Goal: Task Accomplishment & Management: Complete application form

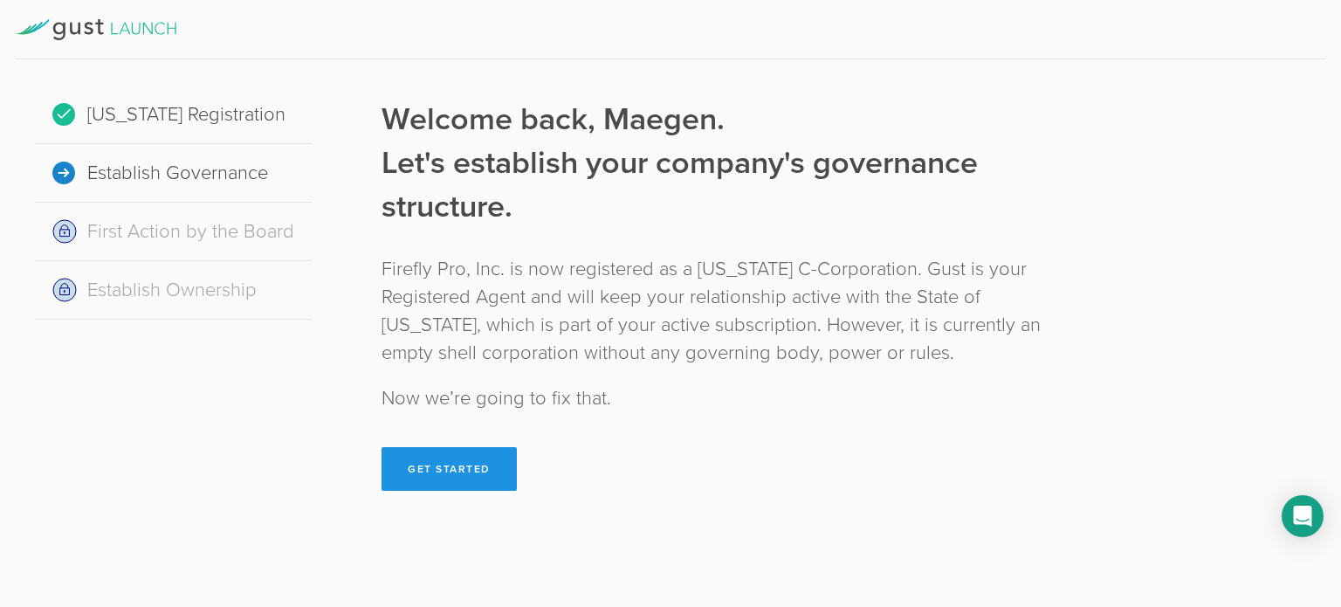
click at [479, 468] on button "Get Started" at bounding box center [449, 469] width 135 height 44
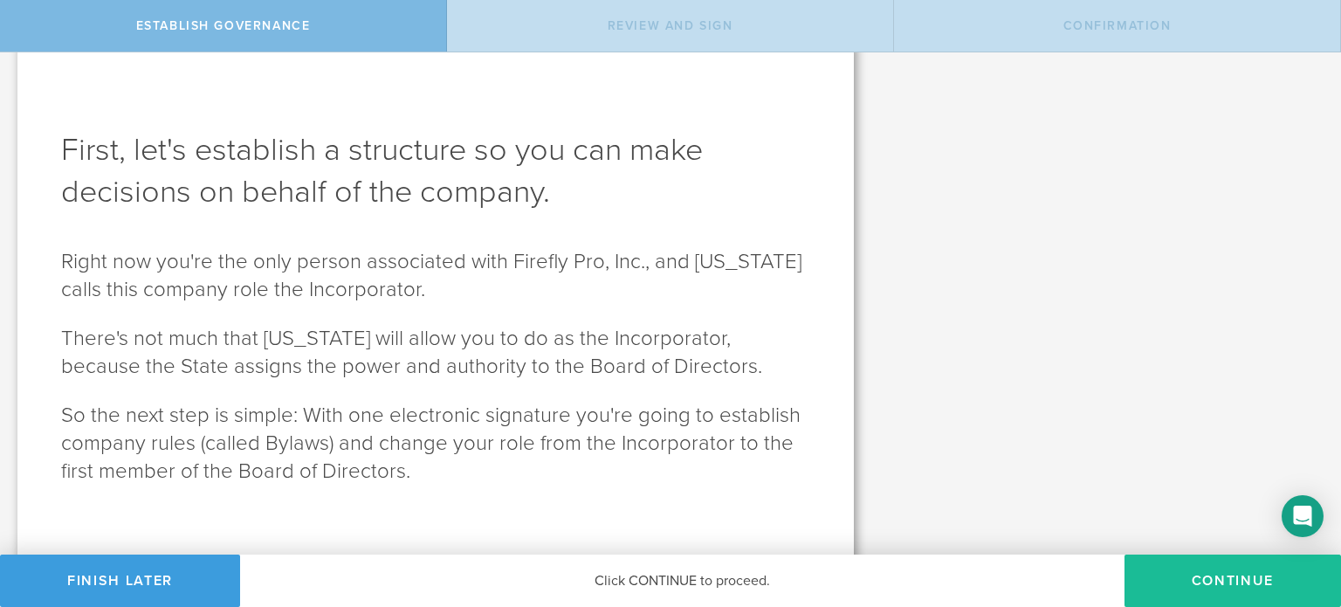
scroll to position [41, 0]
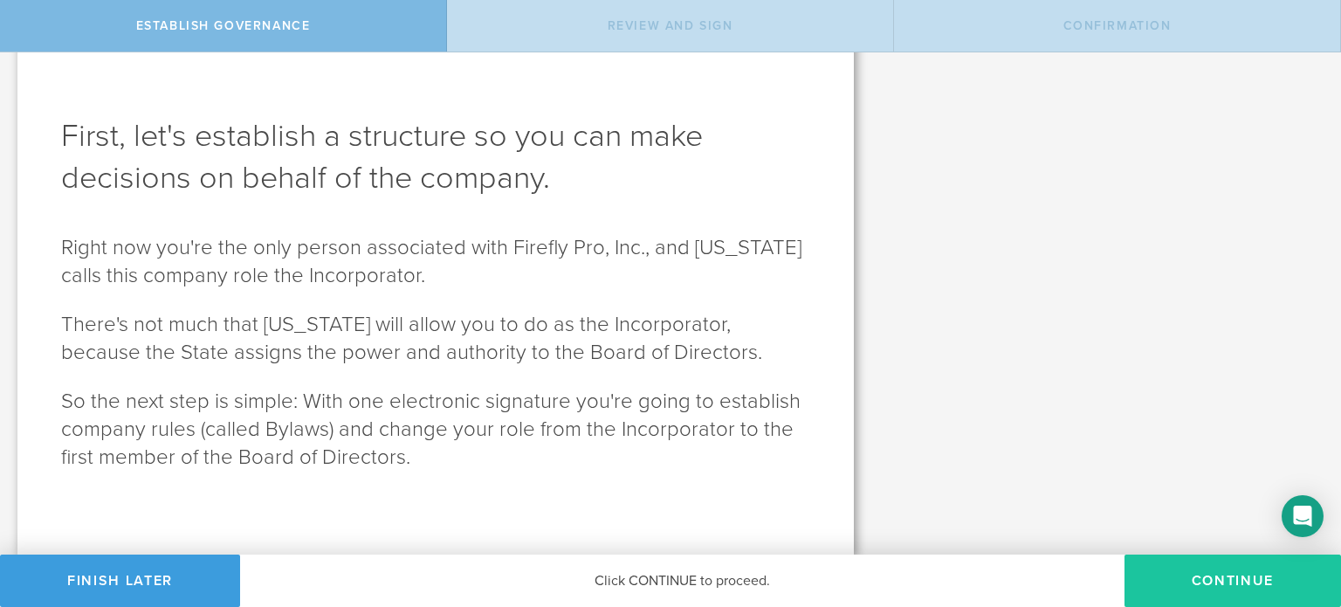
click at [1244, 582] on button "Continue" at bounding box center [1233, 581] width 217 height 52
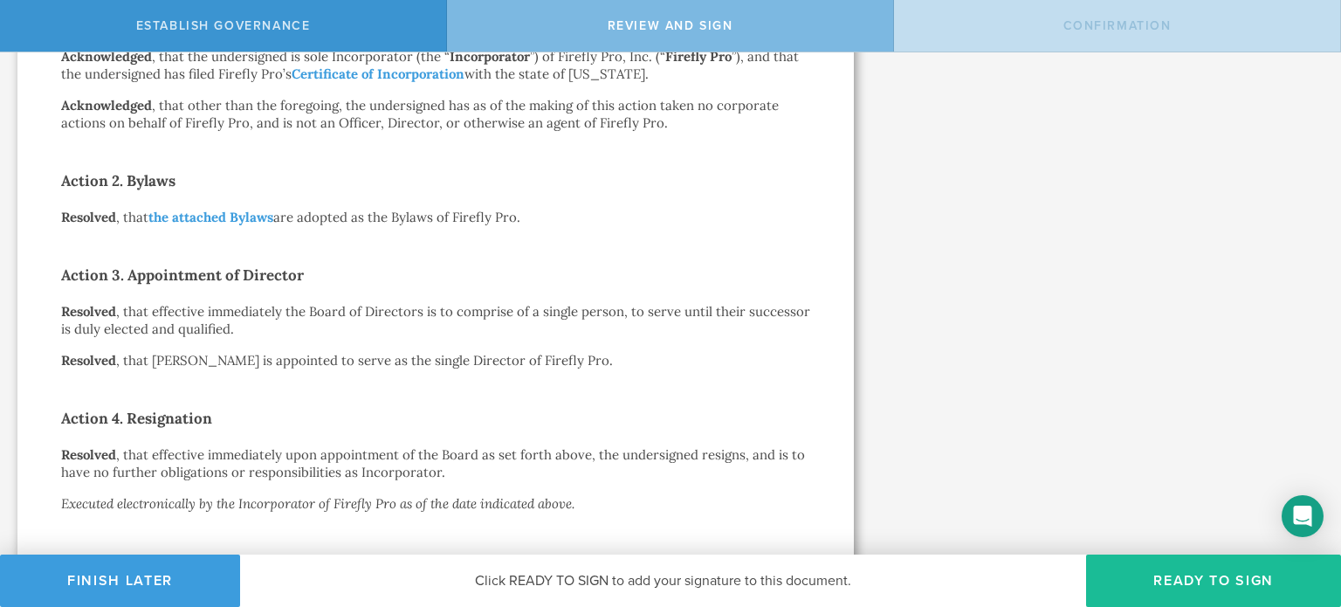
scroll to position [483, 0]
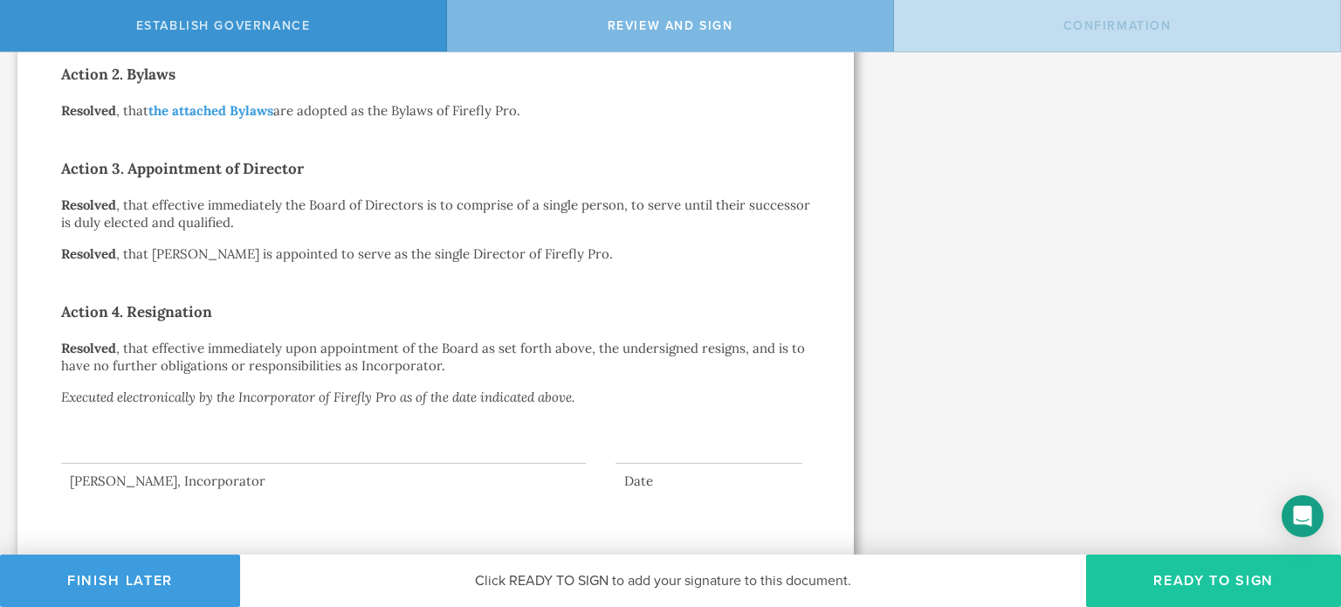
click at [1143, 587] on button "Ready to Sign" at bounding box center [1213, 581] width 255 height 52
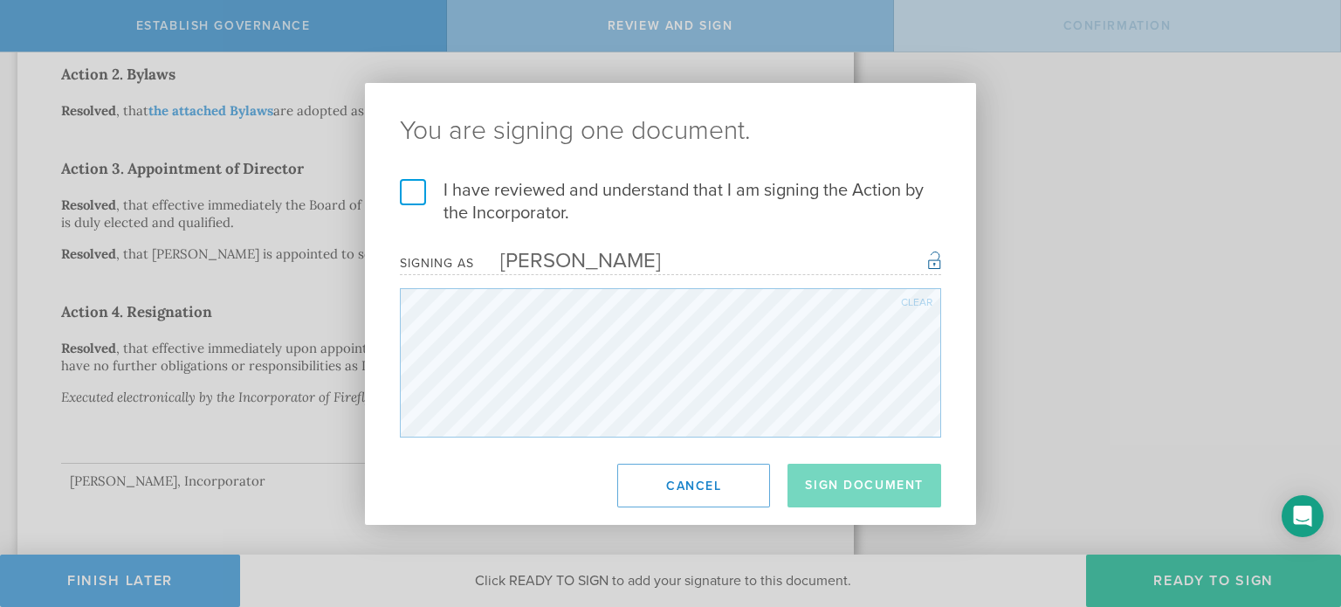
click at [419, 195] on label "I have reviewed and understand that I am signing the Action by the Incorporator." at bounding box center [670, 201] width 541 height 45
click at [0, 0] on input "I have reviewed and understand that I am signing the Action by the Incorporator." at bounding box center [0, 0] width 0 height 0
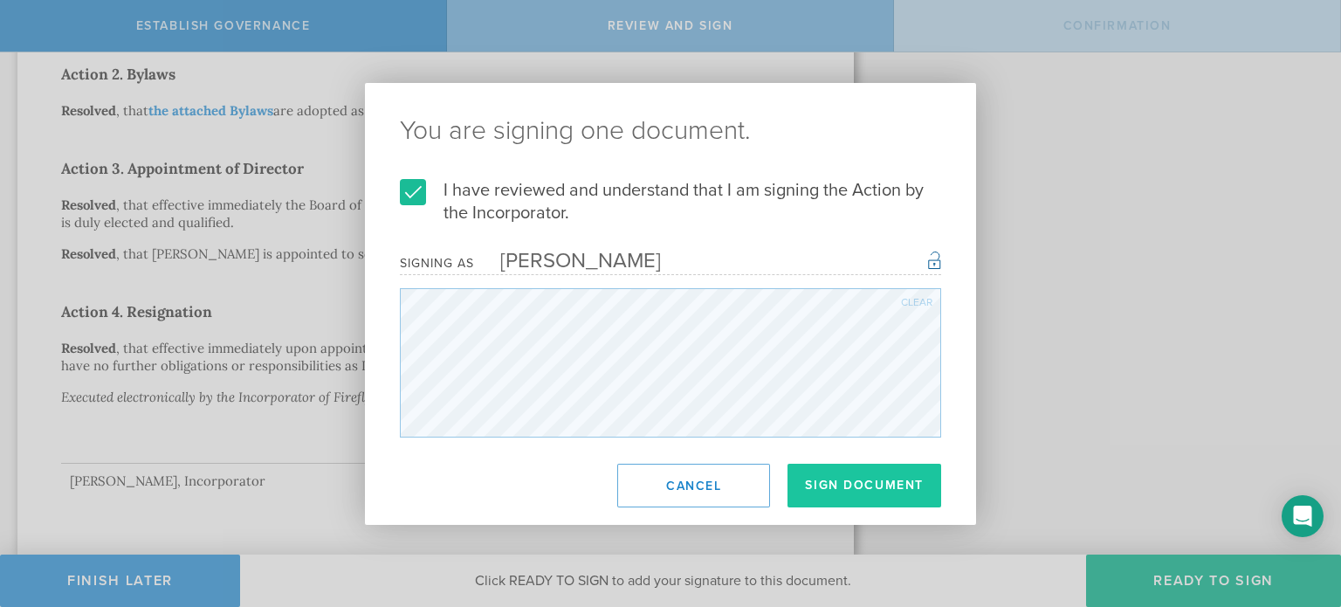
click at [878, 501] on button "Sign Document" at bounding box center [865, 486] width 154 height 44
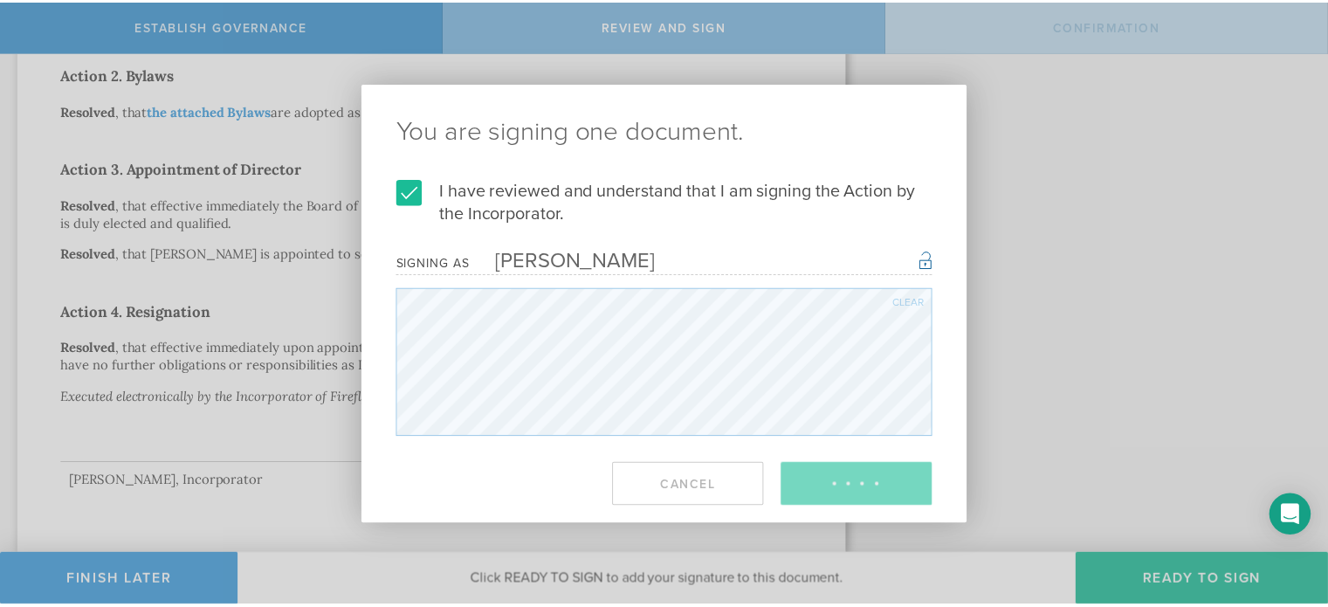
scroll to position [0, 0]
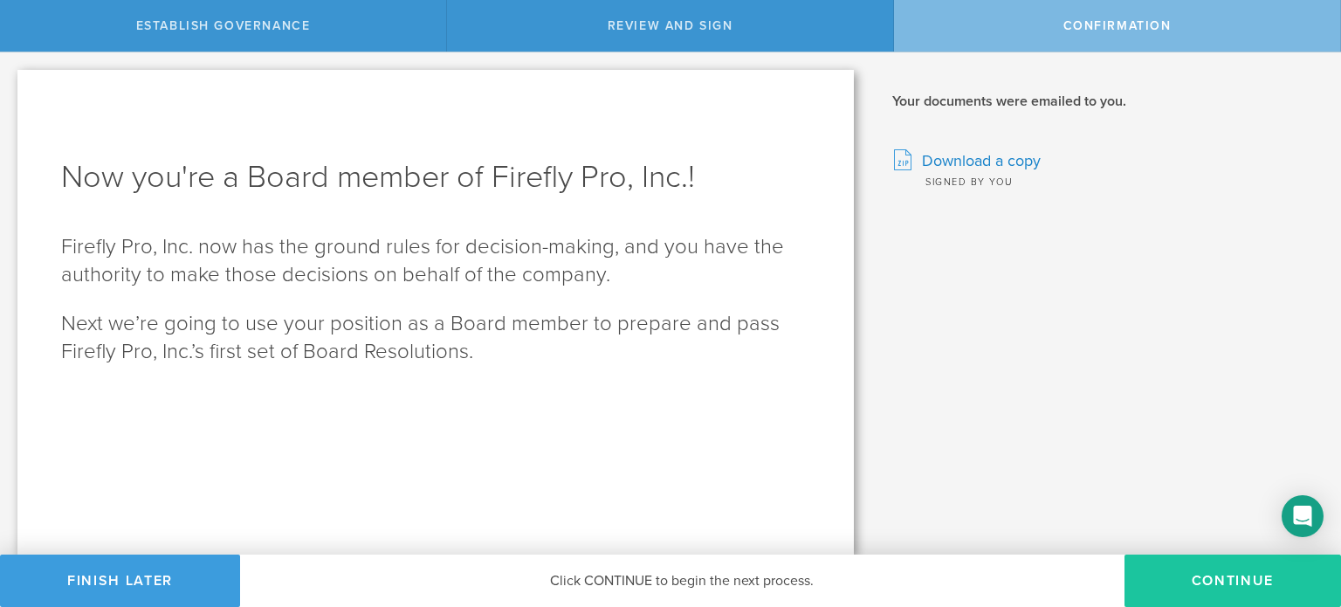
click at [1182, 593] on button "Continue" at bounding box center [1233, 581] width 217 height 52
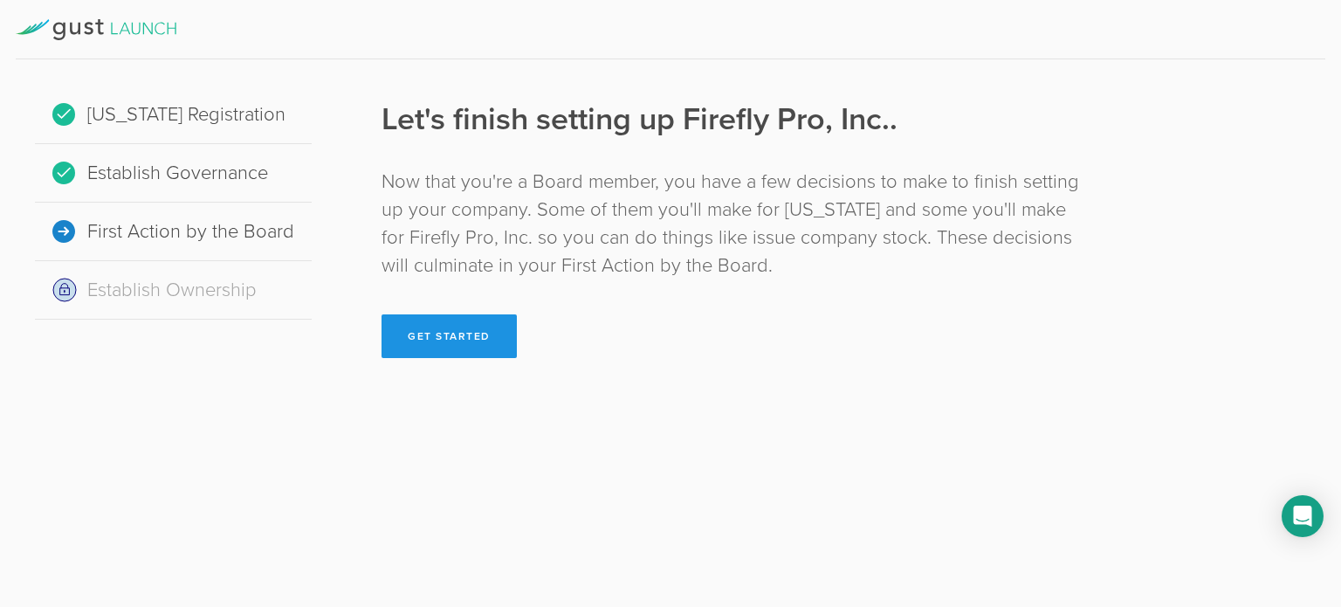
click at [461, 344] on button "Get Started" at bounding box center [449, 336] width 135 height 44
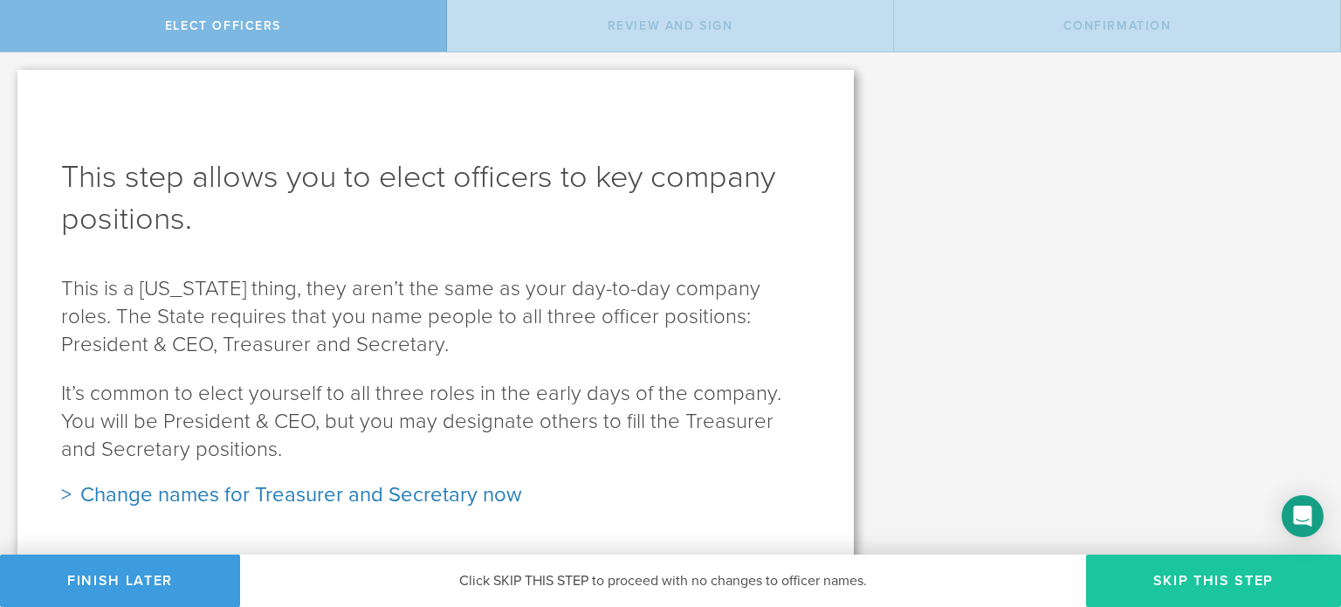
click at [1135, 569] on button "Skip this step" at bounding box center [1213, 581] width 255 height 52
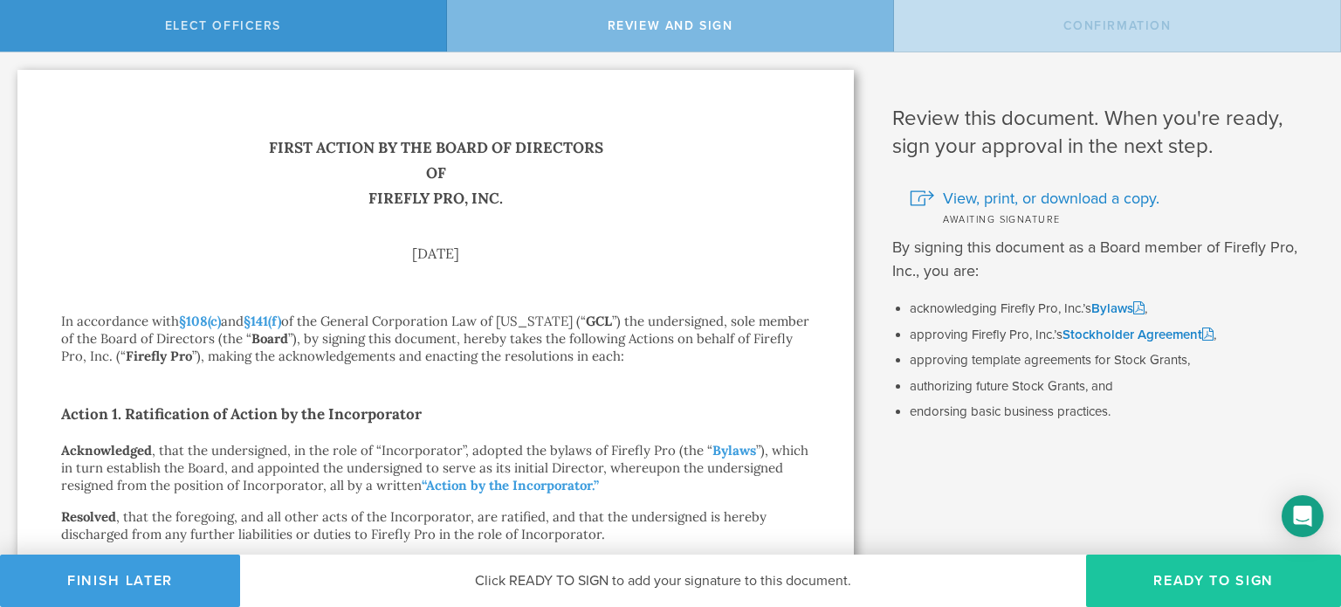
click at [1232, 572] on button "Ready to Sign" at bounding box center [1213, 581] width 255 height 52
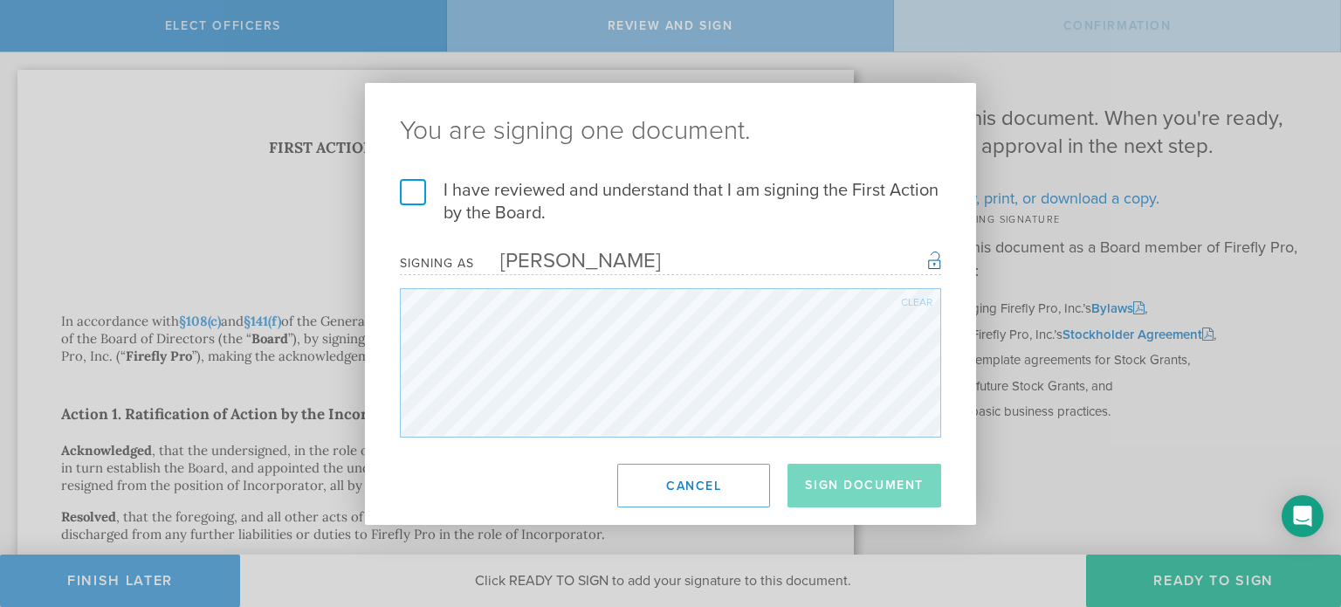
click at [484, 201] on label "I have reviewed and understand that I am signing the First Action by the Board." at bounding box center [670, 201] width 541 height 45
click at [0, 0] on input "I have reviewed and understand that I am signing the First Action by the Board." at bounding box center [0, 0] width 0 height 0
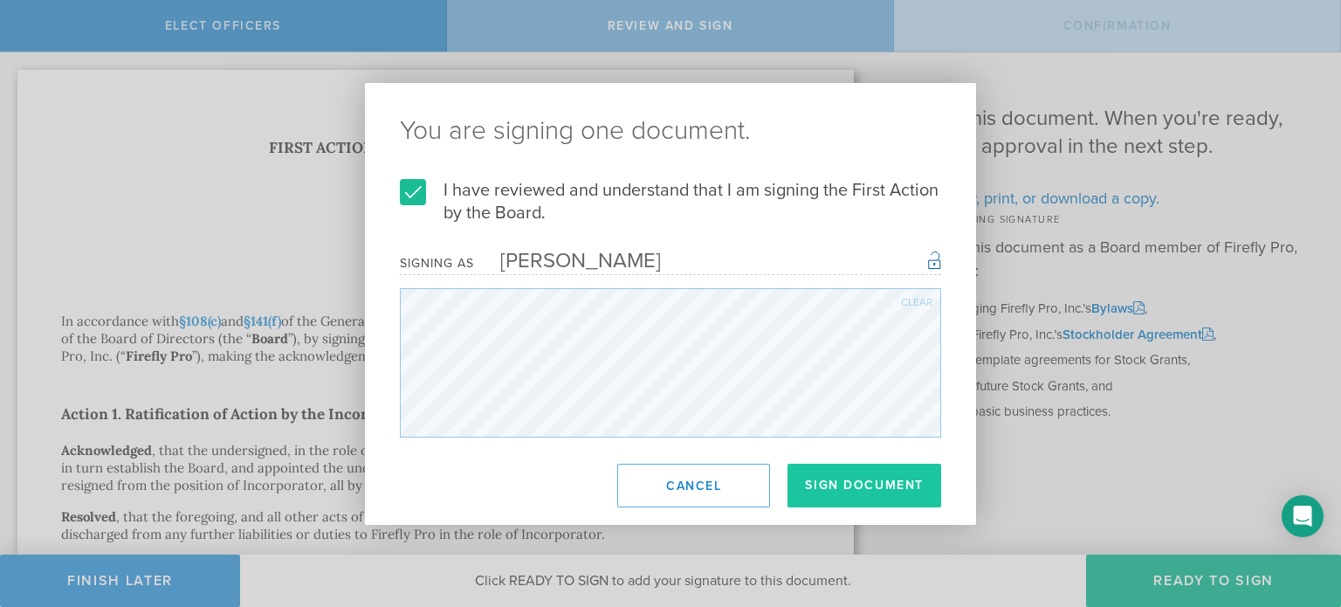
click at [862, 495] on button "Sign Document" at bounding box center [865, 486] width 154 height 44
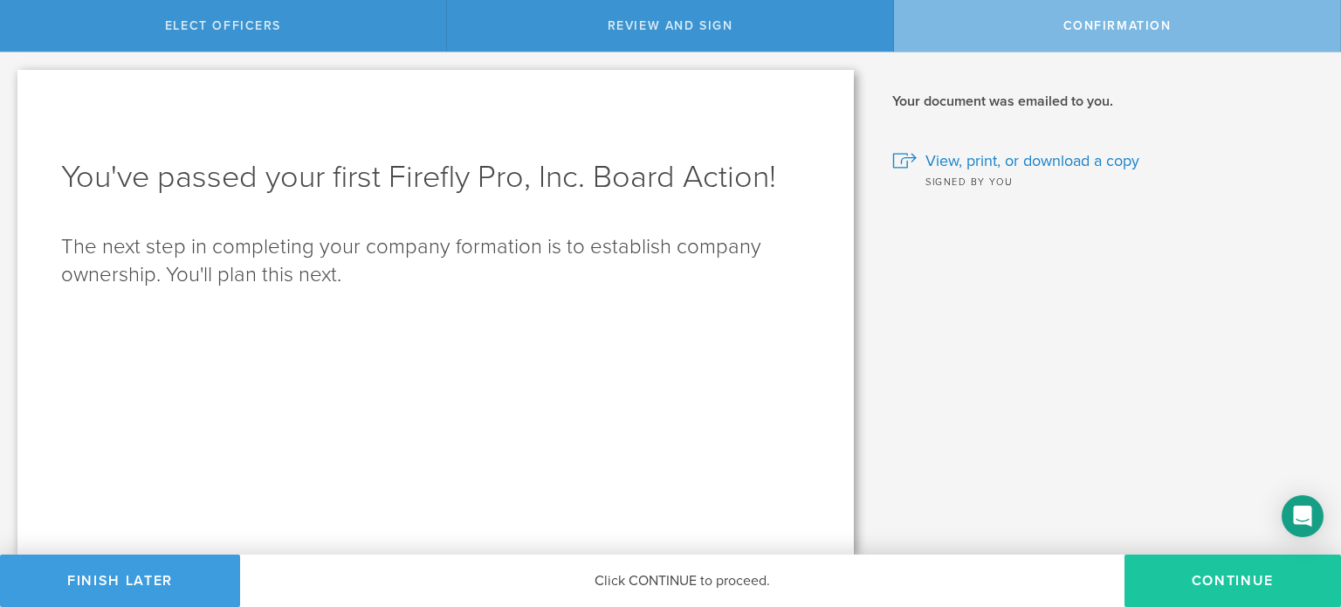
click at [1226, 586] on button "Continue" at bounding box center [1233, 581] width 217 height 52
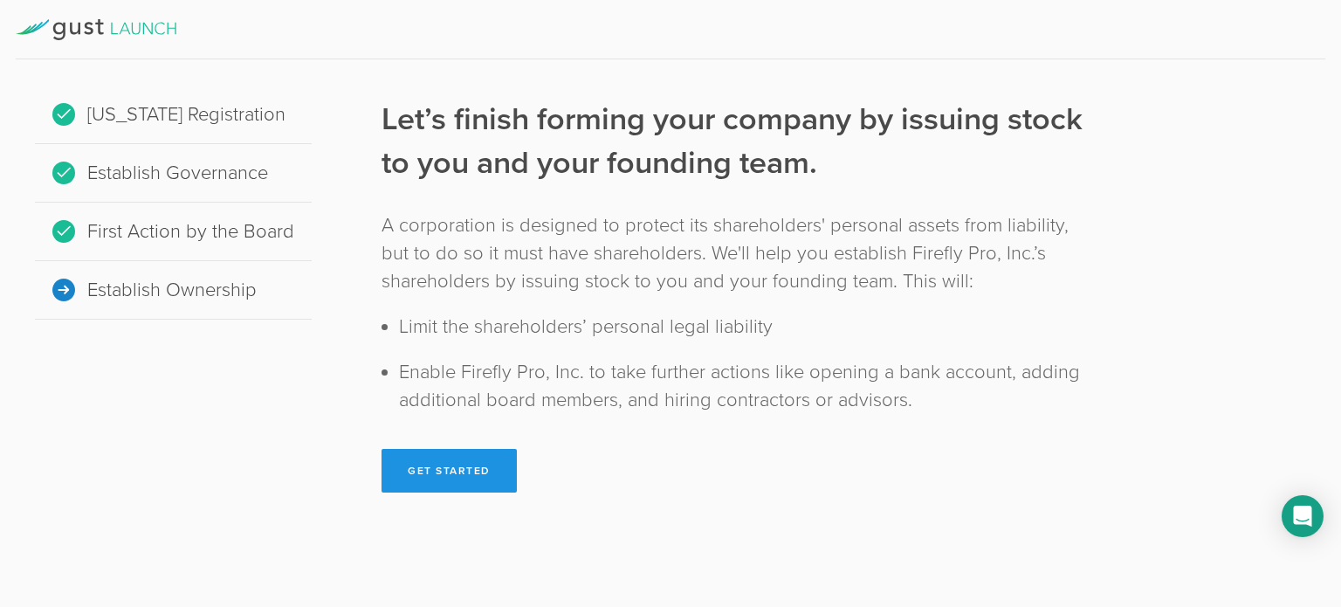
click at [460, 464] on button "Get Started" at bounding box center [449, 471] width 135 height 44
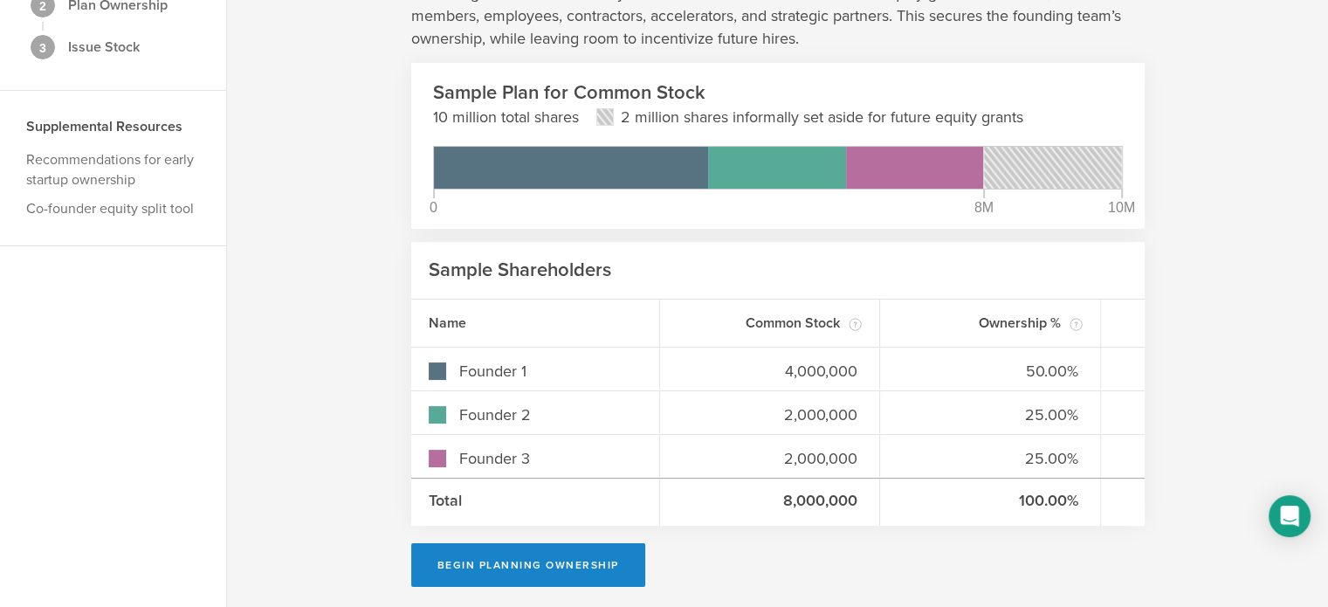
scroll to position [174, 0]
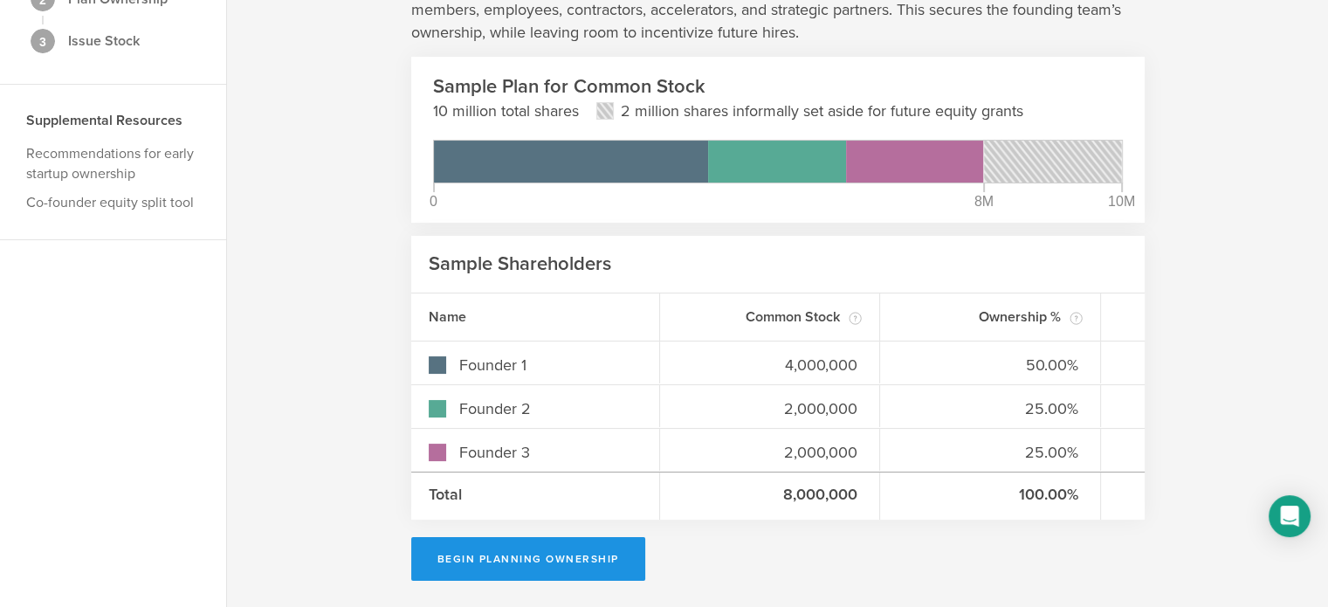
click at [557, 555] on button "Begin Planning Ownership" at bounding box center [528, 559] width 234 height 44
type input "[PERSON_NAME]"
type input "-"
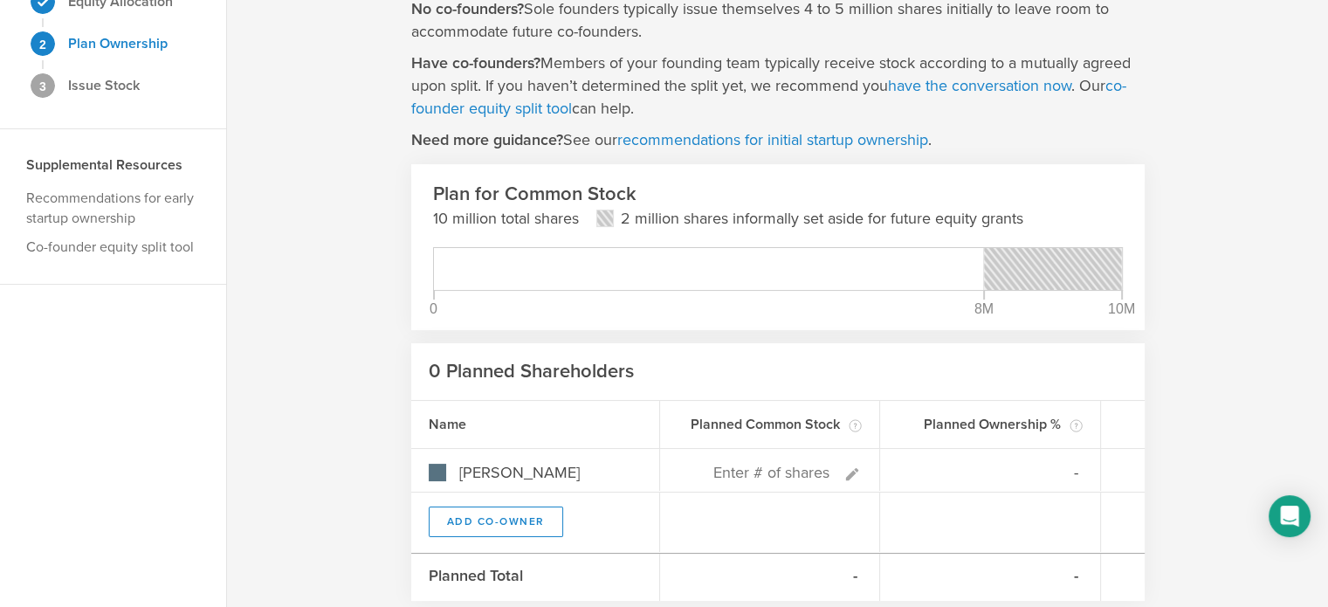
scroll to position [175, 0]
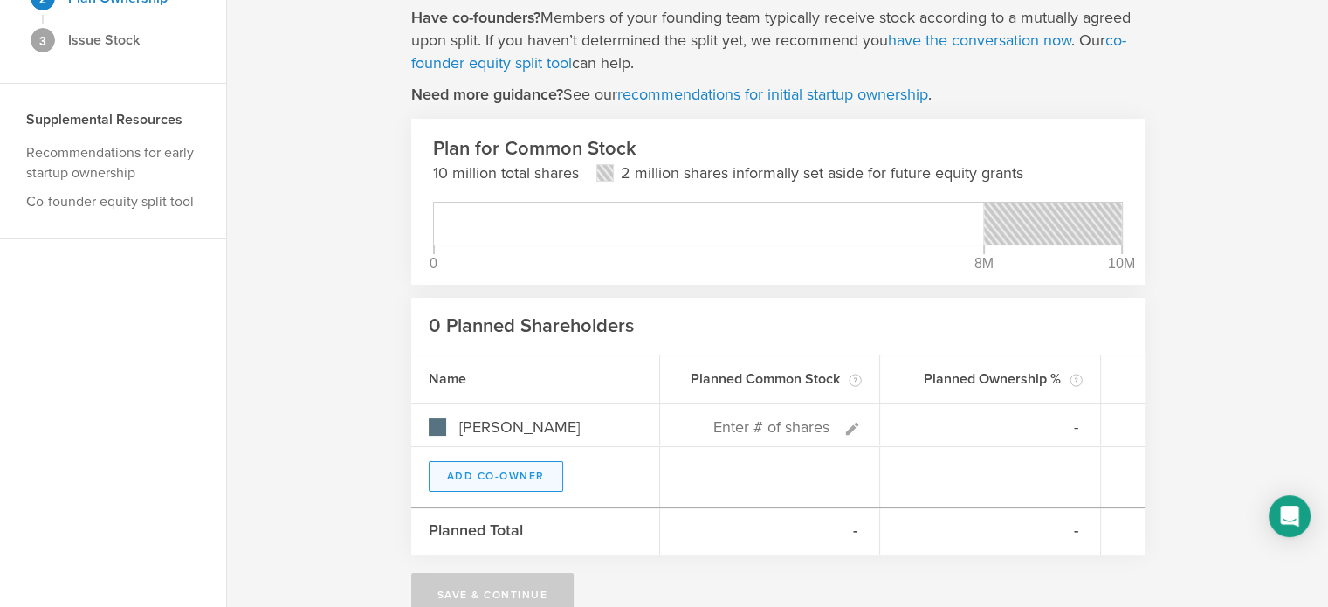
click at [524, 472] on button "Add Co-Owner" at bounding box center [496, 476] width 134 height 31
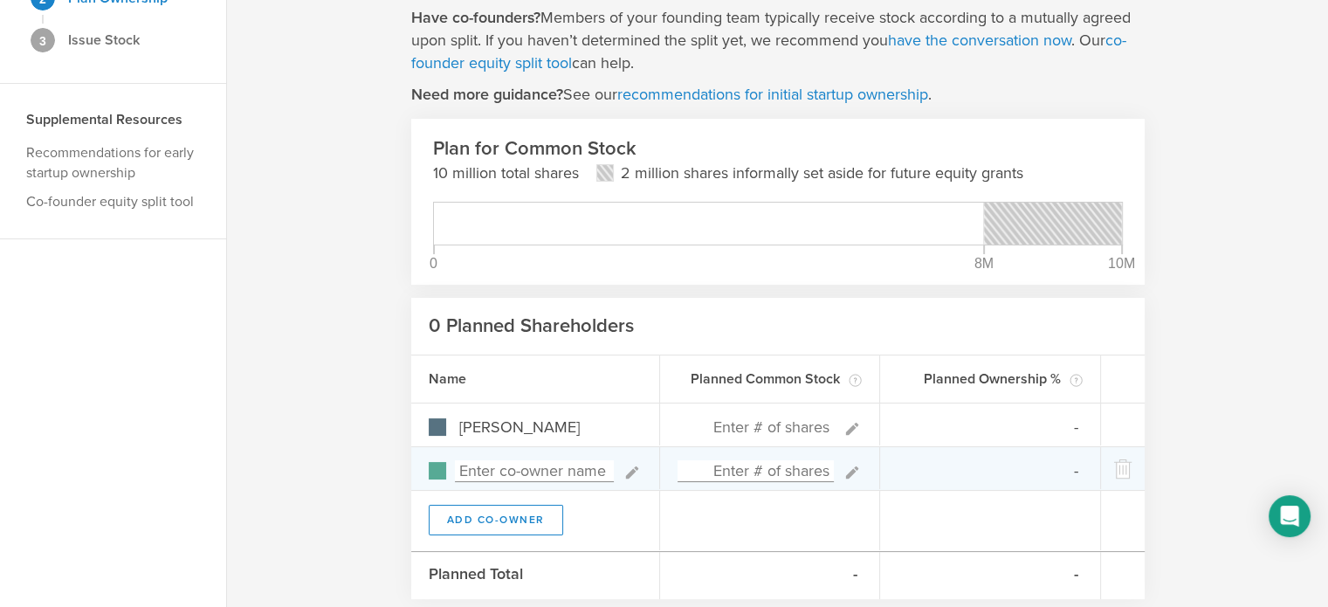
click at [547, 466] on input at bounding box center [534, 471] width 159 height 22
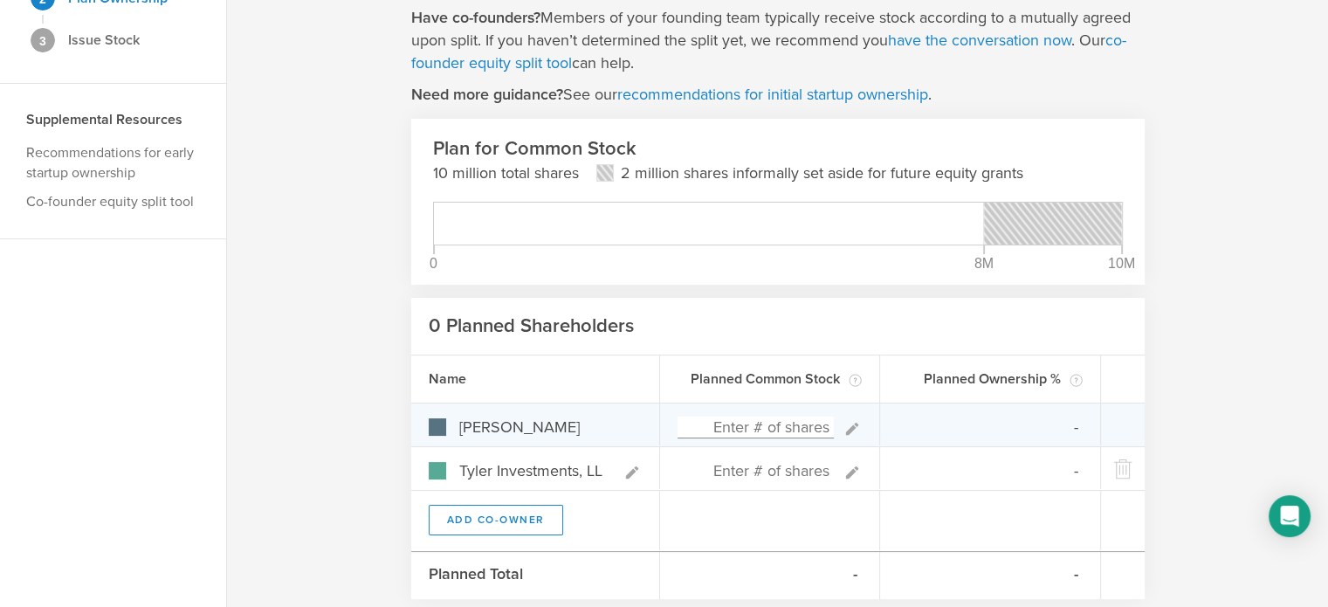
type input "Tyler Investments, LLC"
type input "0%"
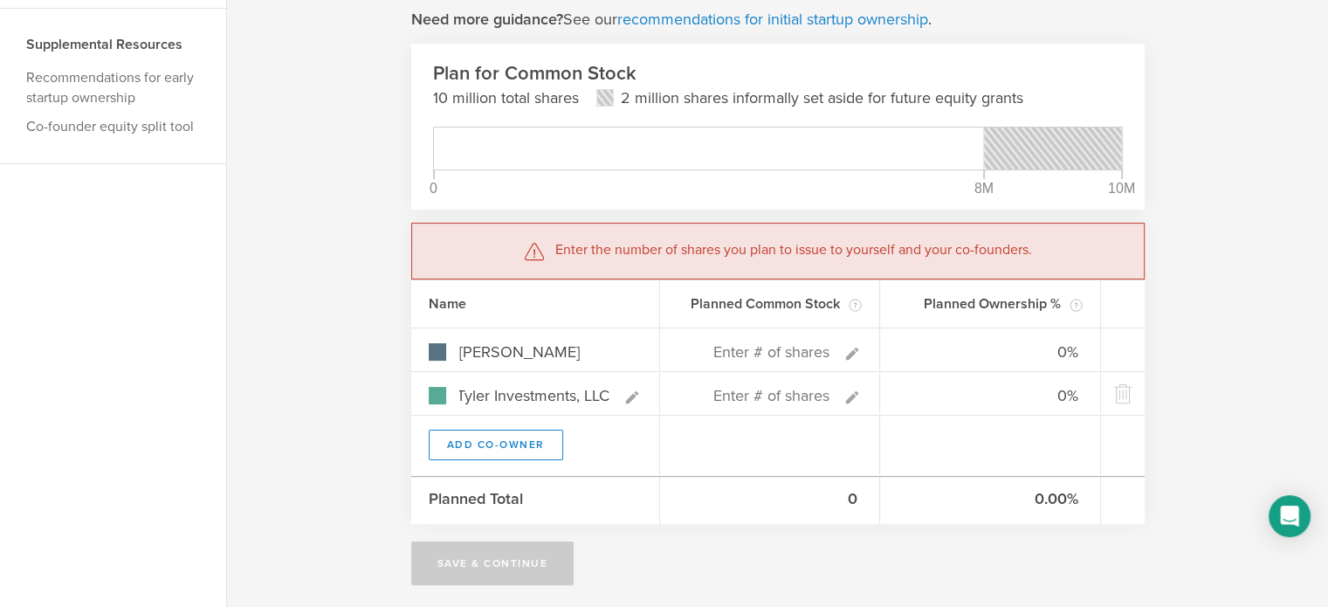
scroll to position [254, 0]
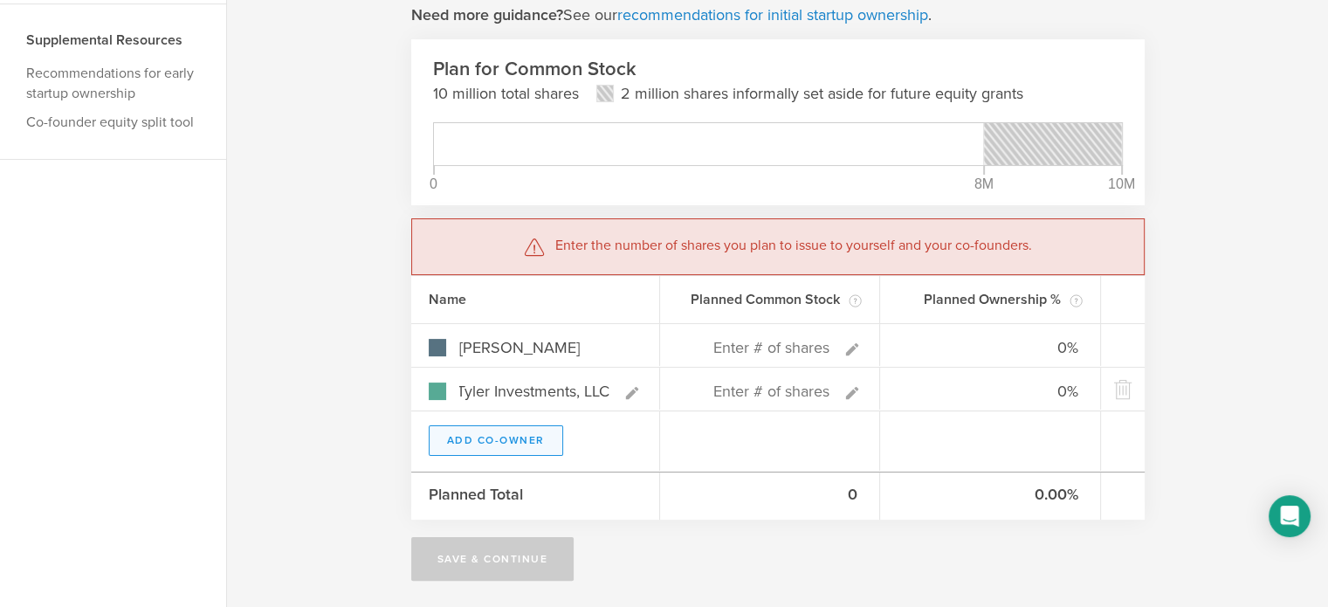
type input "Tyler Investments, LLC"
click at [465, 429] on button "Add Co-Owner" at bounding box center [496, 440] width 134 height 31
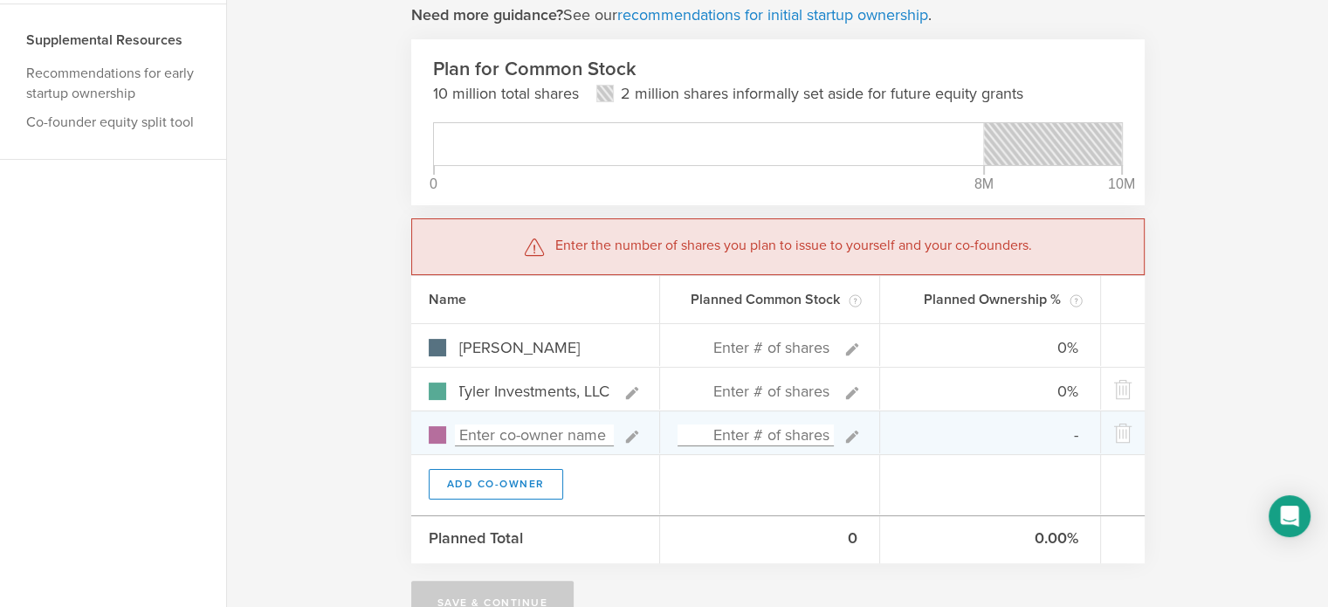
scroll to position [0, 0]
click at [547, 438] on input at bounding box center [534, 435] width 159 height 22
type input "g"
type input "GMS Ventures, Inc."
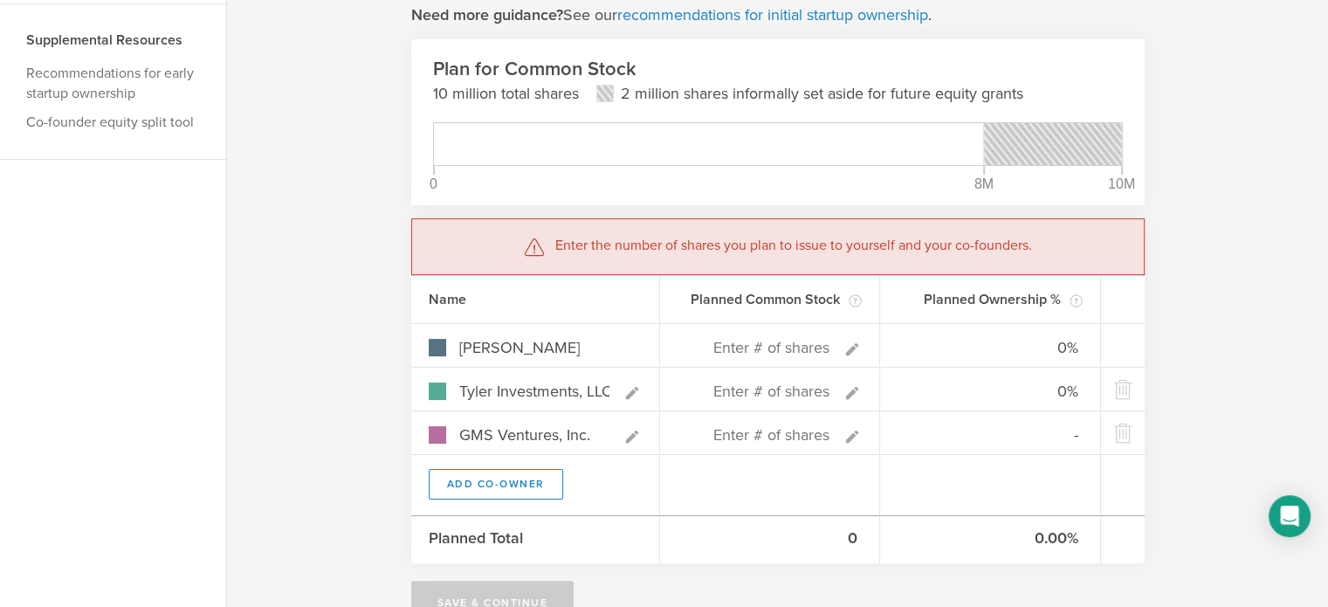
type input "0%"
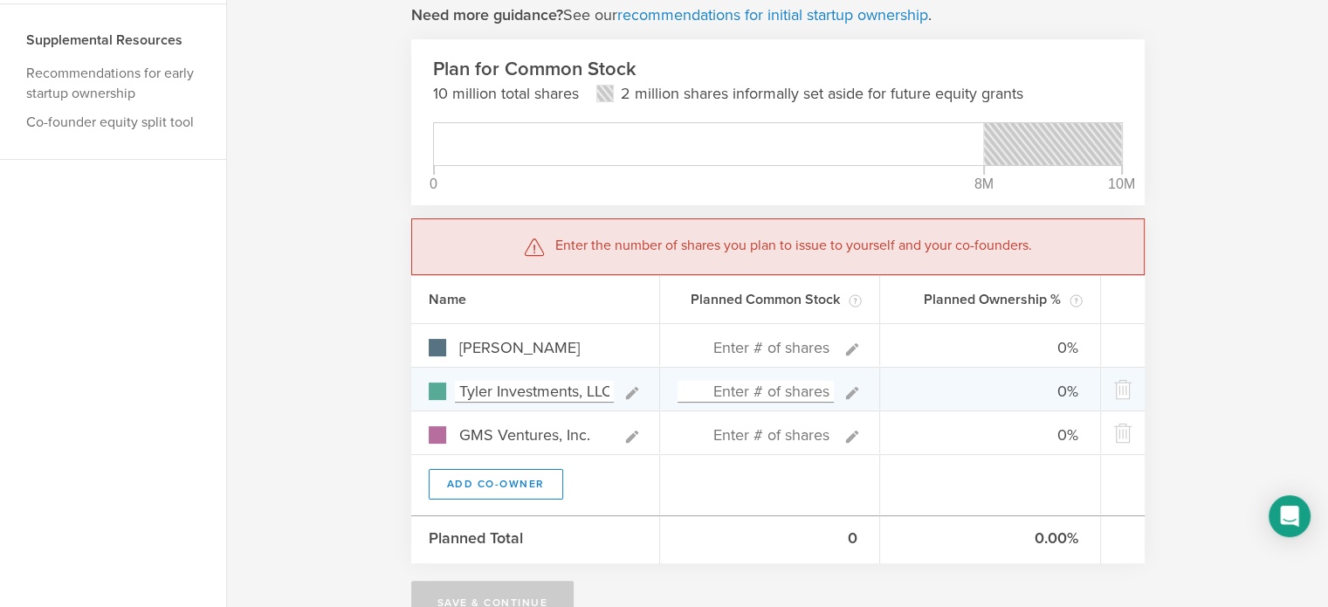
type input "GMS Ventures, Inc."
click at [762, 401] on input at bounding box center [756, 392] width 157 height 22
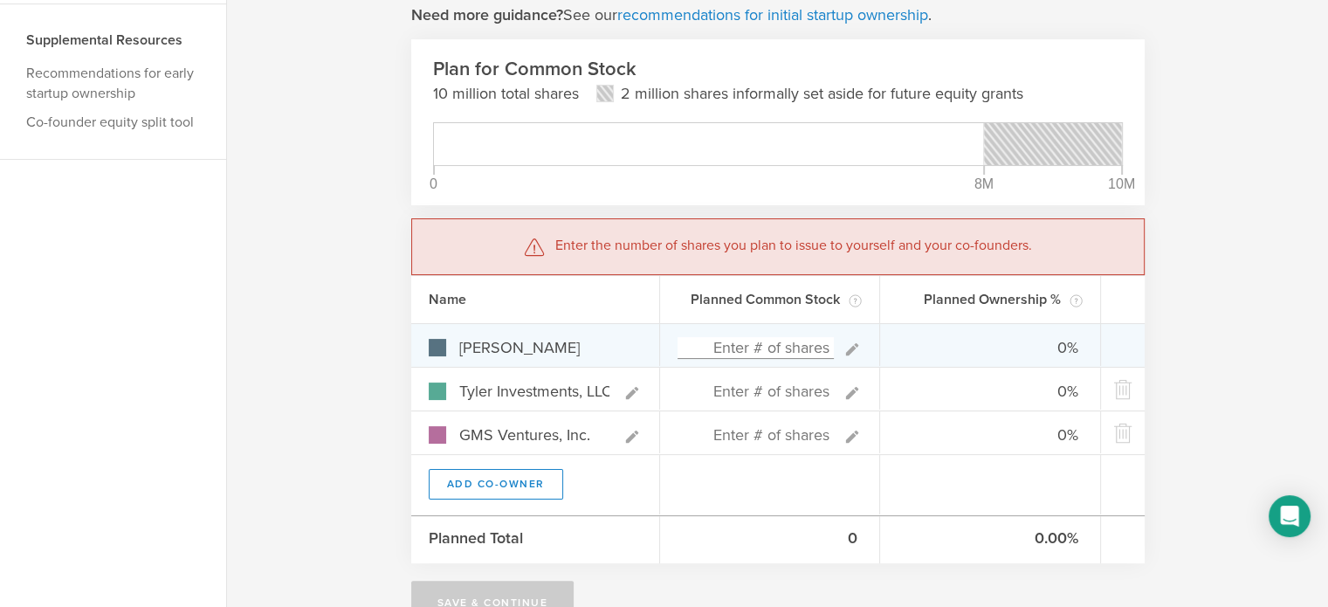
click at [775, 341] on input at bounding box center [756, 348] width 157 height 22
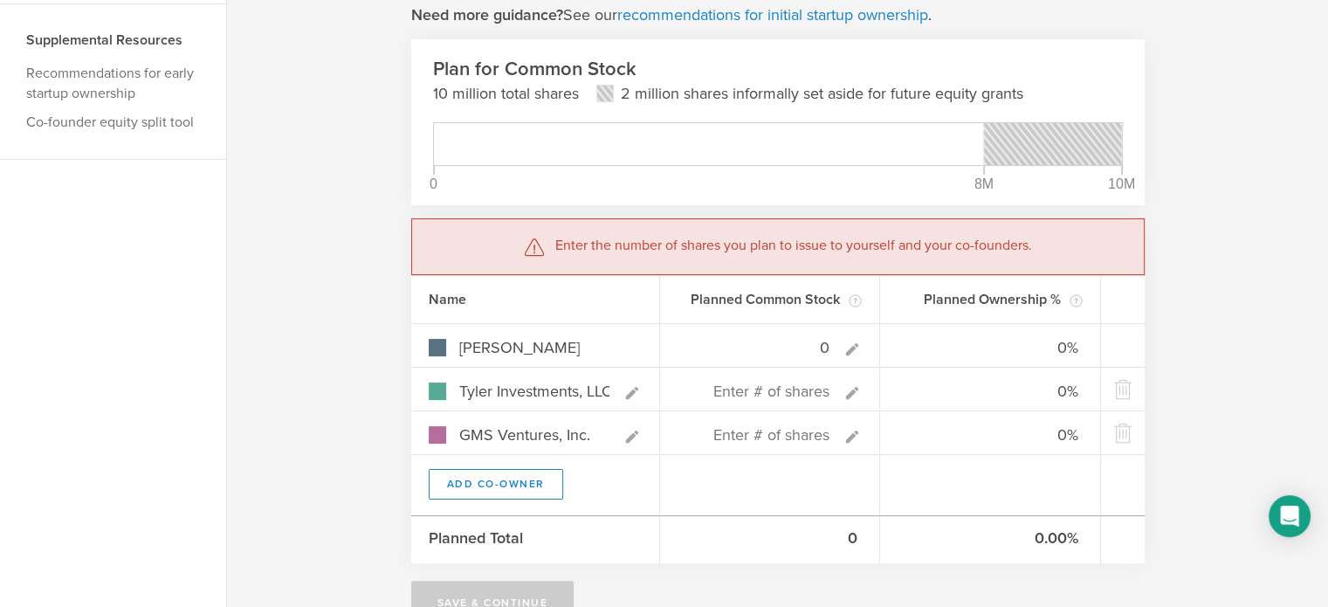
type input "0"
type gust-number-field "0"
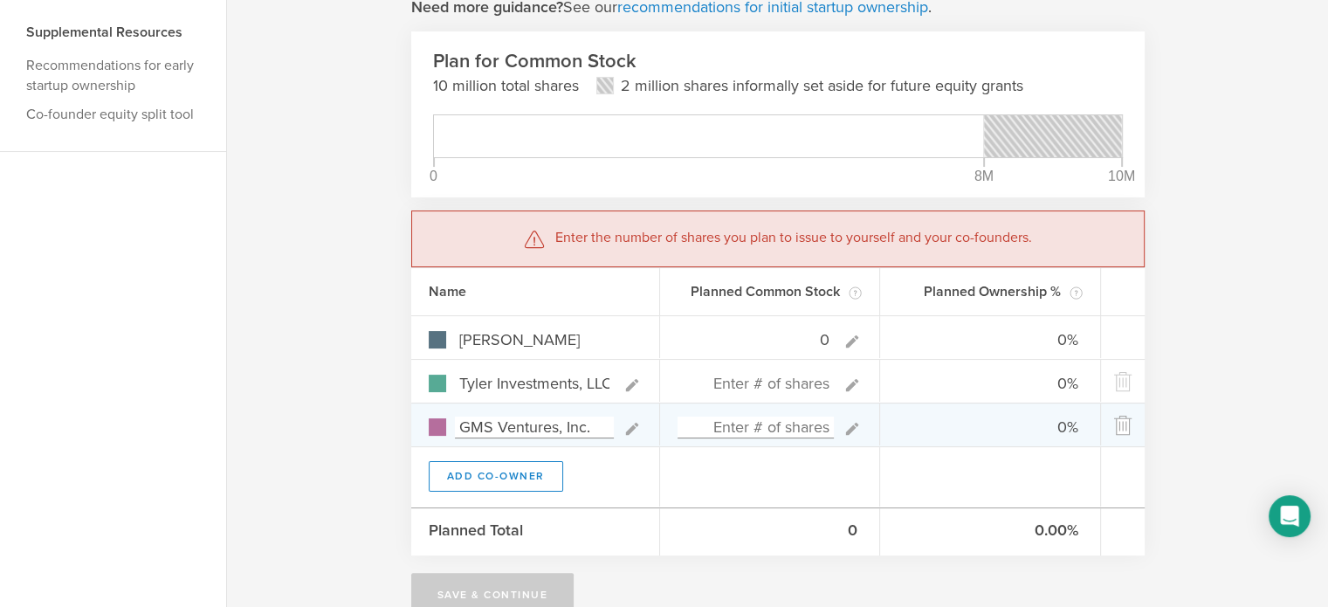
click at [1128, 417] on div "GMS Ventures, Inc. 0%" at bounding box center [778, 425] width 734 height 44
type input "3"
type input "0.00%"
type input "100.00%"
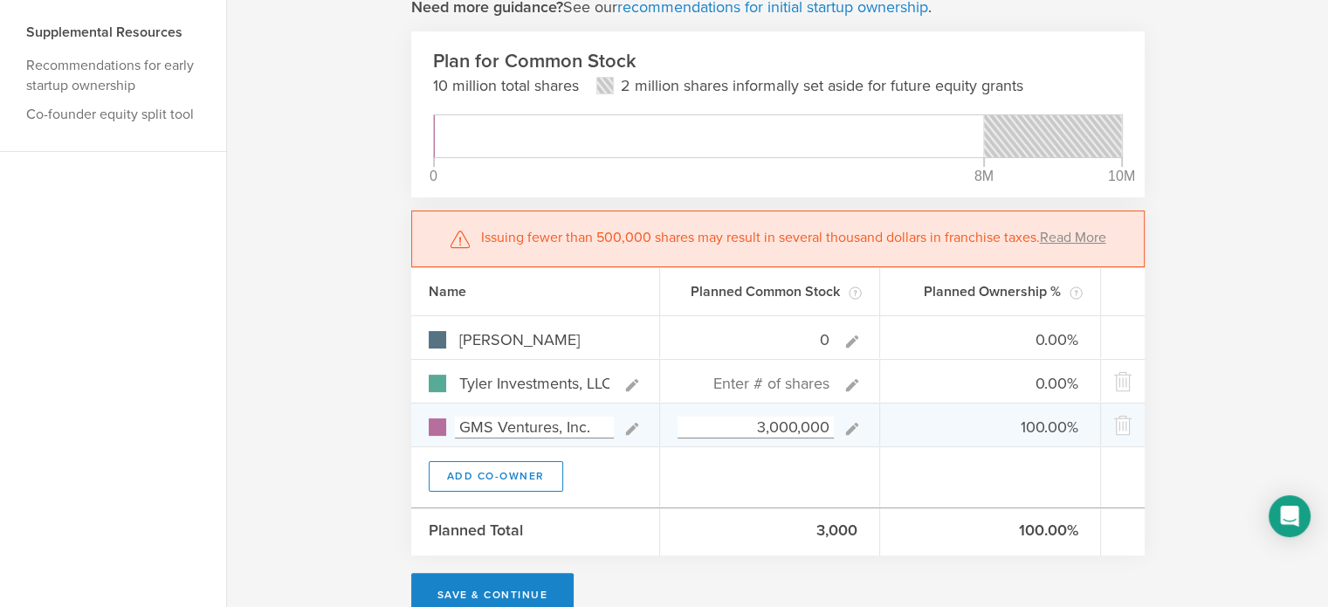
type input "3,000,000"
type gust-number-field "3000000"
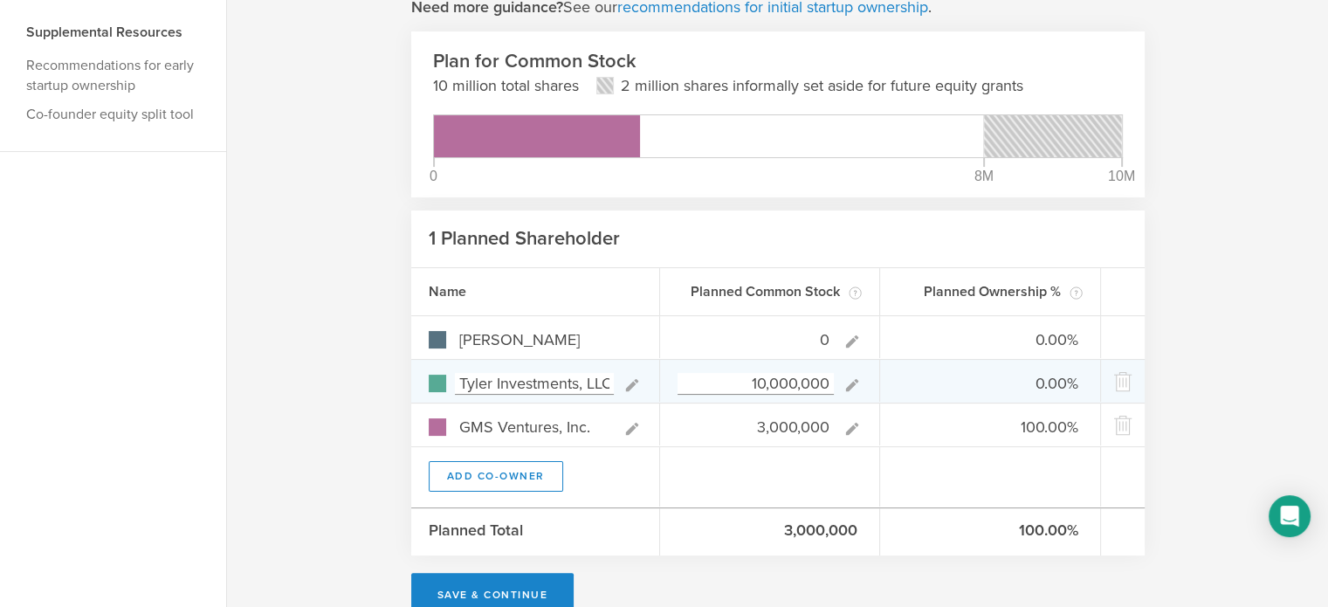
type input "10,000,000"
type gust-number-field "10000000"
type input "-"
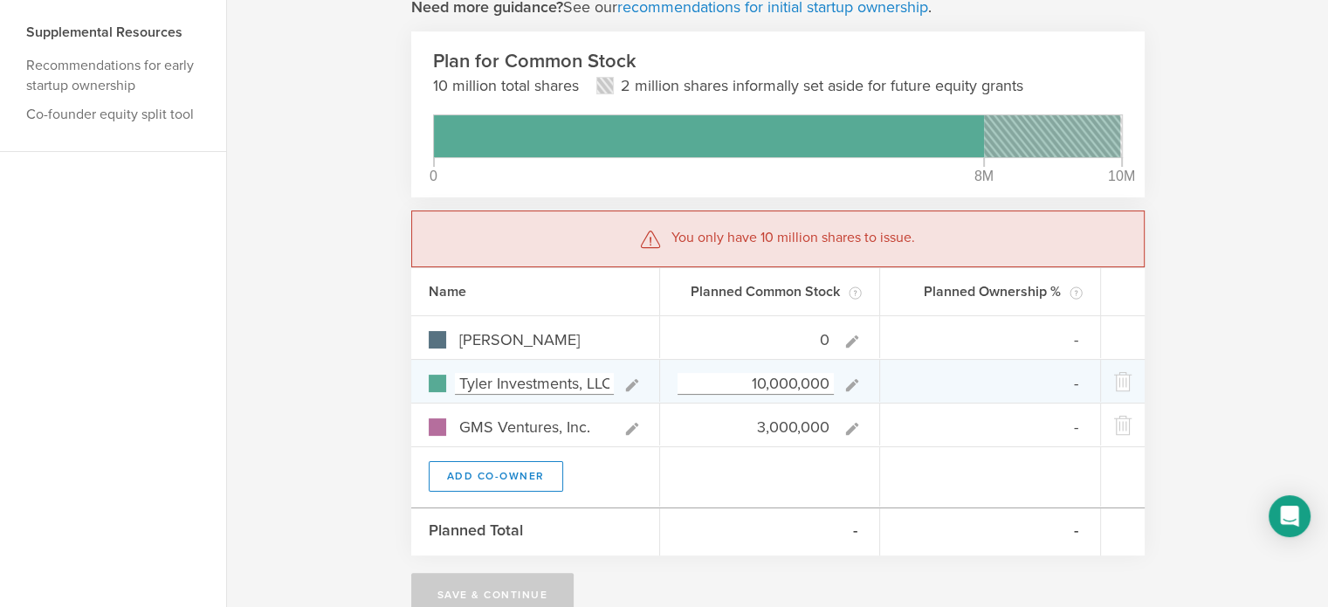
drag, startPoint x: 713, startPoint y: 383, endPoint x: 744, endPoint y: 386, distance: 31.5
click at [713, 383] on input "10,000,000" at bounding box center [756, 384] width 157 height 22
click at [909, 382] on div "Tyler Investments, LLC 10,000,000 -" at bounding box center [778, 381] width 734 height 44
type input "7,000,000"
type gust-number-field "7000000"
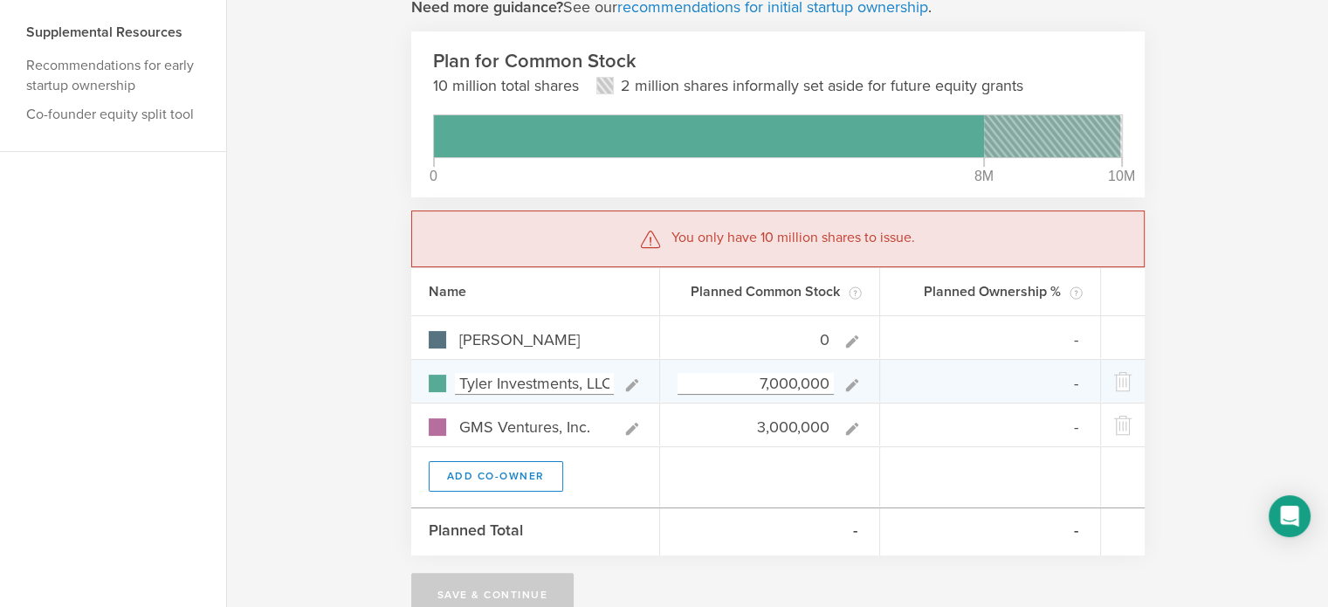
type input "0.00%"
type input "70.00%"
type input "30.00%"
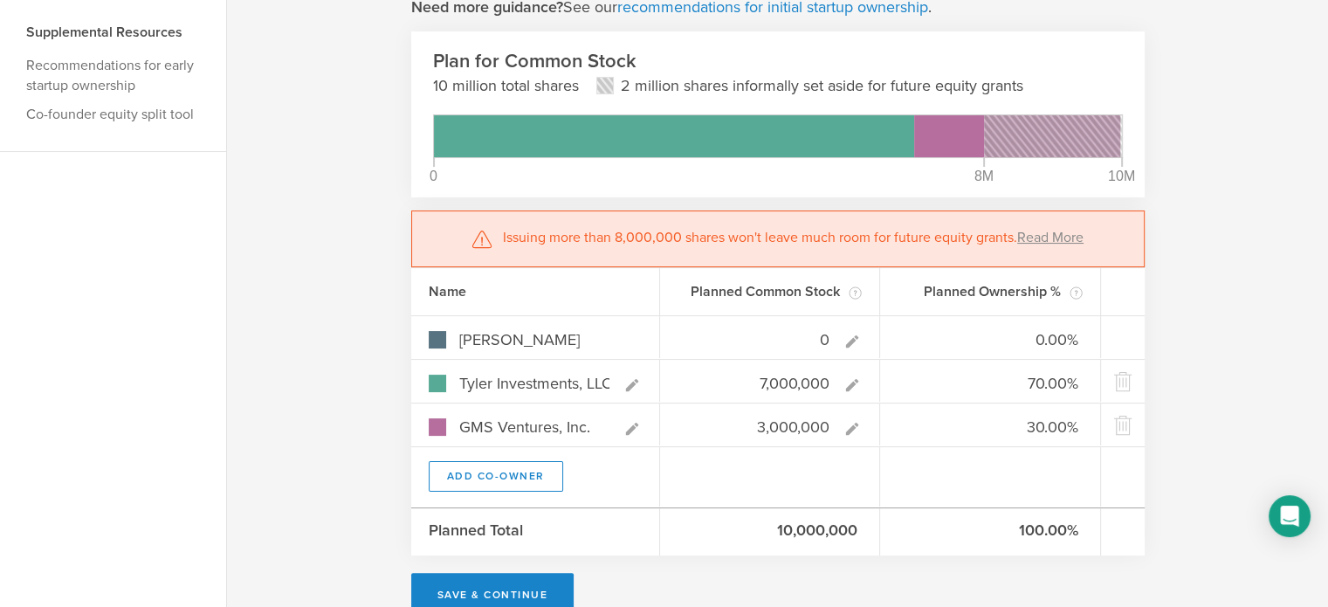
click at [1186, 333] on div "Now let’s plan to issue shares to you and your founding team. No co-founders? S…" at bounding box center [777, 216] width 1101 height 852
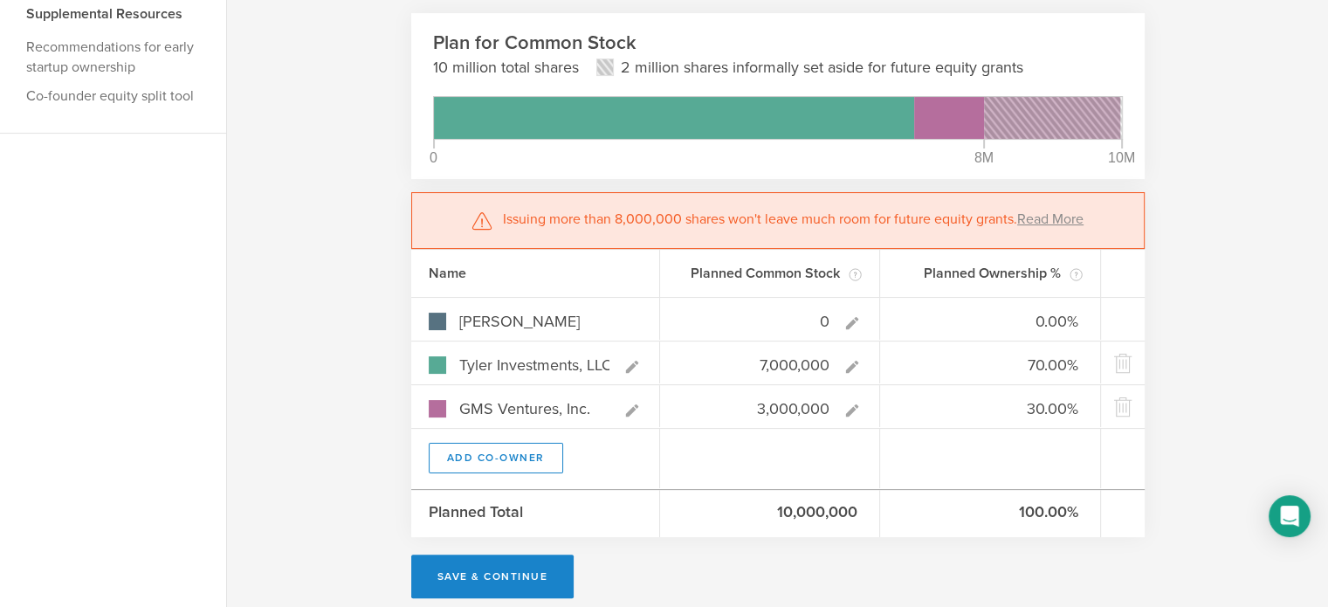
scroll to position [297, 0]
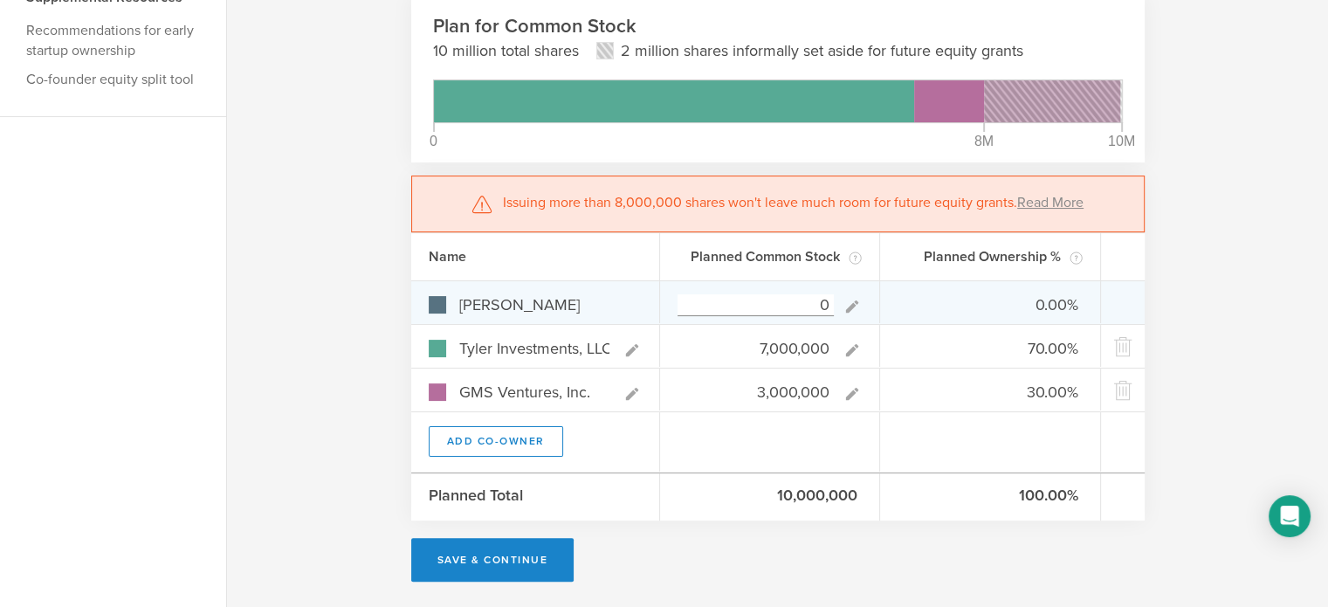
click at [1116, 300] on div at bounding box center [1123, 302] width 44 height 42
click at [855, 305] on icon at bounding box center [852, 306] width 19 height 19
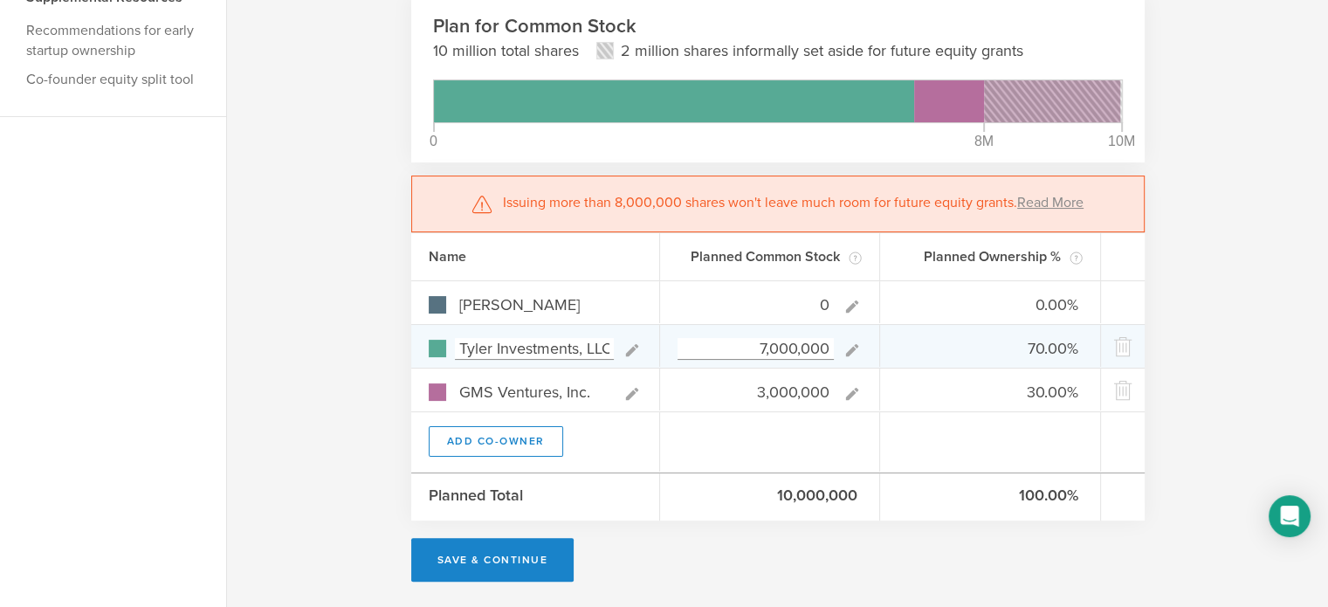
click at [628, 347] on icon at bounding box center [632, 350] width 19 height 19
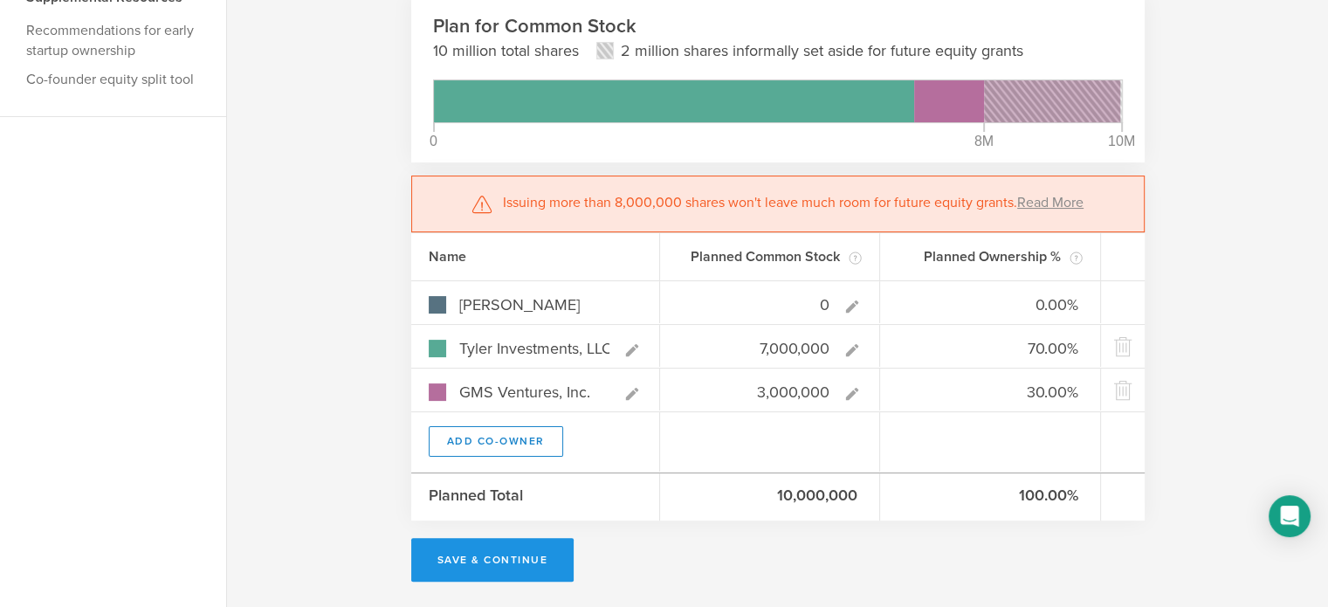
click at [526, 543] on button "Save & Continue" at bounding box center [492, 560] width 163 height 44
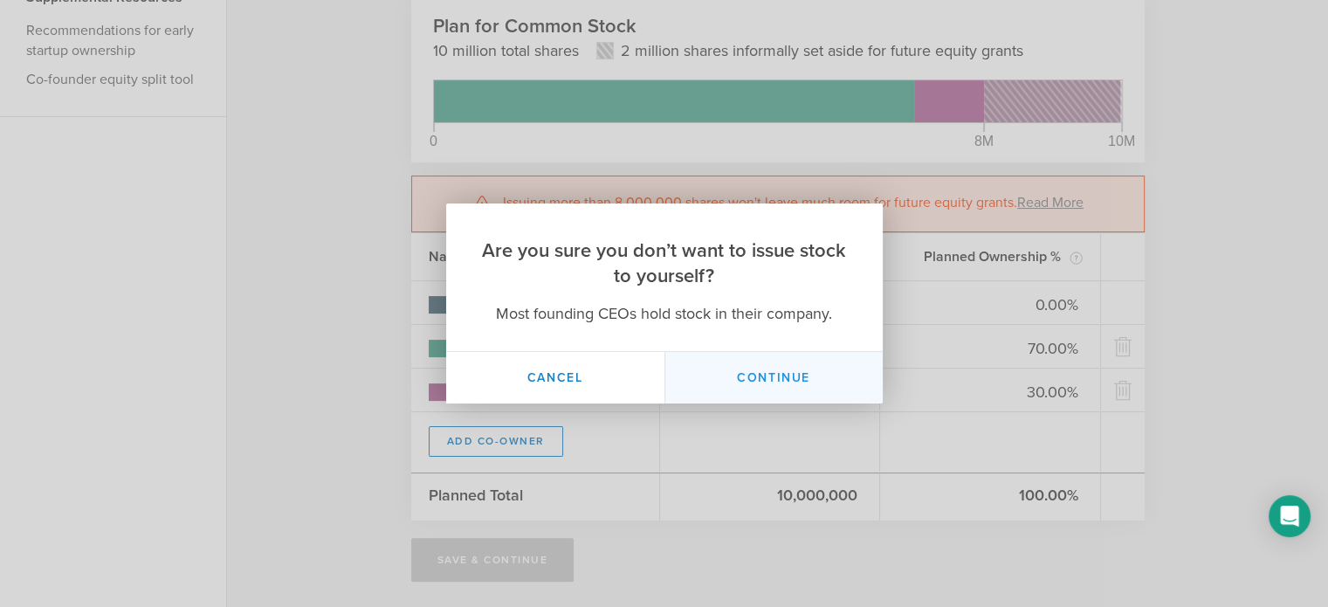
click at [798, 362] on button "Continue" at bounding box center [774, 378] width 218 height 52
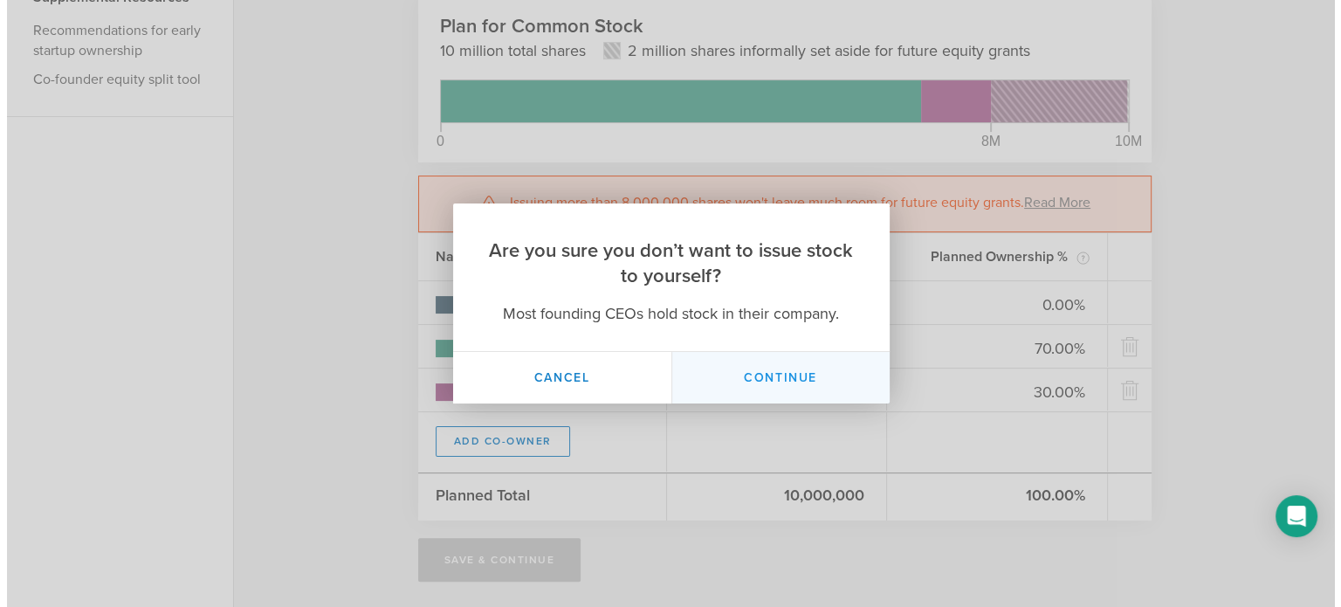
scroll to position [0, 0]
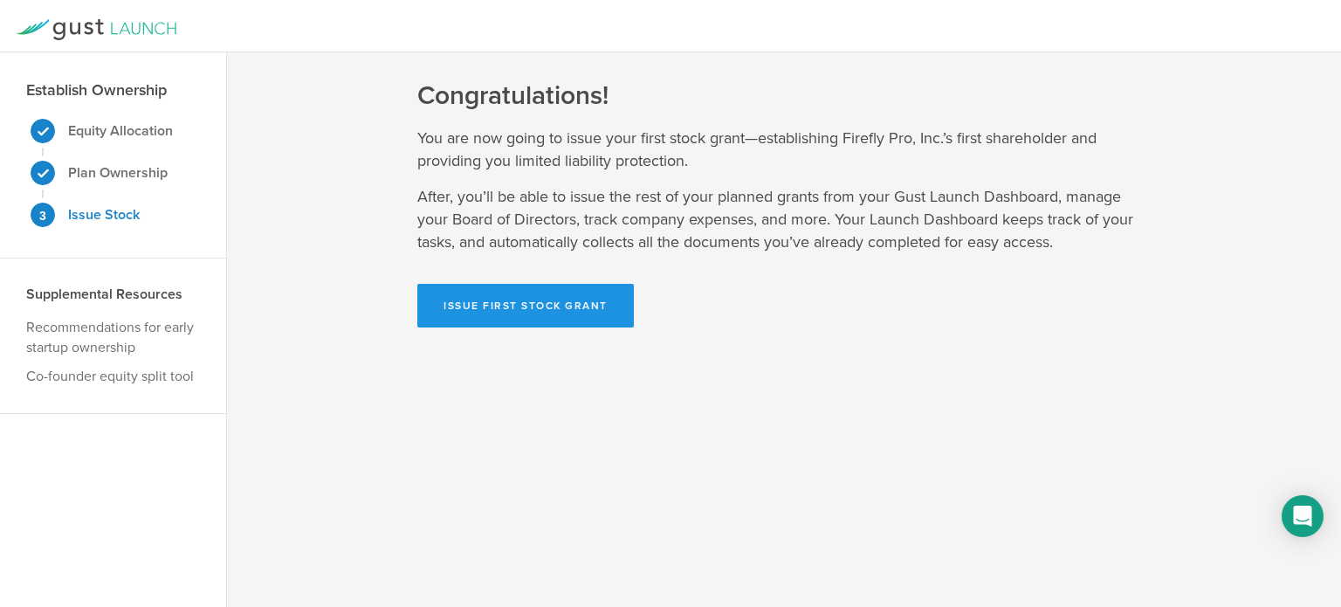
click at [484, 315] on button "Issue First Stock Grant" at bounding box center [525, 306] width 217 height 44
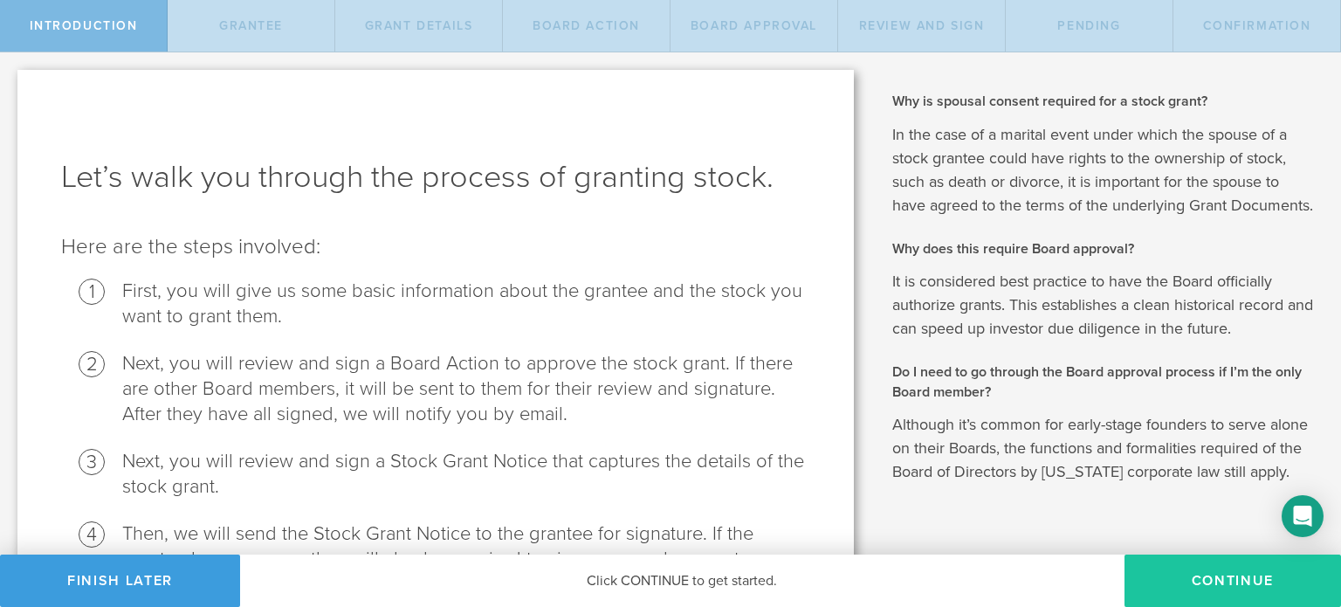
click at [1202, 589] on button "Continue" at bounding box center [1233, 581] width 217 height 52
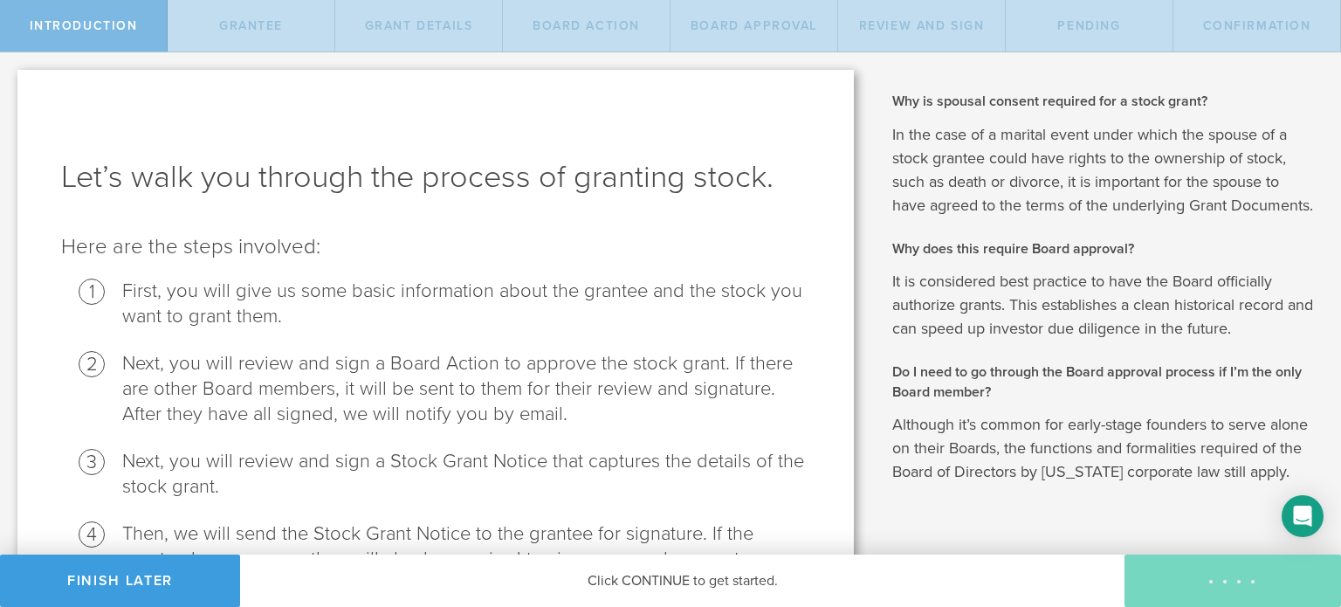
radio input "true"
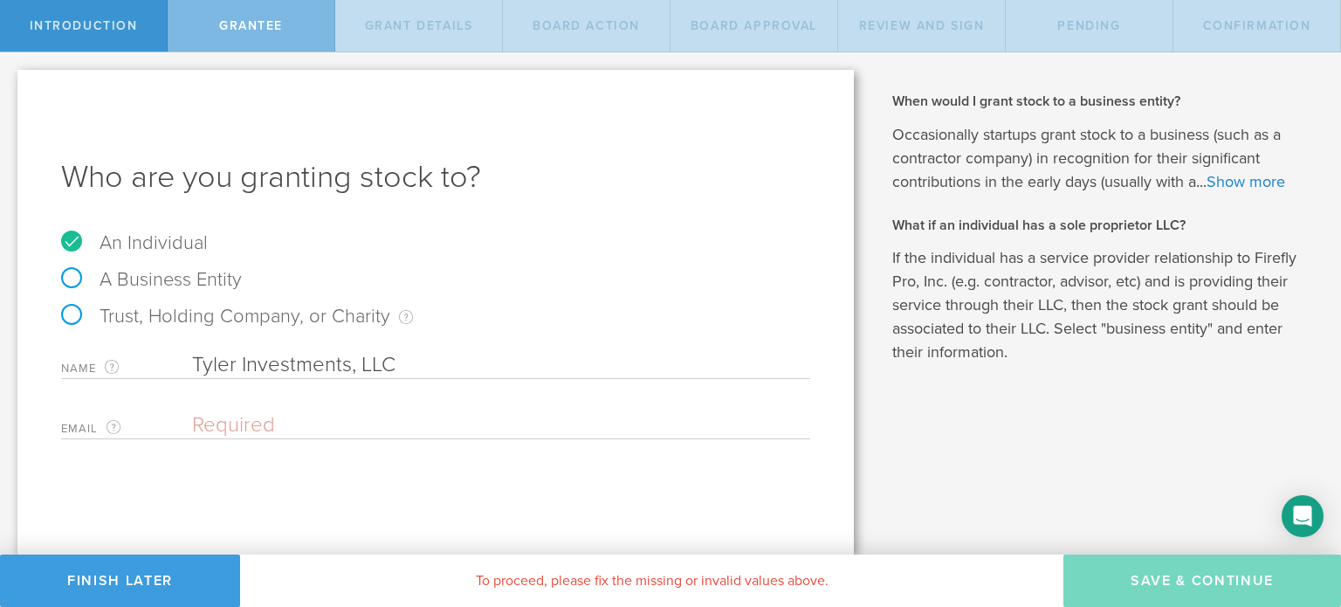
click at [170, 310] on label "Trust, Holding Company, or Charity An individual that has a service provider re…" at bounding box center [237, 316] width 352 height 23
click at [11, 80] on input "Trust, Holding Company, or Charity An individual that has a service provider re…" at bounding box center [5, 66] width 11 height 28
radio input "true"
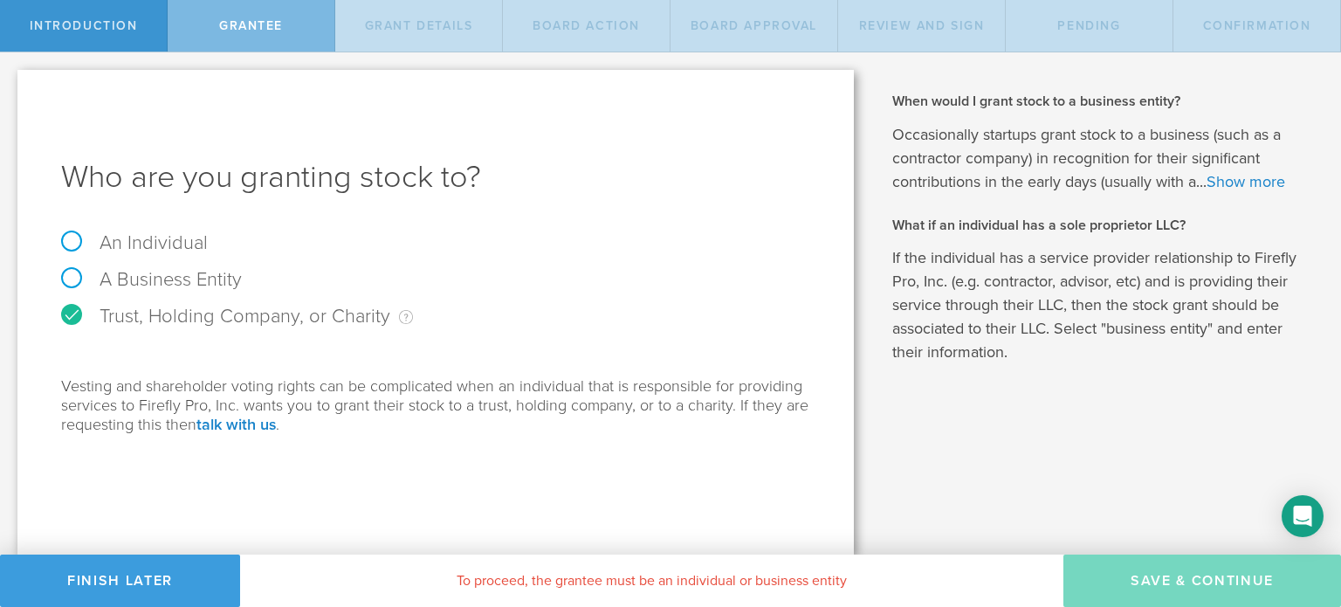
click at [128, 278] on label "A Business Entity" at bounding box center [151, 279] width 181 height 23
click at [11, 80] on input "A Business Entity" at bounding box center [5, 66] width 11 height 28
radio input "true"
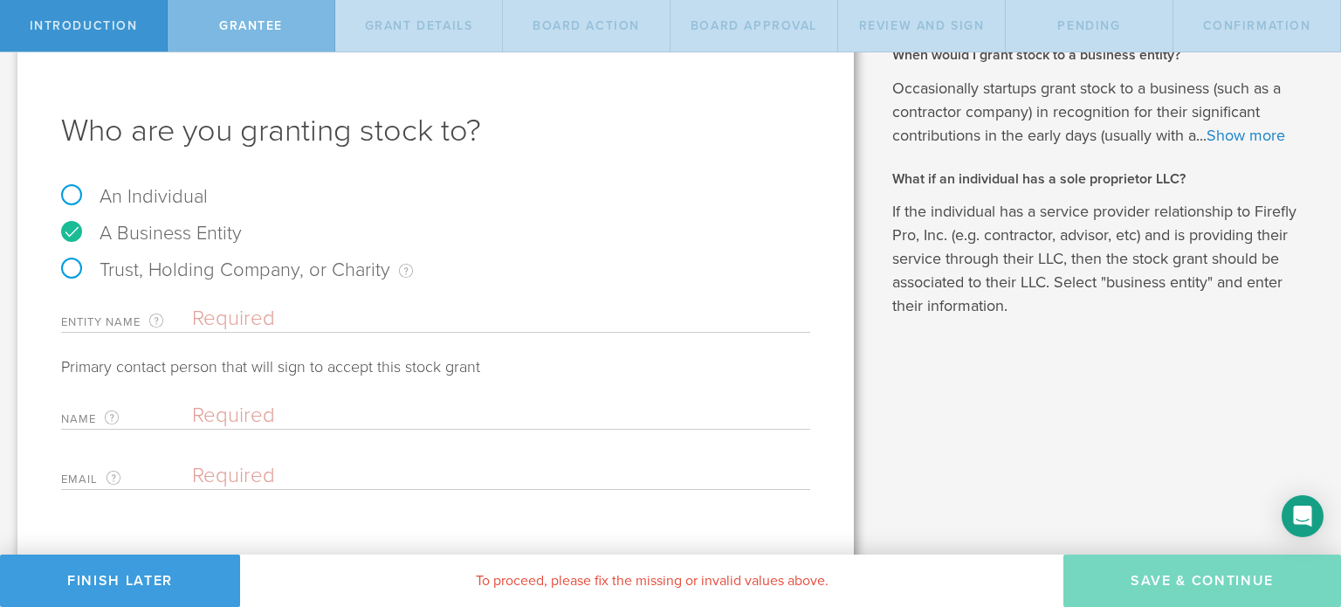
scroll to position [71, 0]
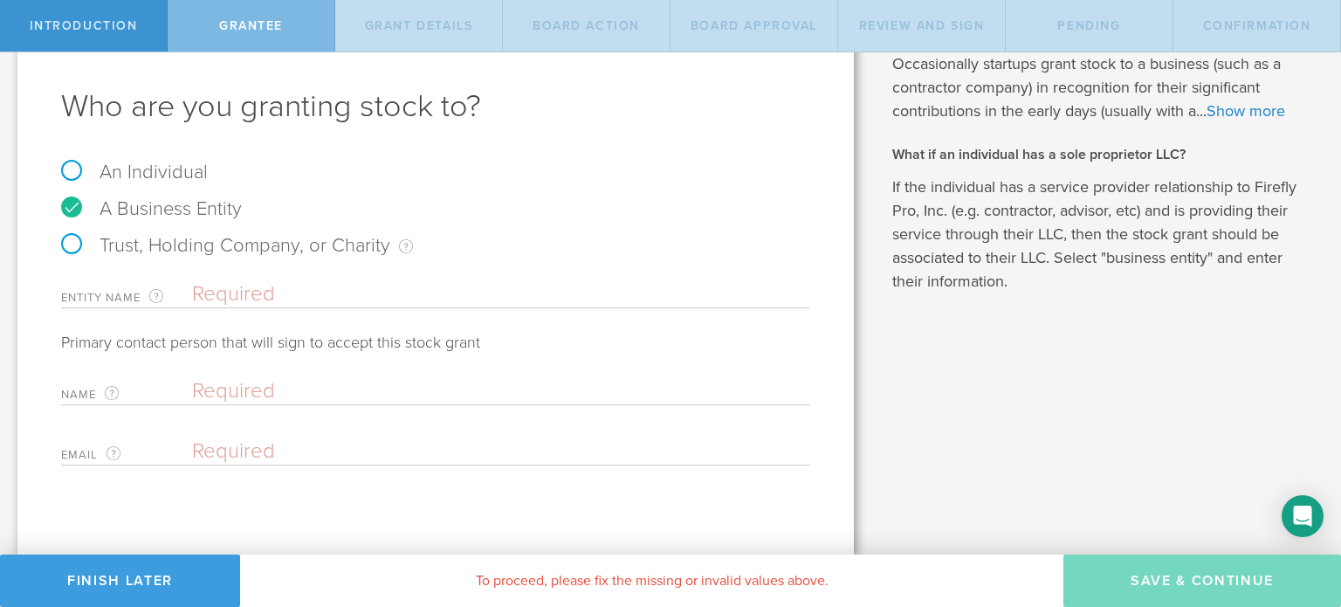
click at [236, 298] on input "text" at bounding box center [501, 294] width 618 height 26
type input "Tyler Investments, LLC"
click at [268, 398] on input "text" at bounding box center [497, 391] width 610 height 26
type input "c"
type input "[PERSON_NAME]"
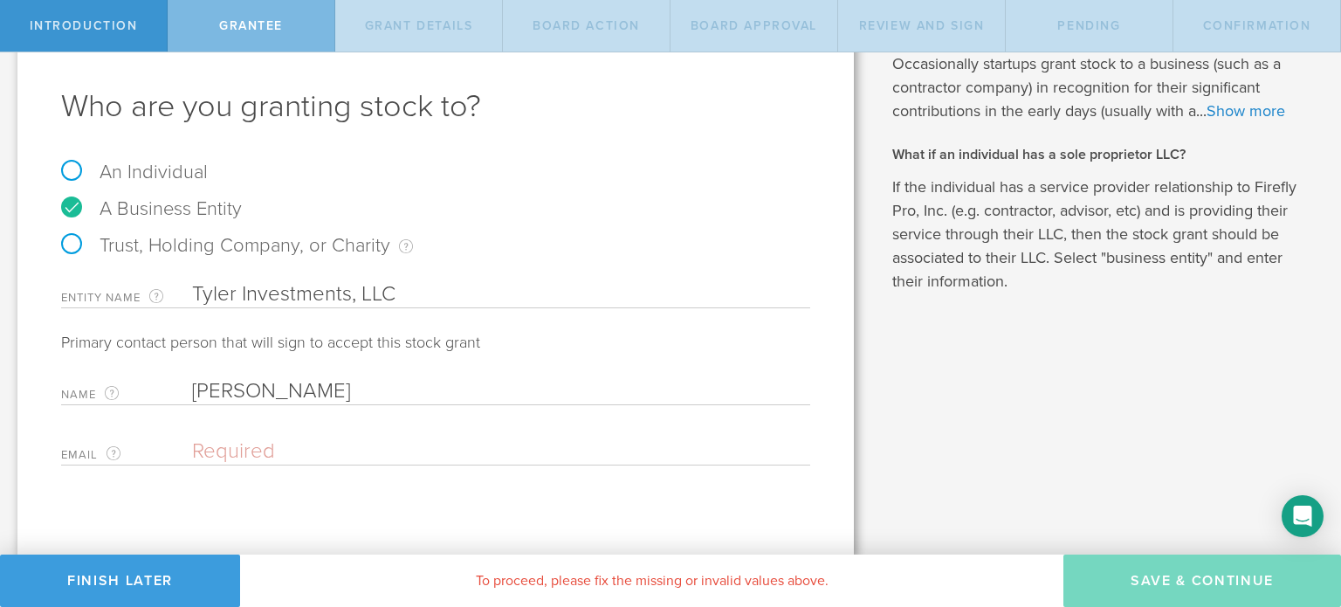
paste input "[EMAIL_ADDRESS][DOMAIN_NAME]"
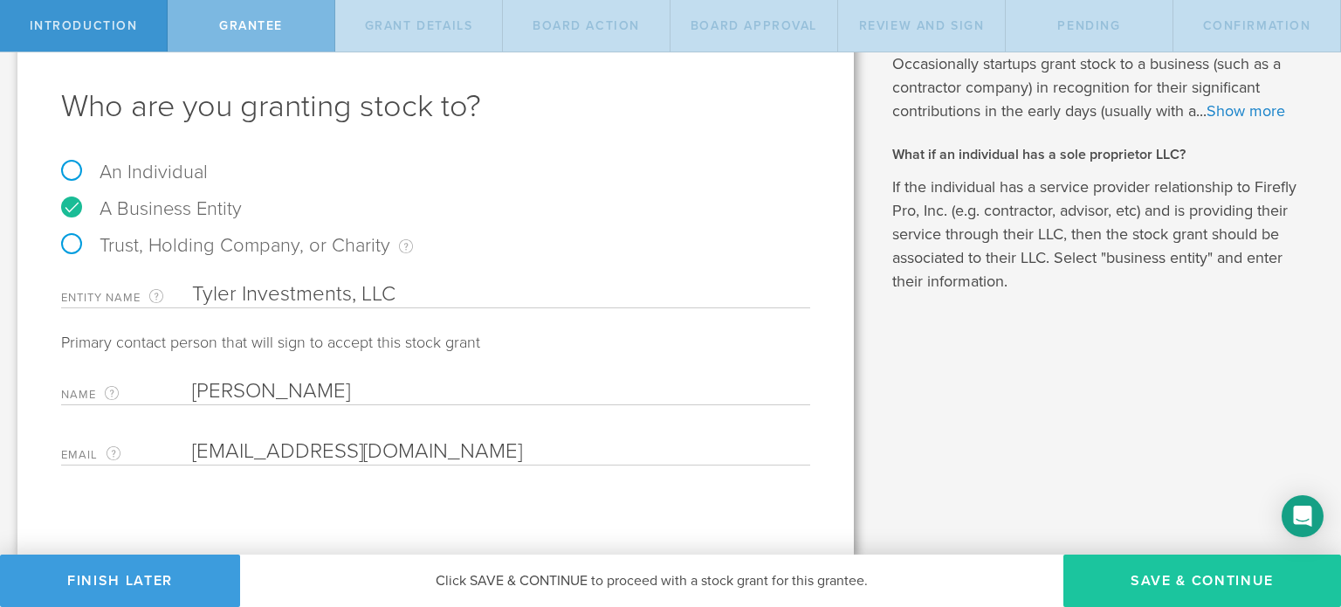
type input "[EMAIL_ADDRESS][DOMAIN_NAME]"
click at [1154, 591] on button "Save & Continue" at bounding box center [1203, 581] width 278 height 52
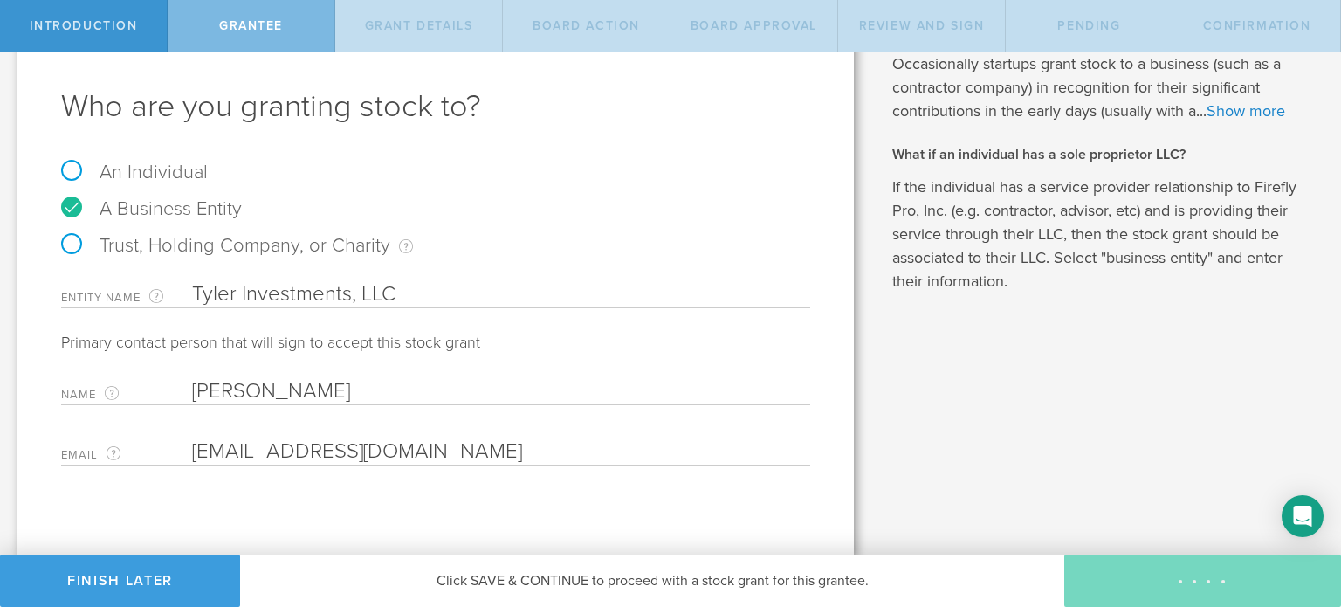
type input "7,000,000"
type input "48"
type input "12"
select select "none"
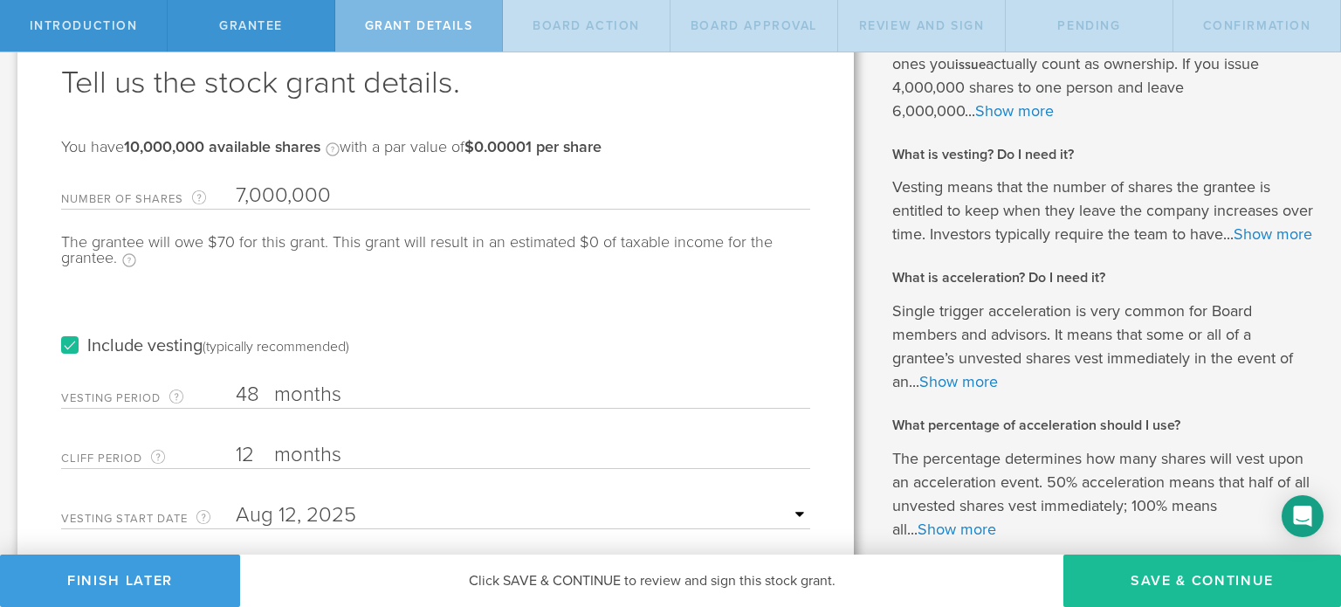
scroll to position [87, 0]
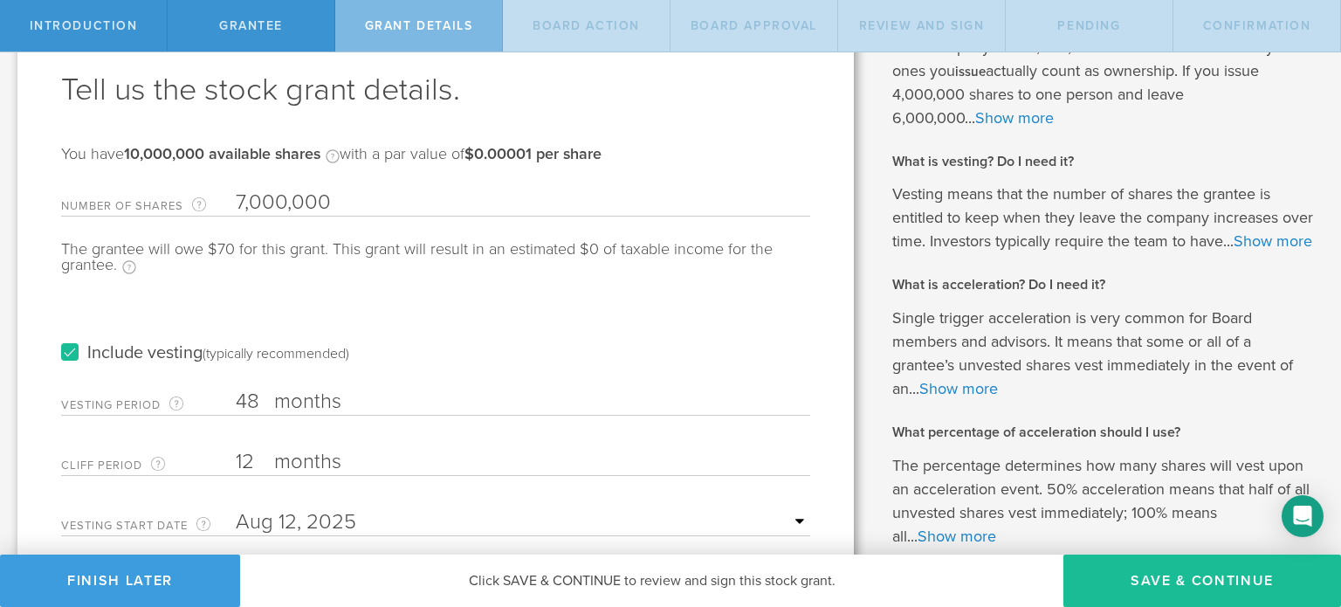
click at [68, 354] on label "Include vesting (typically recommended)" at bounding box center [205, 353] width 288 height 18
click at [0, 0] on input "Include vesting (typically recommended)" at bounding box center [0, 0] width 0 height 0
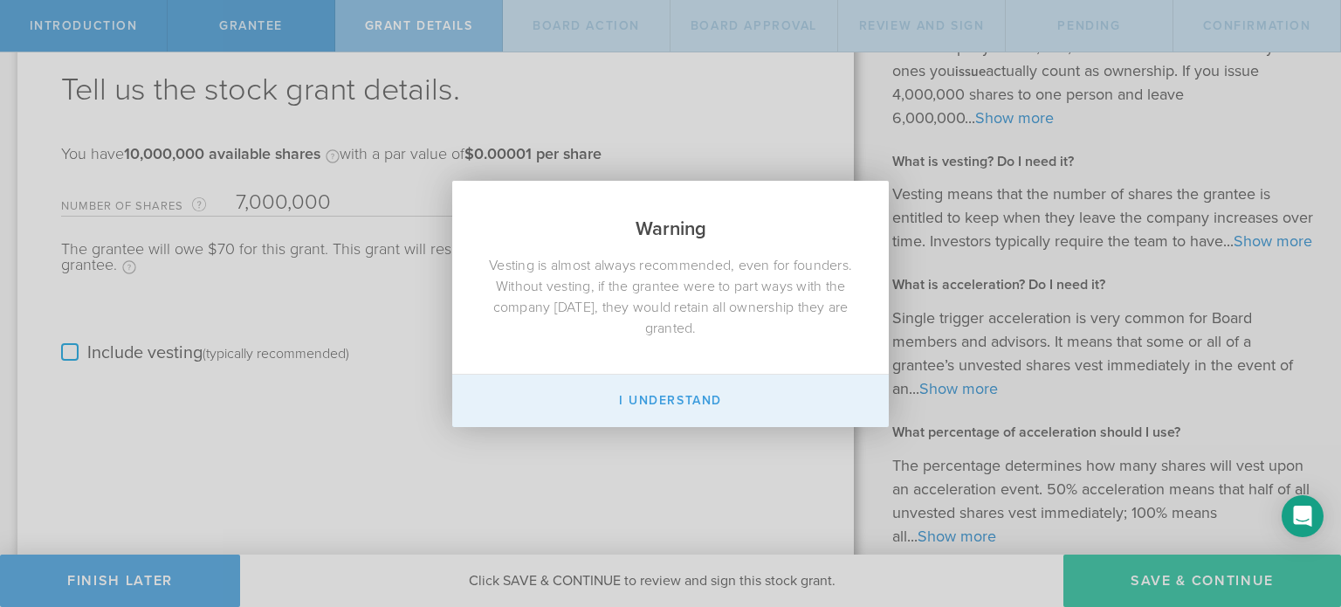
click at [685, 404] on button "I Understand" at bounding box center [670, 401] width 437 height 52
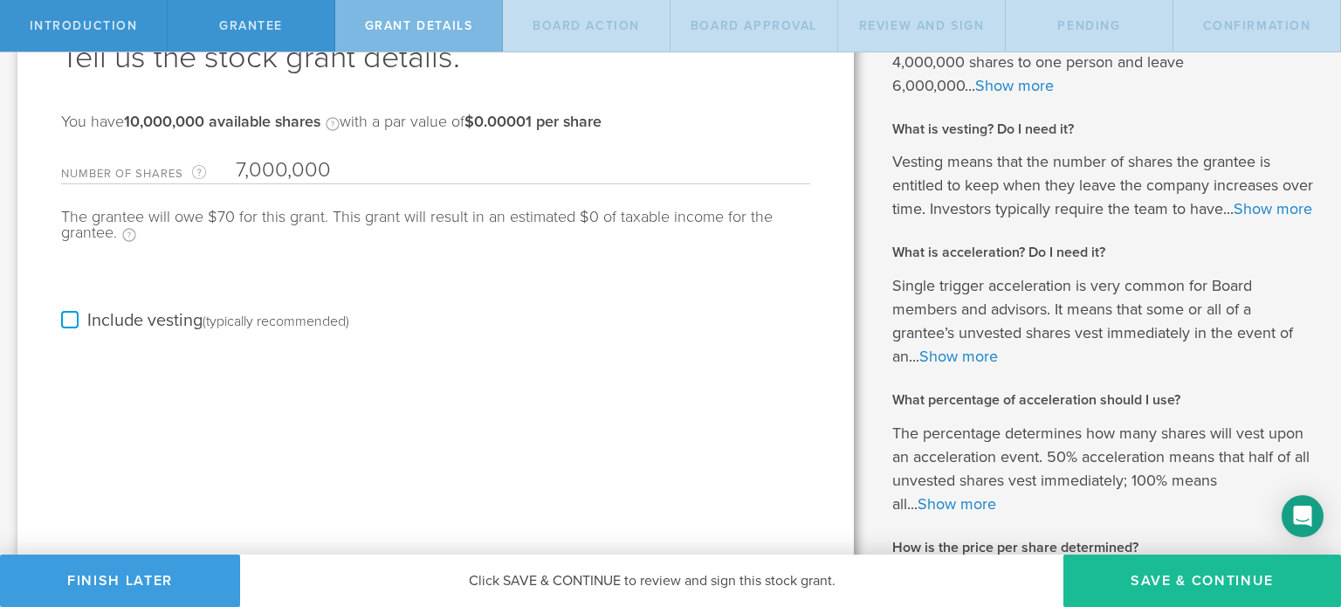
scroll to position [0, 0]
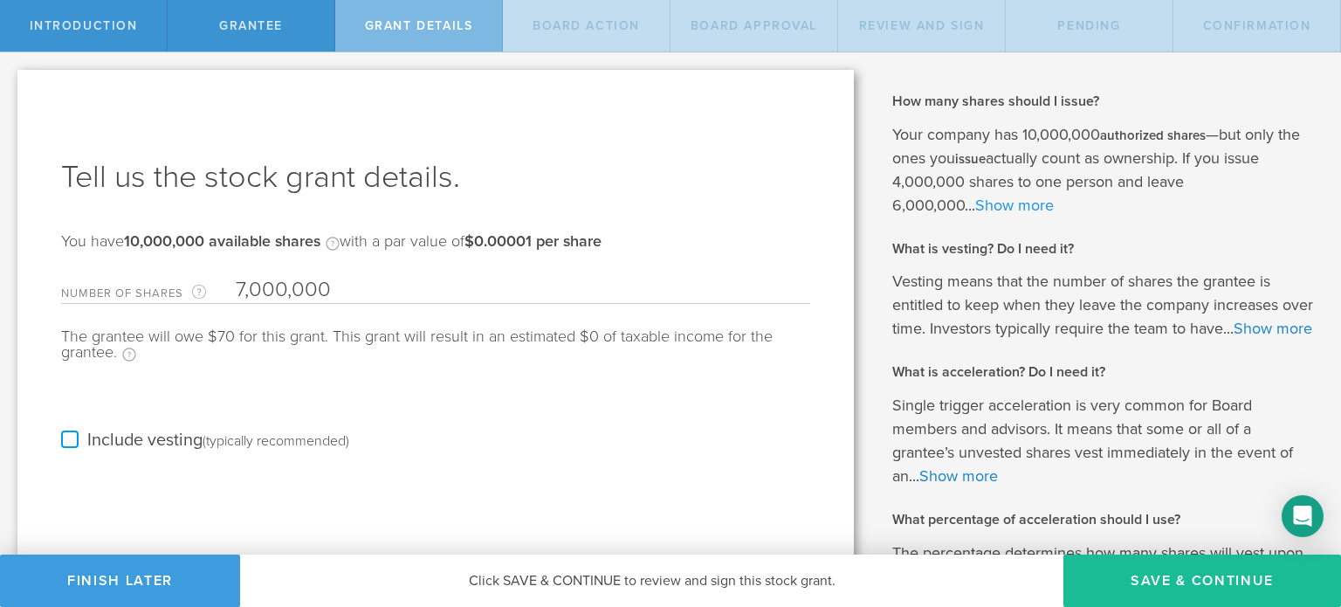
click at [1017, 205] on link "Show more" at bounding box center [1014, 205] width 79 height 19
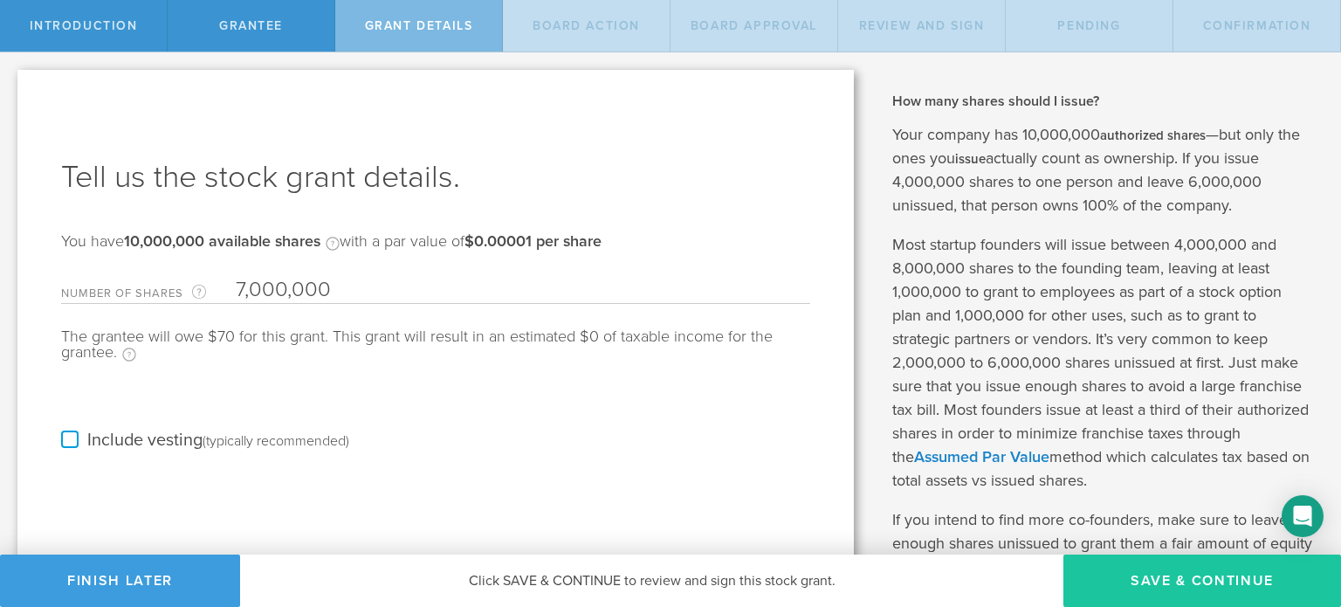
click at [1162, 572] on button "Save & Continue" at bounding box center [1203, 581] width 278 height 52
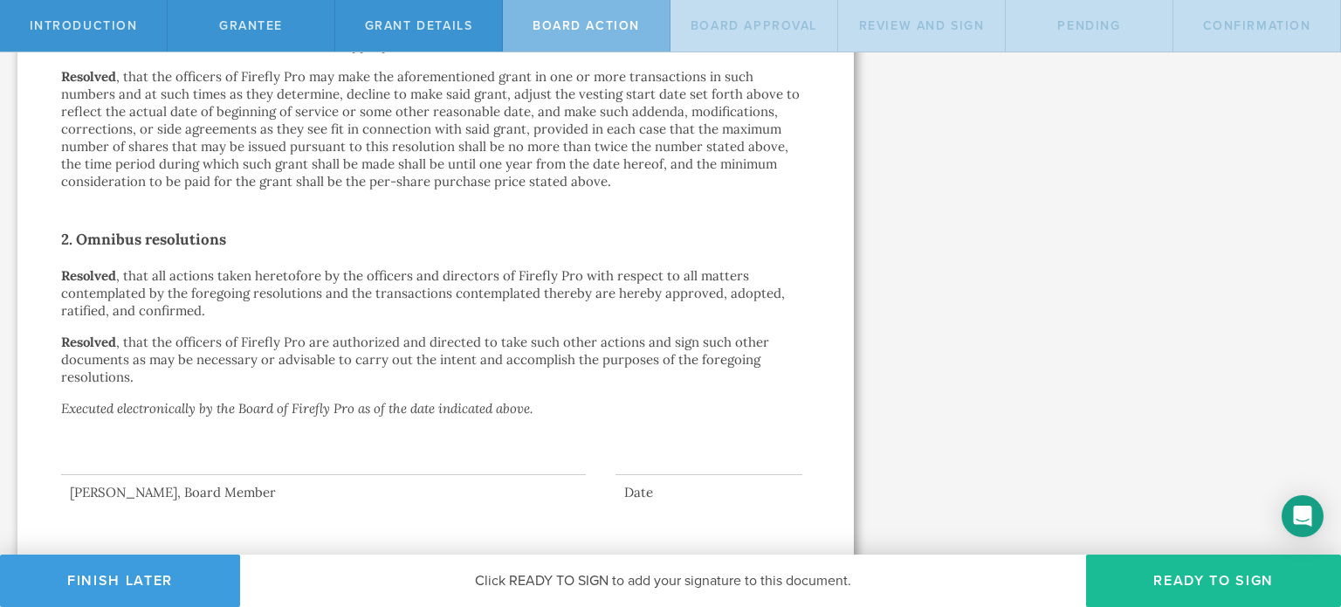
scroll to position [959, 0]
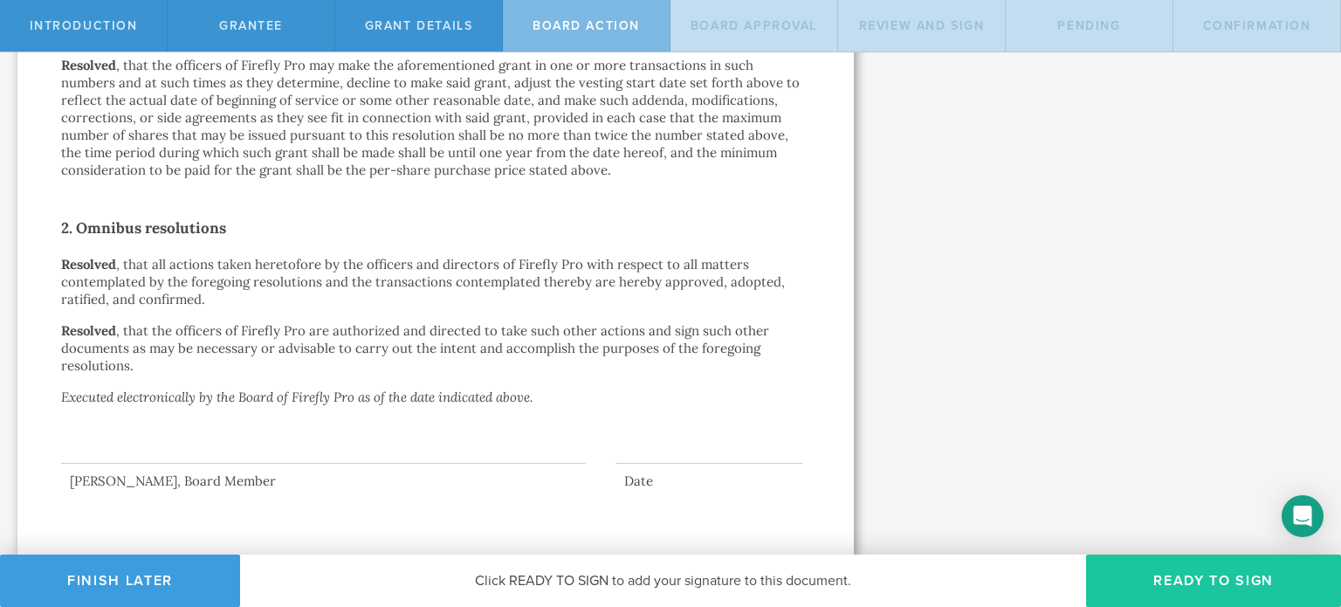
click at [1207, 582] on button "Ready to Sign" at bounding box center [1213, 581] width 255 height 52
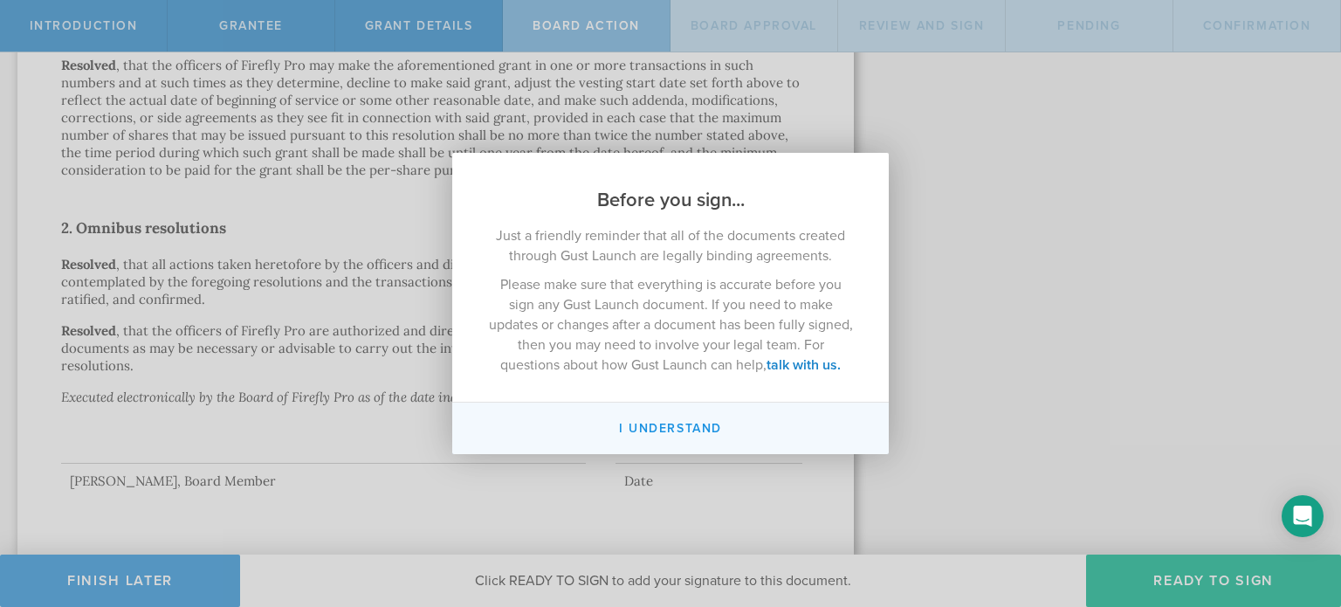
click at [660, 423] on button "I understand" at bounding box center [670, 429] width 437 height 52
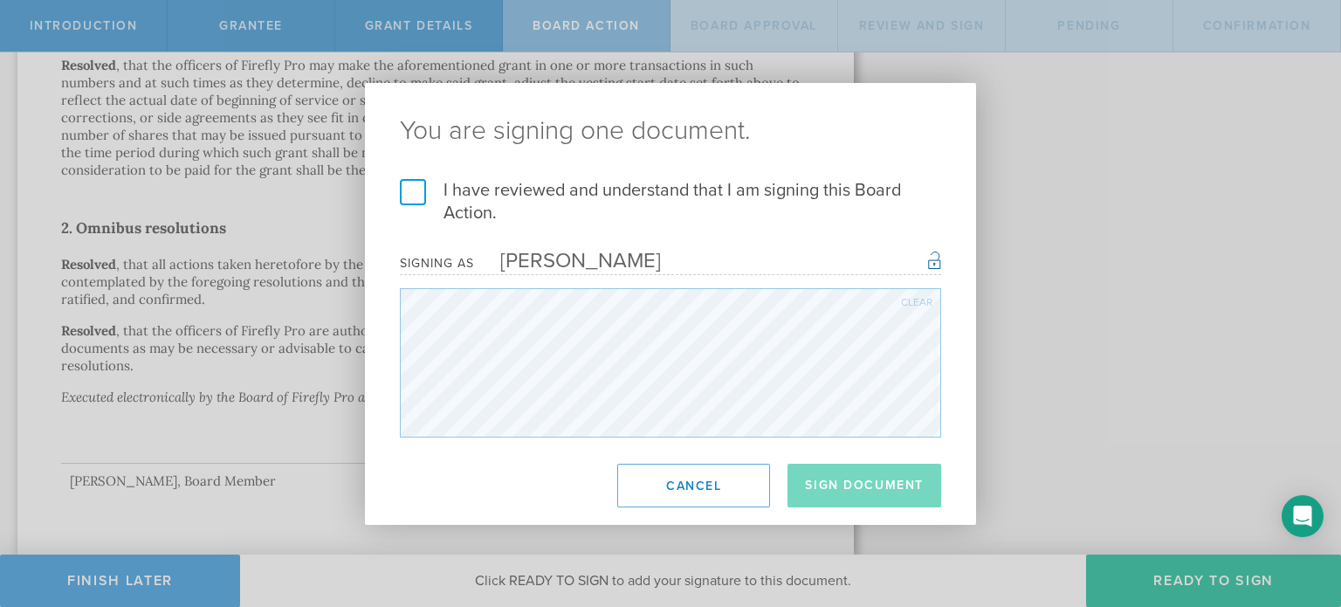
click at [411, 188] on label "I have reviewed and understand that I am signing this Board Action." at bounding box center [670, 201] width 541 height 45
click at [0, 0] on input "I have reviewed and understand that I am signing this Board Action." at bounding box center [0, 0] width 0 height 0
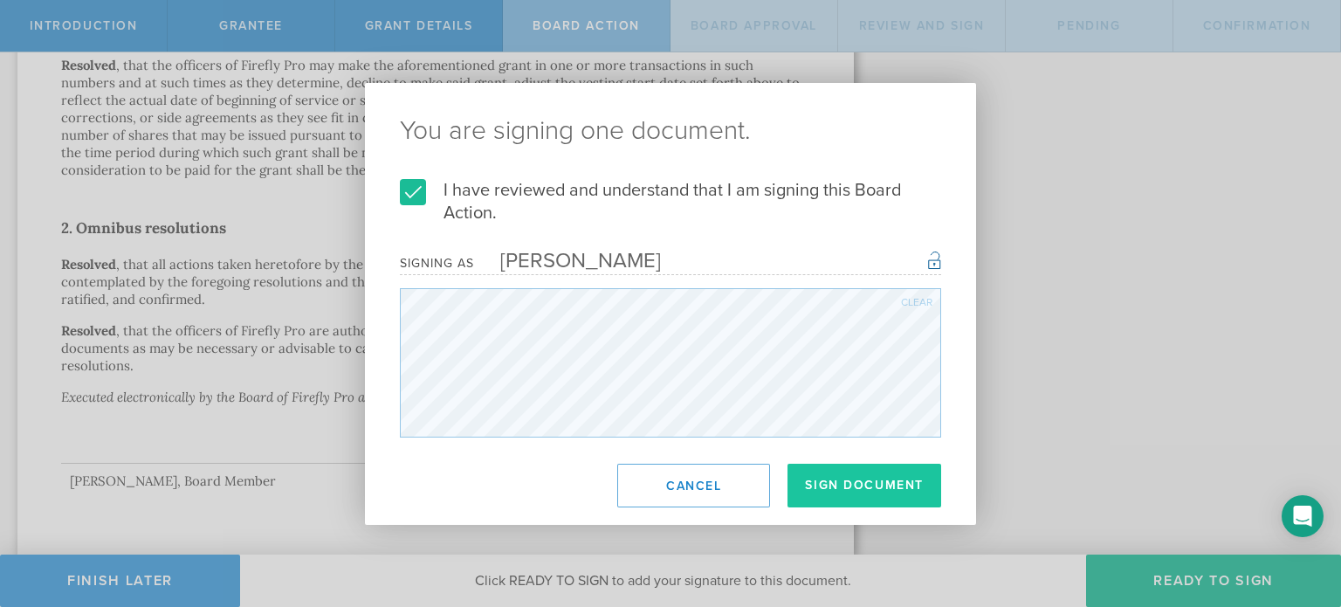
click at [844, 488] on button "Sign Document" at bounding box center [865, 486] width 154 height 44
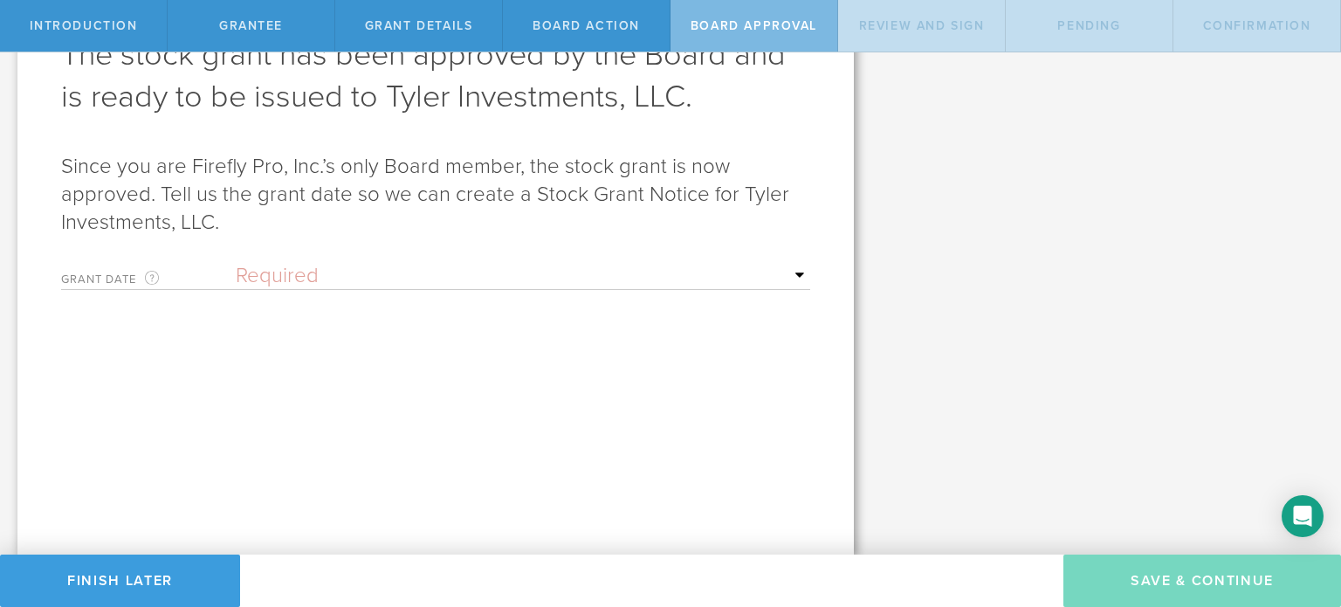
scroll to position [0, 0]
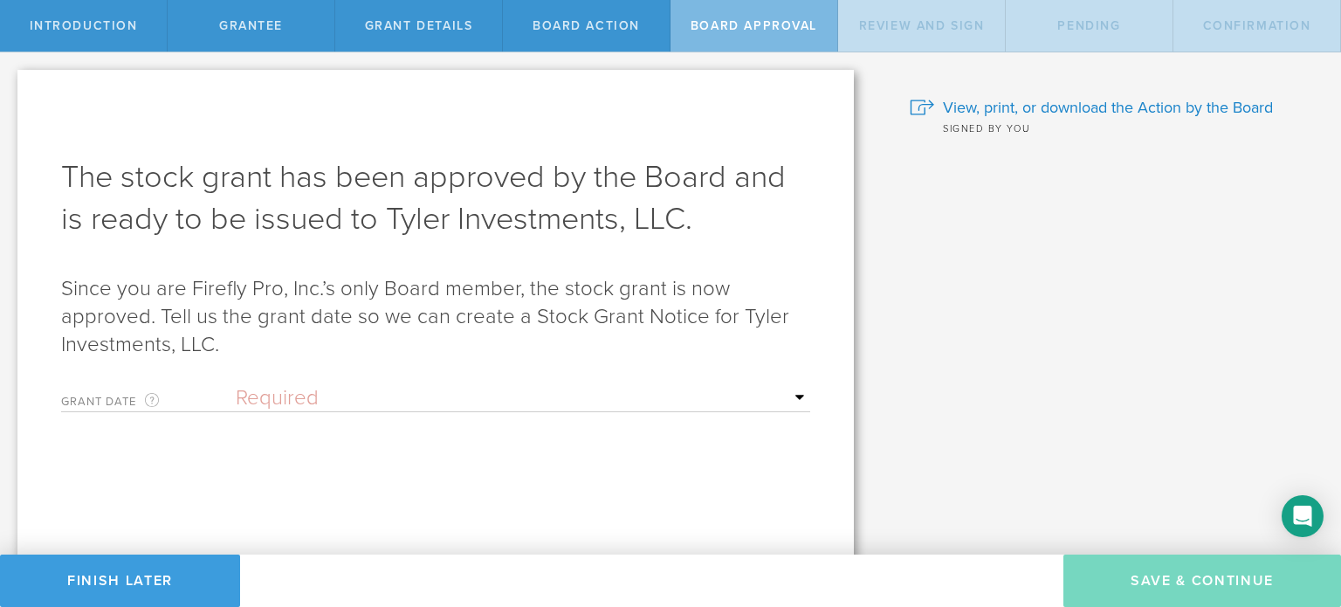
click at [332, 404] on select "Required Upon grantee's signature A specific date" at bounding box center [523, 398] width 575 height 26
select select "uponGranteeSignature"
click at [236, 385] on select "Required Upon grantee's signature A specific date" at bounding box center [523, 398] width 575 height 26
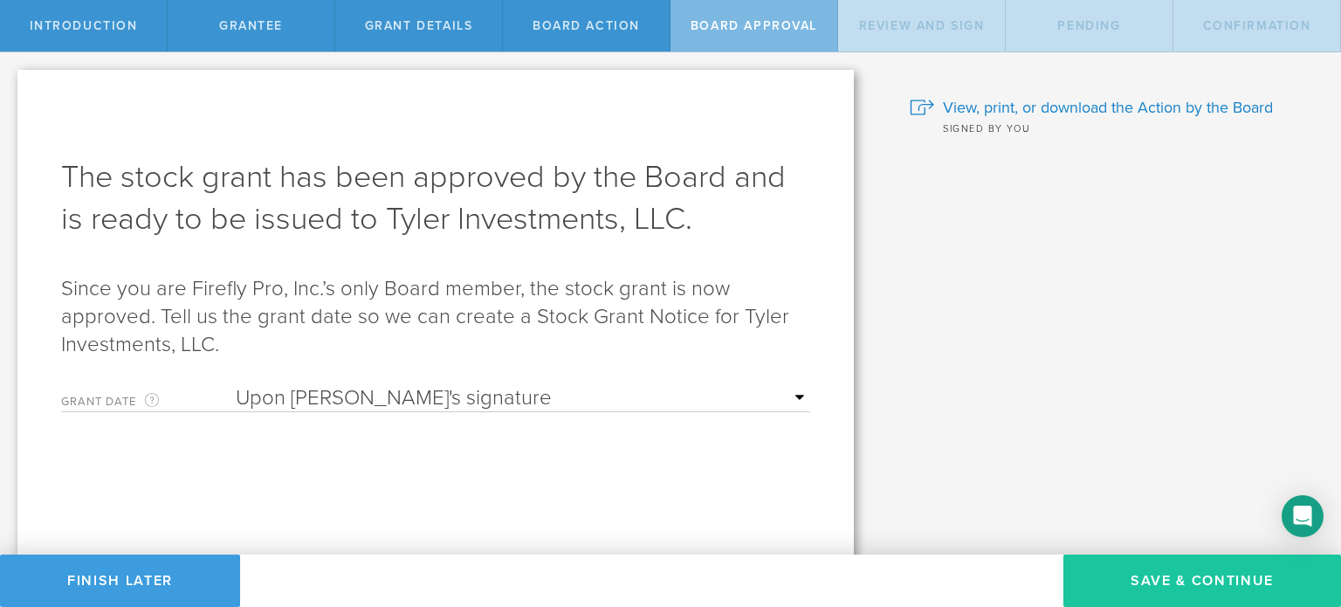
click at [1194, 589] on button "Save & Continue" at bounding box center [1203, 581] width 278 height 52
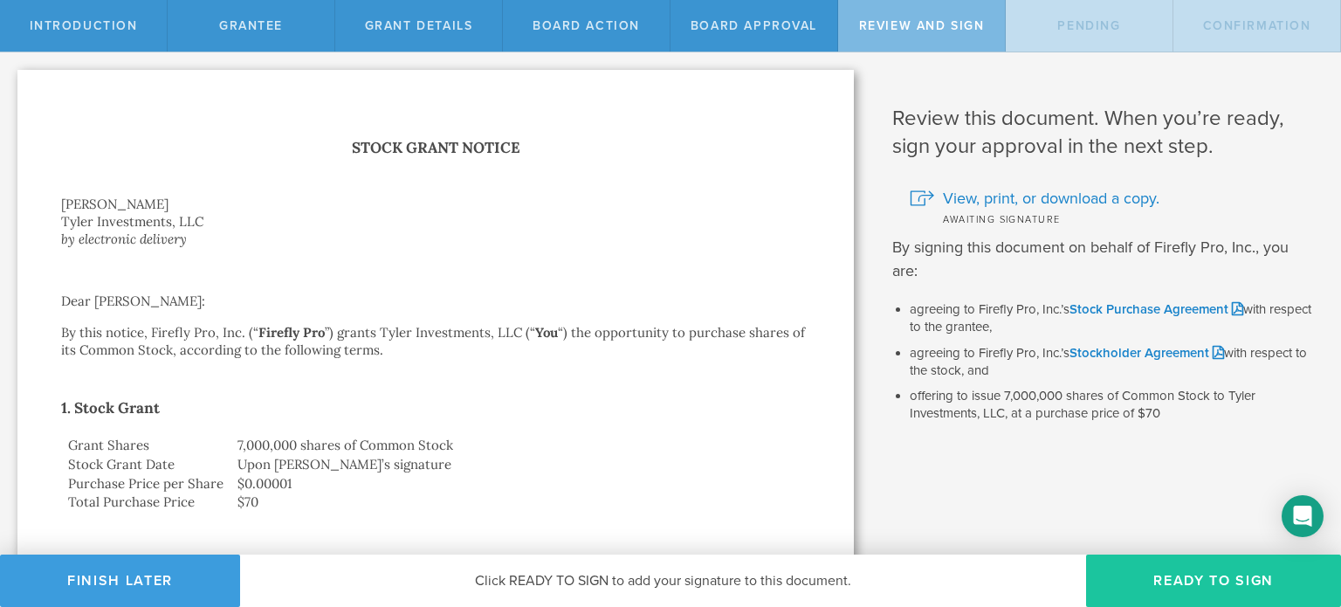
click at [1244, 583] on button "Ready to Sign" at bounding box center [1213, 581] width 255 height 52
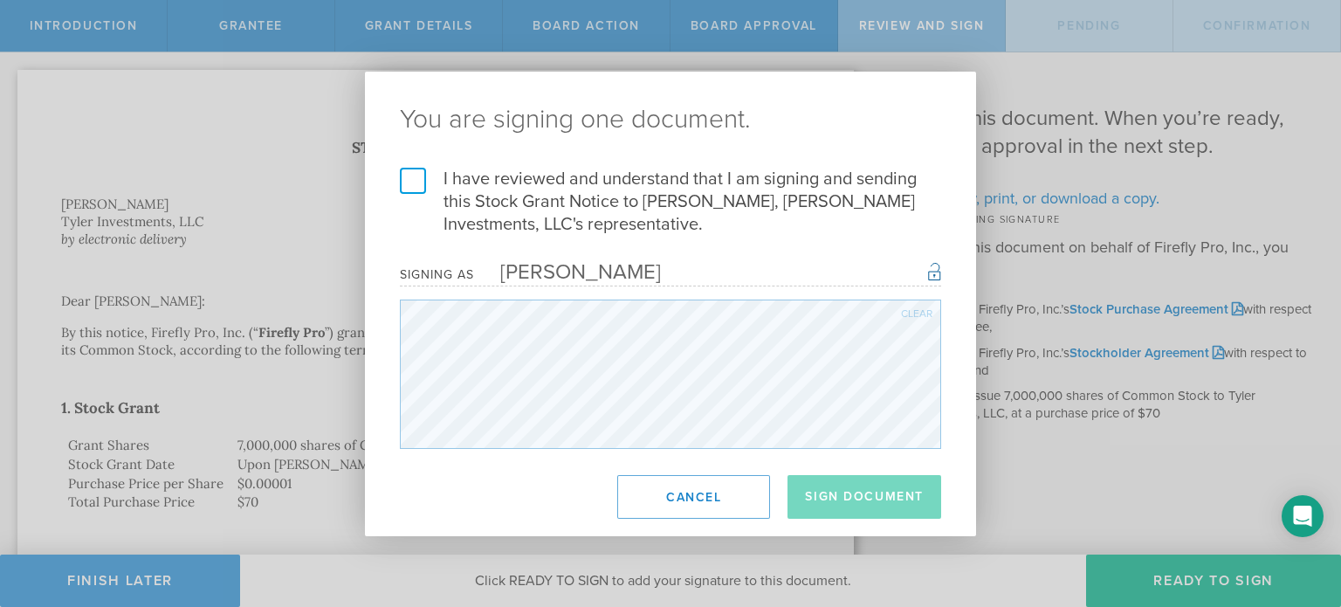
click at [418, 182] on label "I have reviewed and understand that I am signing and sending this Stock Grant N…" at bounding box center [670, 202] width 541 height 68
click at [0, 0] on input "I have reviewed and understand that I am signing and sending this Stock Grant N…" at bounding box center [0, 0] width 0 height 0
drag, startPoint x: 877, startPoint y: 511, endPoint x: 865, endPoint y: 509, distance: 11.5
click at [877, 514] on button "Sign Document" at bounding box center [865, 497] width 154 height 44
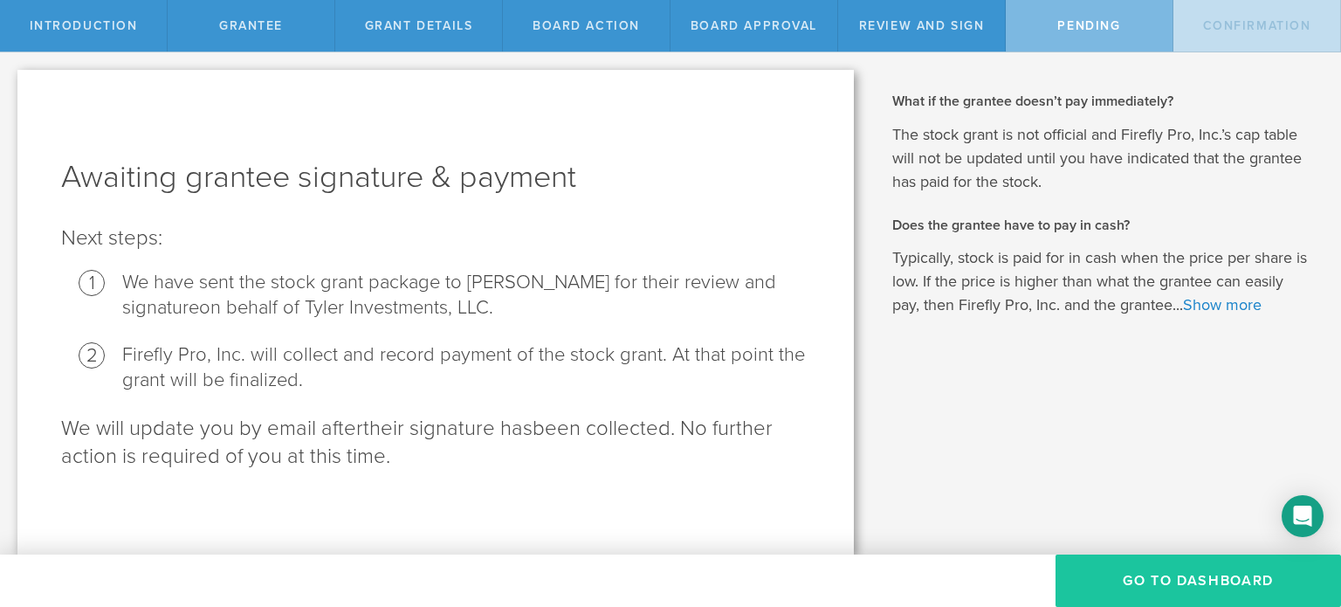
click at [1197, 587] on button "Go To Dashboard" at bounding box center [1199, 581] width 286 height 52
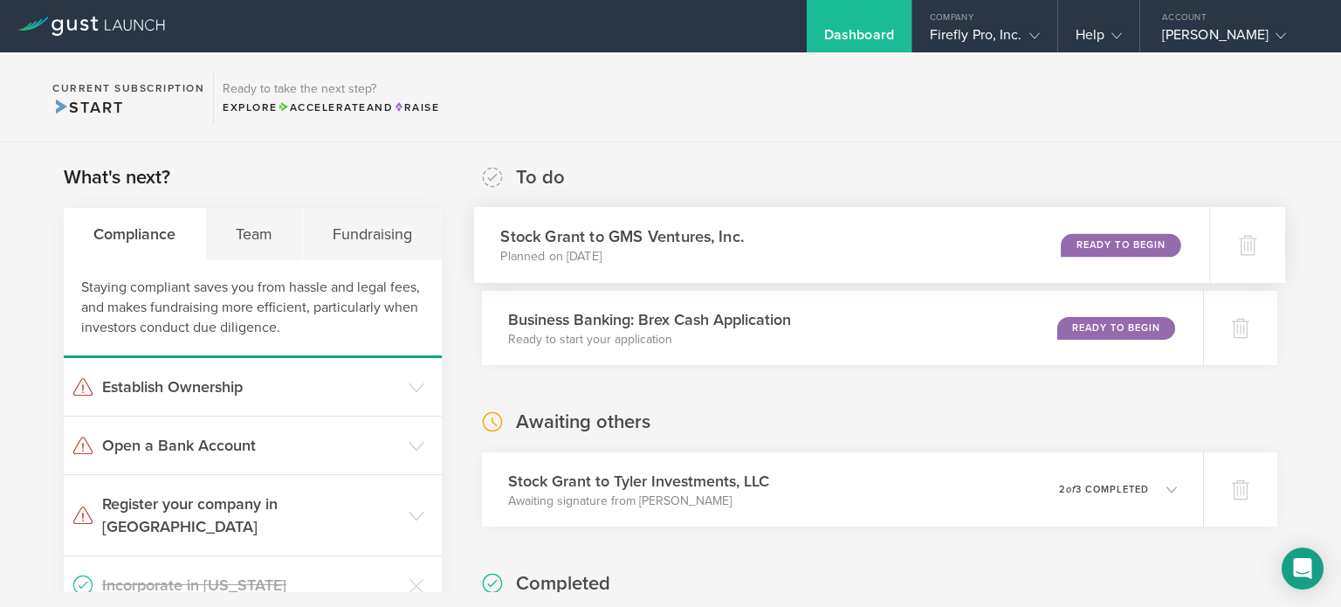
click at [838, 233] on div "Stock Grant to GMS Ventures, Inc. Planned on Aug 12, 2025 Ready to Begin" at bounding box center [842, 245] width 736 height 76
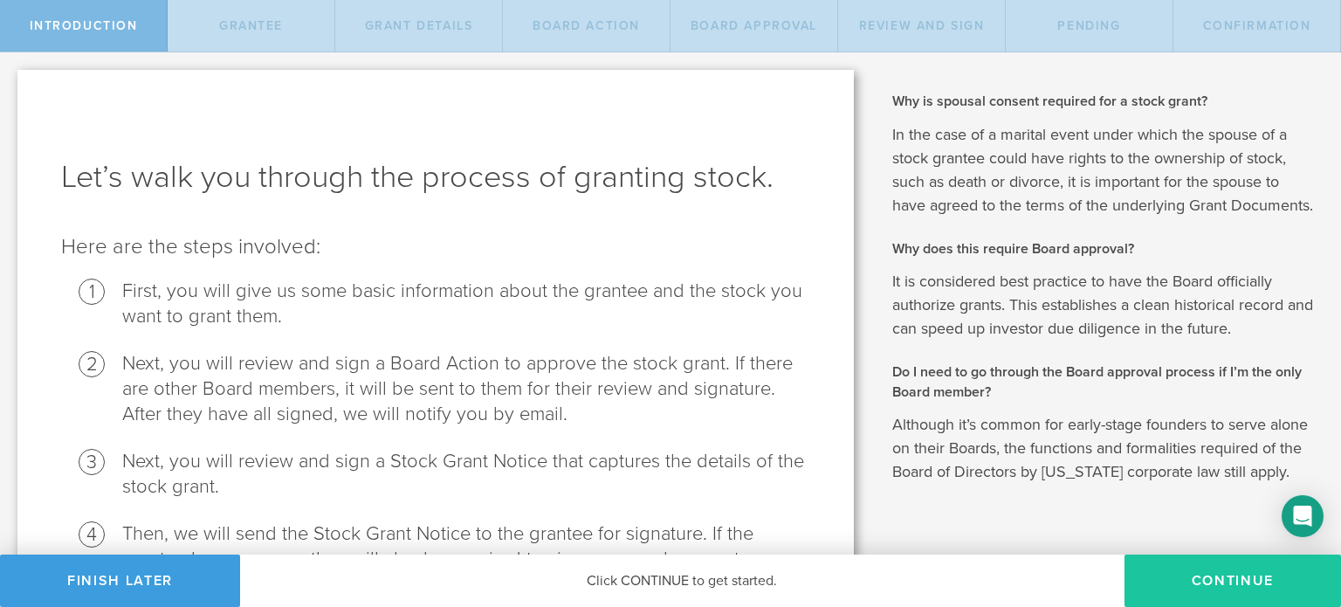
click at [1222, 565] on button "Continue" at bounding box center [1233, 581] width 217 height 52
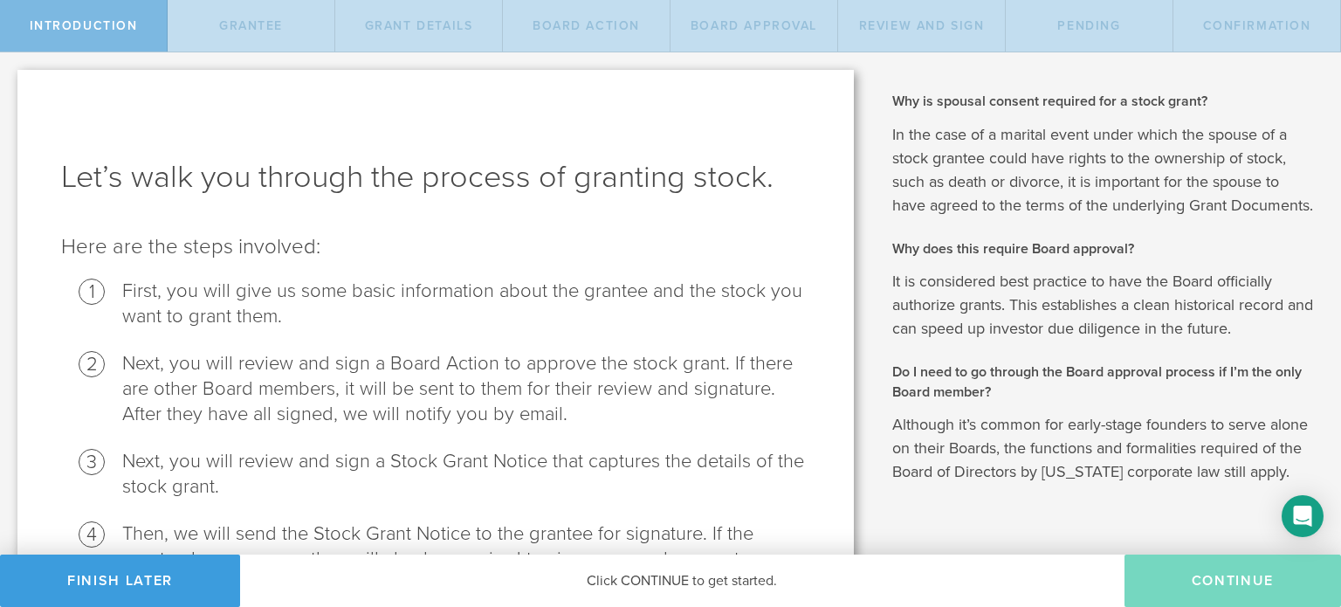
radio input "true"
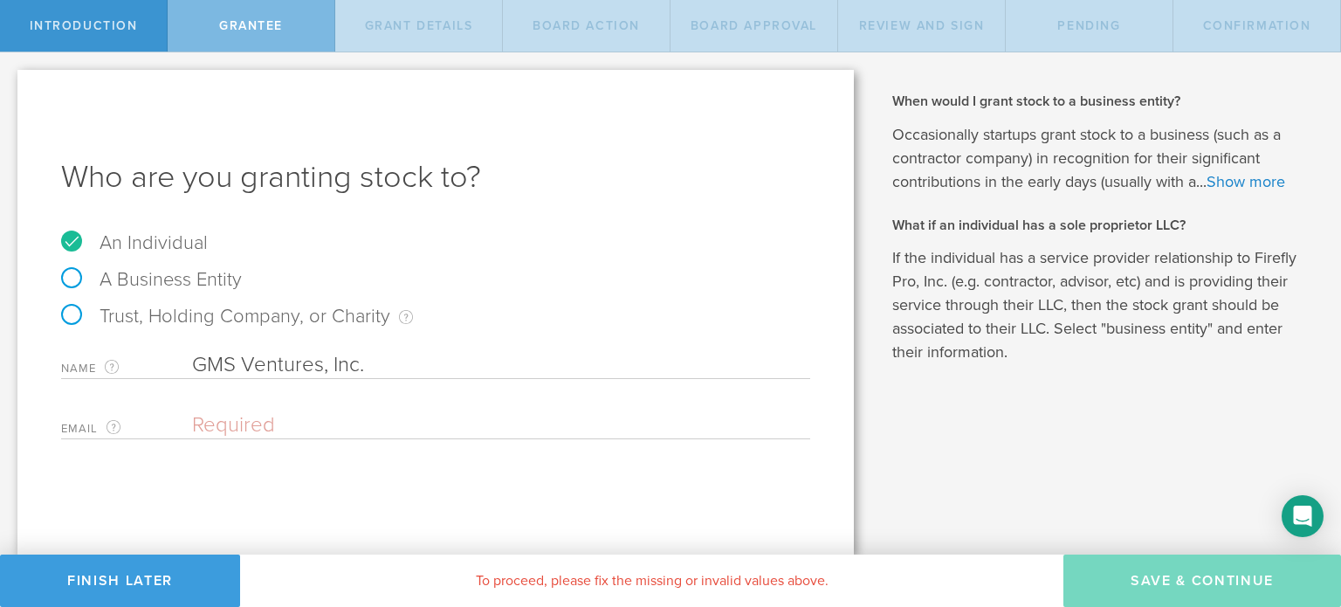
click at [168, 269] on label "A Business Entity" at bounding box center [151, 279] width 181 height 23
click at [11, 80] on input "A Business Entity" at bounding box center [5, 66] width 11 height 28
radio input "true"
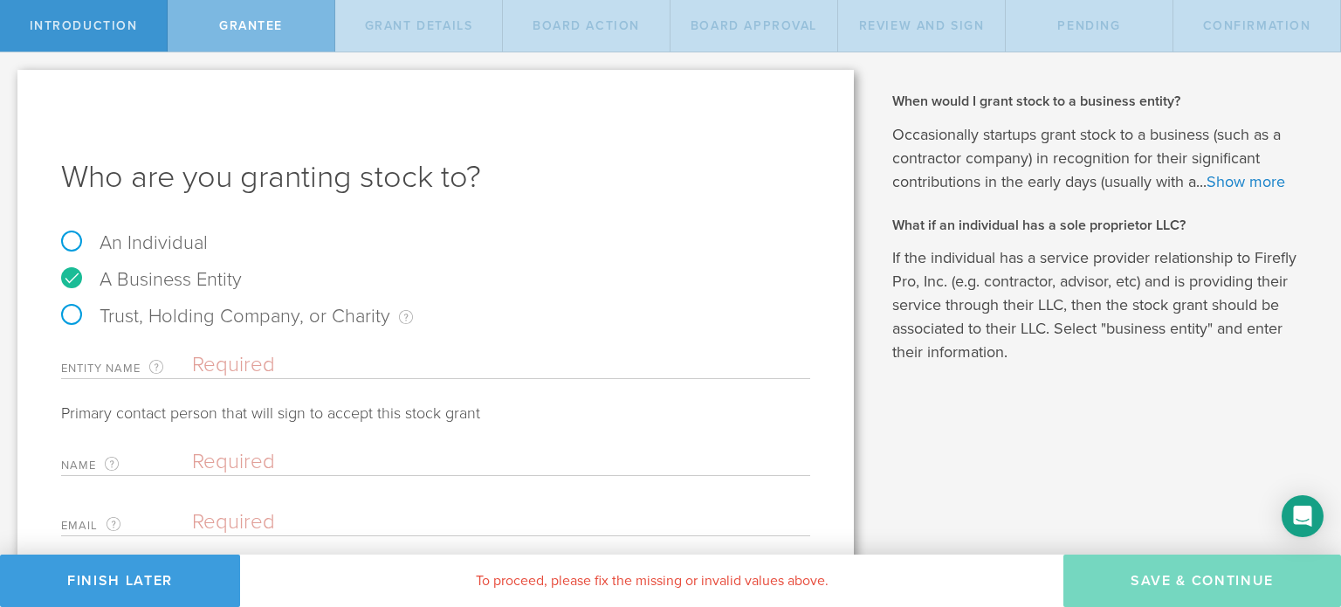
scroll to position [71, 0]
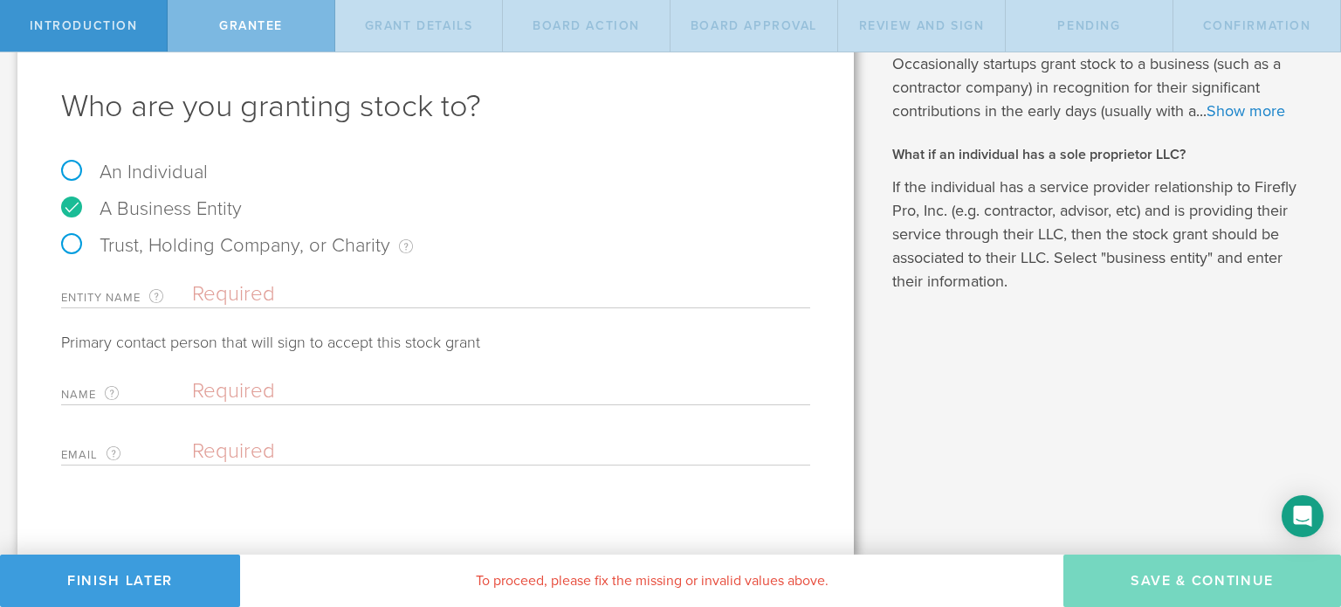
click at [310, 302] on input "text" at bounding box center [501, 294] width 618 height 26
type input "GMS Ventures, Inc."
type input "Gary Somerhalder"
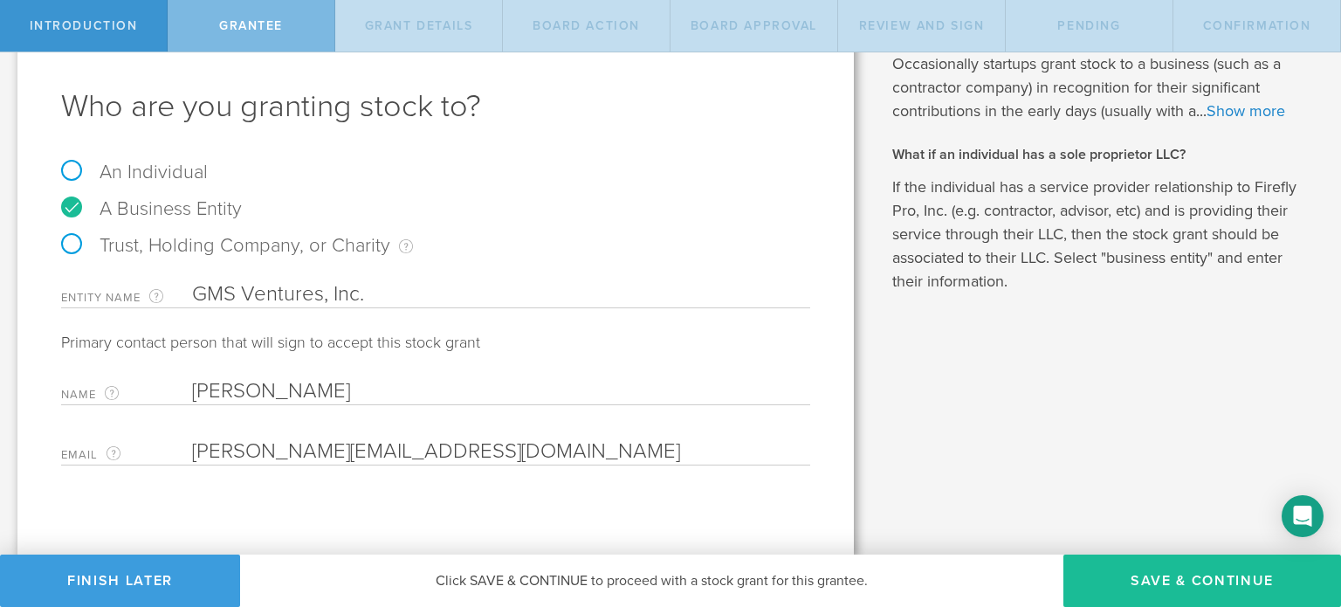
type input "gary.somerhalder@gmail.com"
drag, startPoint x: 238, startPoint y: 392, endPoint x: 185, endPoint y: 390, distance: 52.4
click at [185, 390] on div "Name The first and last name of the person that is signing on behalf of the bus…" at bounding box center [435, 387] width 749 height 36
type input "Maegen Somerhalder"
click at [633, 410] on div "Name The first and last name of the person that is signing on behalf of the bus…" at bounding box center [435, 417] width 749 height 96
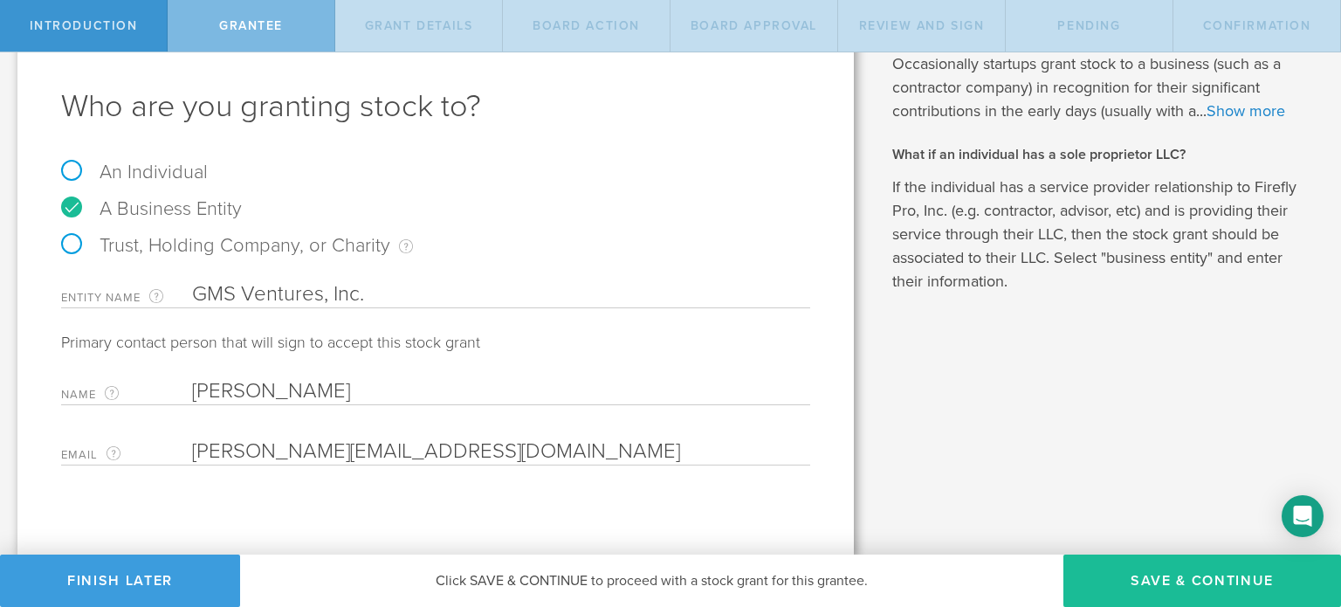
drag, startPoint x: 234, startPoint y: 452, endPoint x: 182, endPoint y: 452, distance: 52.4
click at [182, 452] on div "Email The email address of the person that is signing on behalf of the business…" at bounding box center [435, 448] width 749 height 36
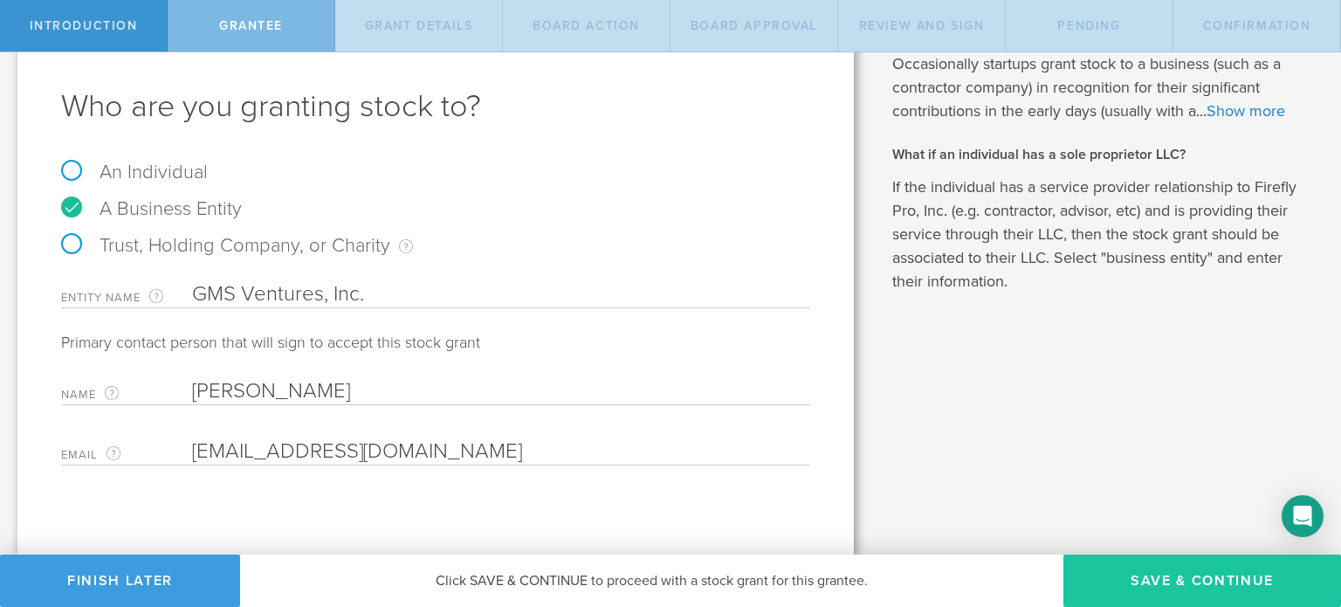
type input "maegen.somerhalder@gmail.com"
click at [1175, 571] on button "Save & Continue" at bounding box center [1203, 581] width 278 height 52
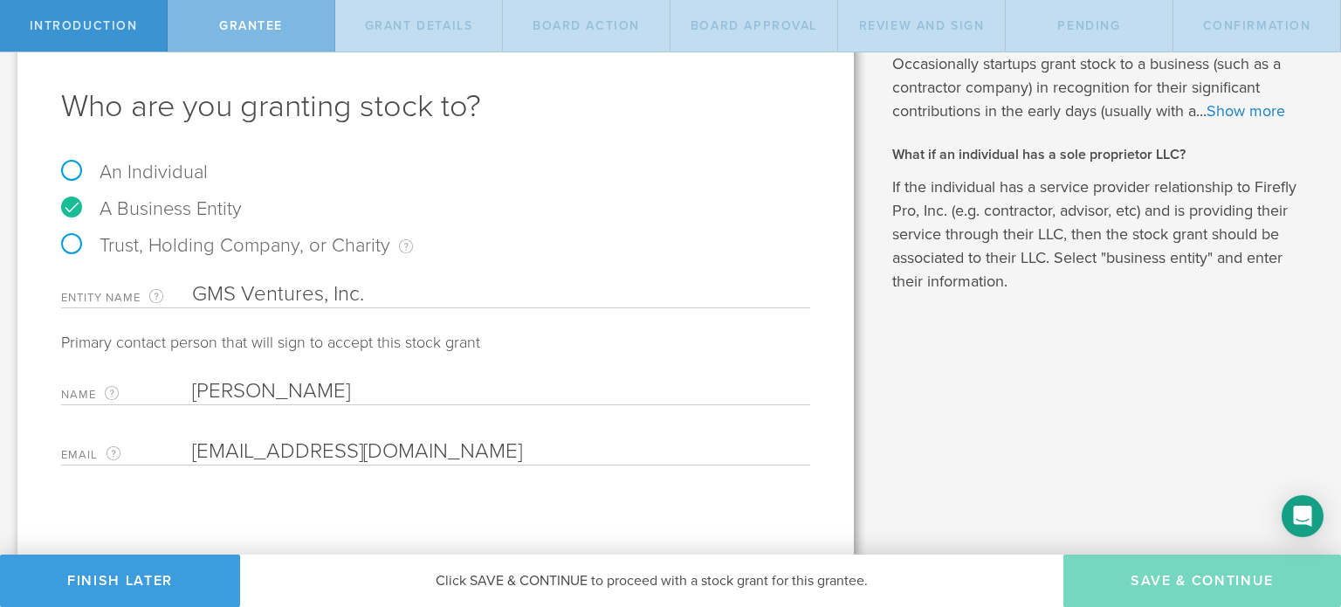
type input "3,000,000"
type input "48"
type input "12"
select select "none"
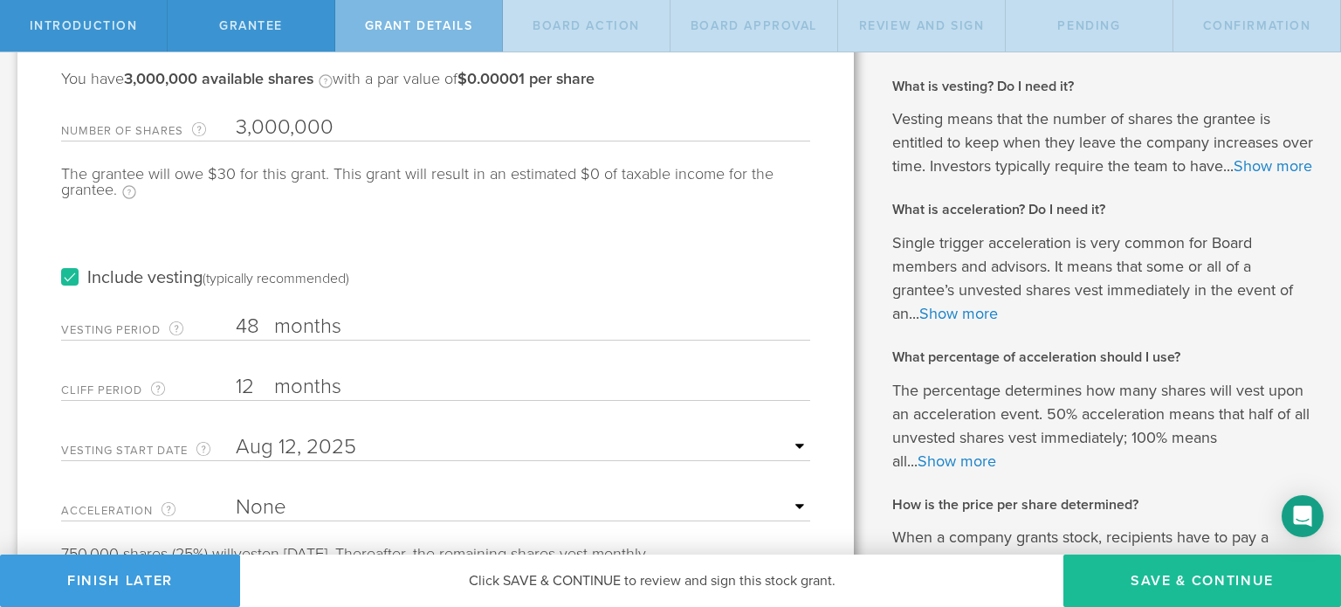
scroll to position [262, 0]
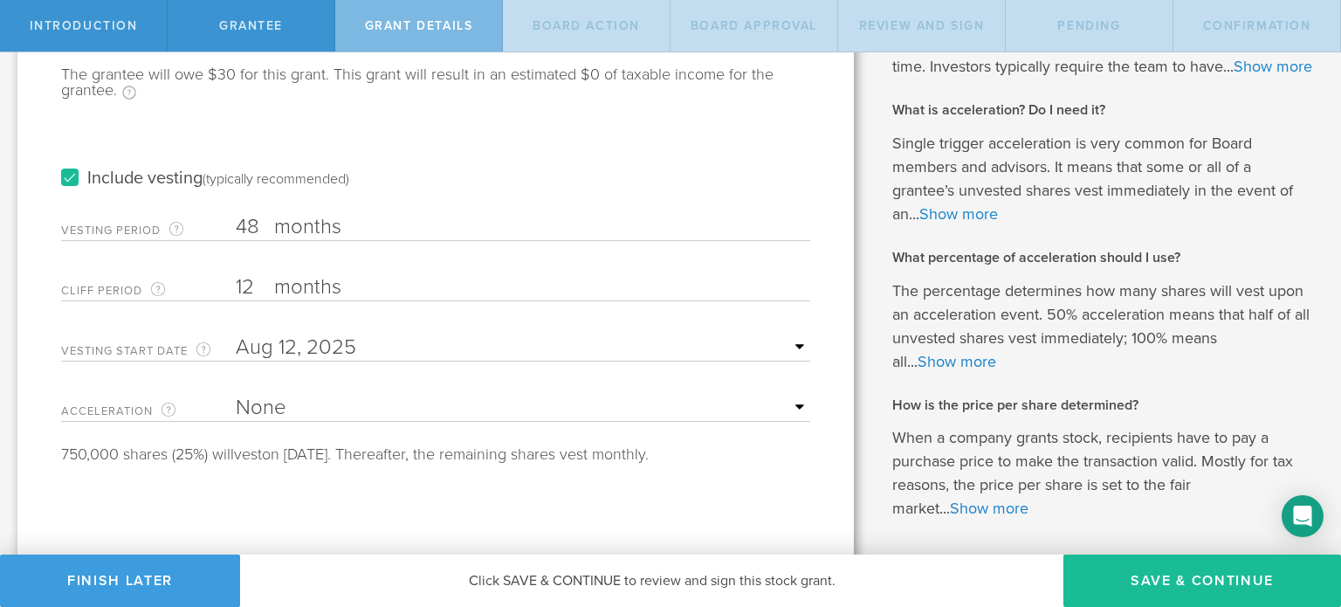
click at [64, 177] on label "Include vesting (typically recommended)" at bounding box center [205, 178] width 288 height 18
click at [0, 0] on input "Include vesting (typically recommended)" at bounding box center [0, 0] width 0 height 0
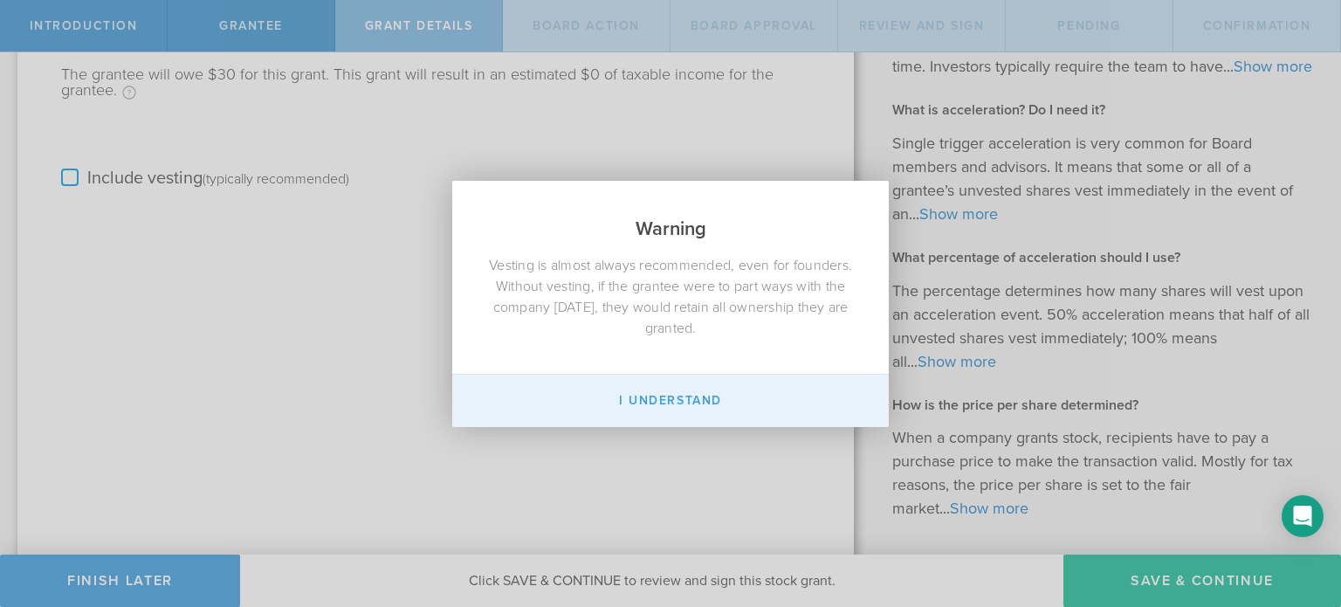
click at [649, 399] on button "I Understand" at bounding box center [670, 401] width 437 height 52
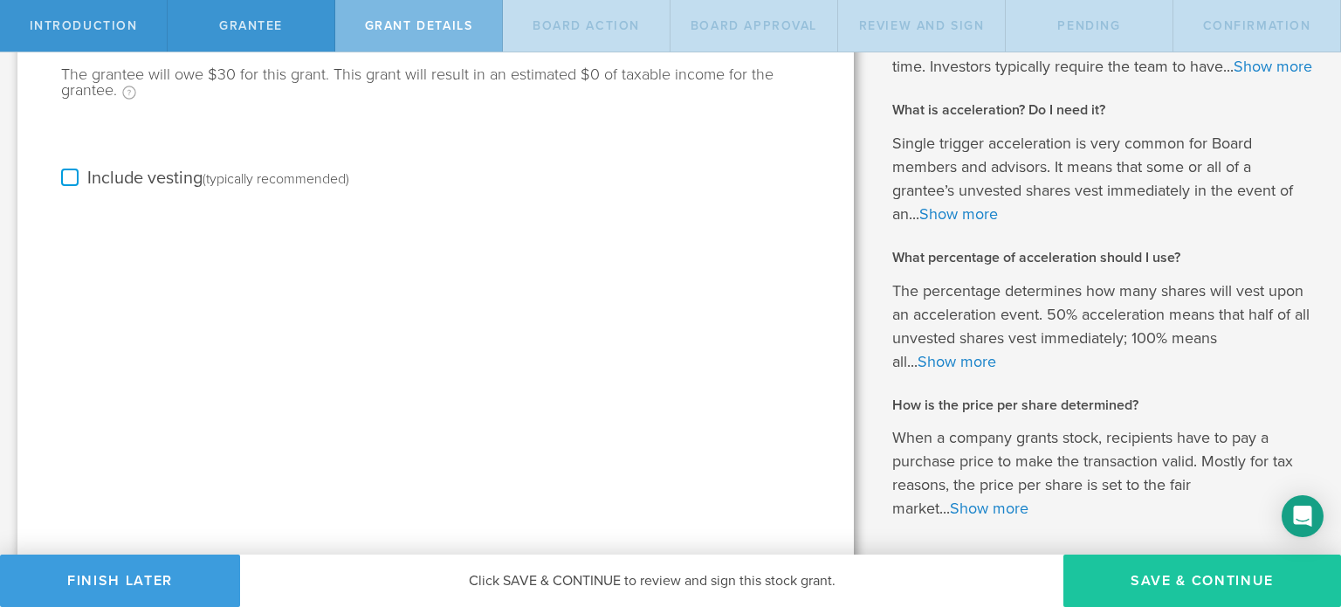
click at [1217, 589] on button "Save & Continue" at bounding box center [1203, 581] width 278 height 52
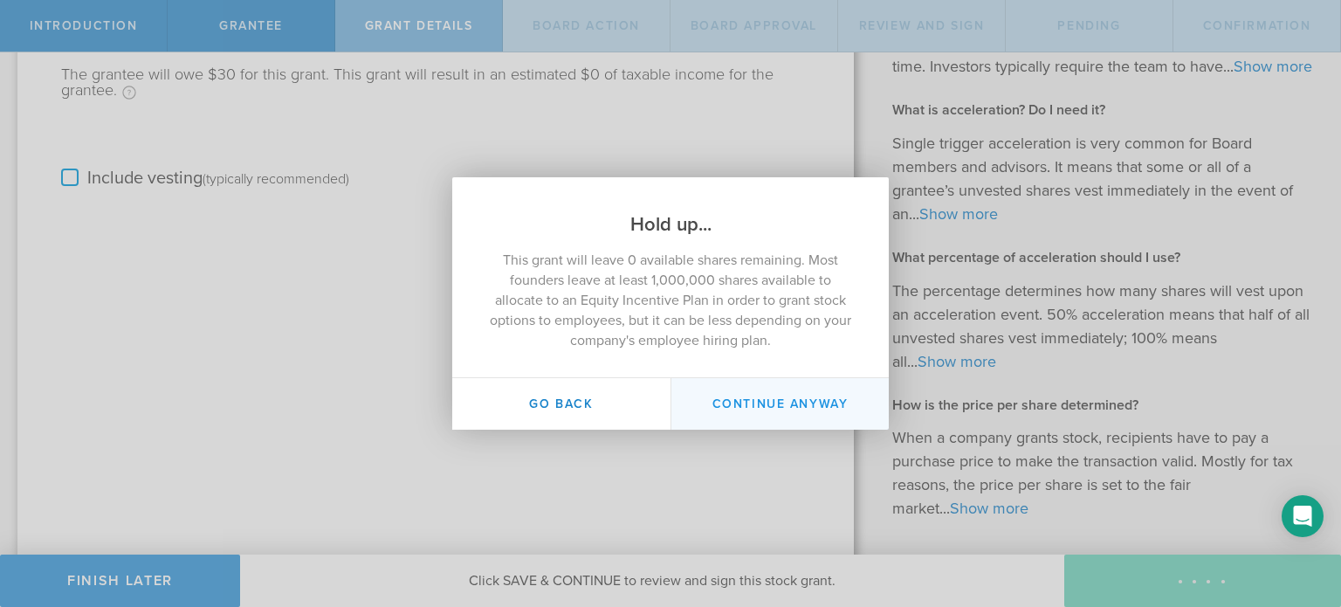
click at [765, 401] on button "Continue Anyway" at bounding box center [780, 404] width 218 height 52
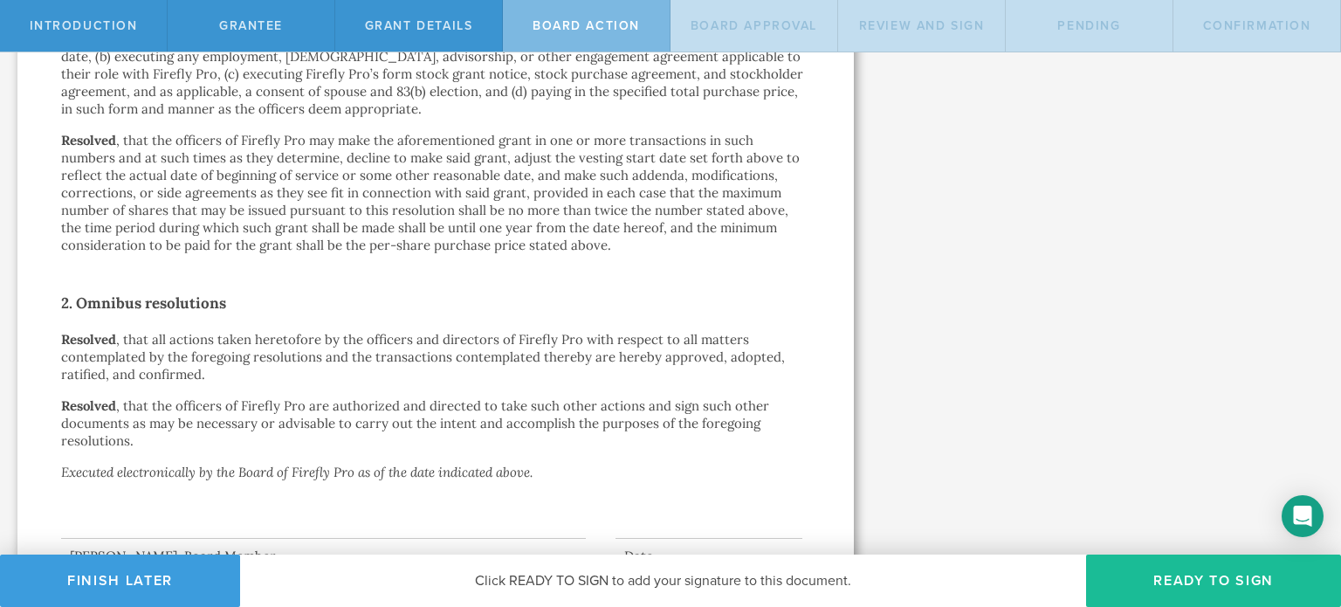
scroll to position [959, 0]
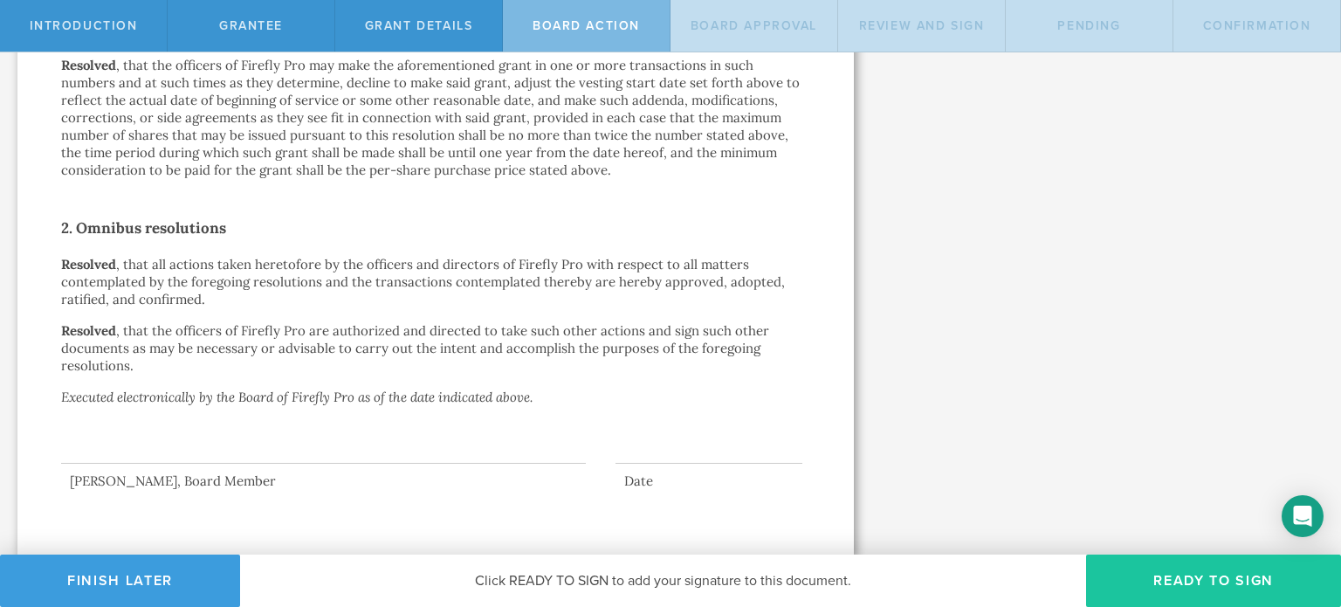
click at [1148, 572] on button "Ready to Sign" at bounding box center [1213, 581] width 255 height 52
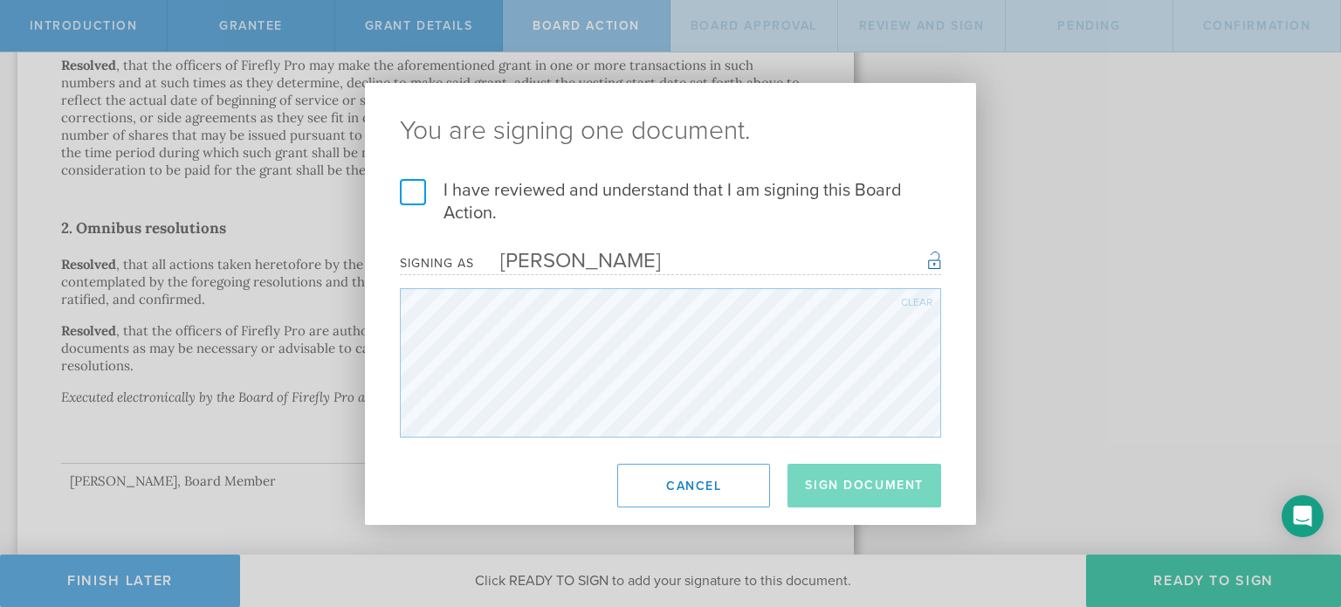
click at [417, 186] on label "I have reviewed and understand that I am signing this Board Action." at bounding box center [670, 201] width 541 height 45
click at [0, 0] on input "I have reviewed and understand that I am signing this Board Action." at bounding box center [0, 0] width 0 height 0
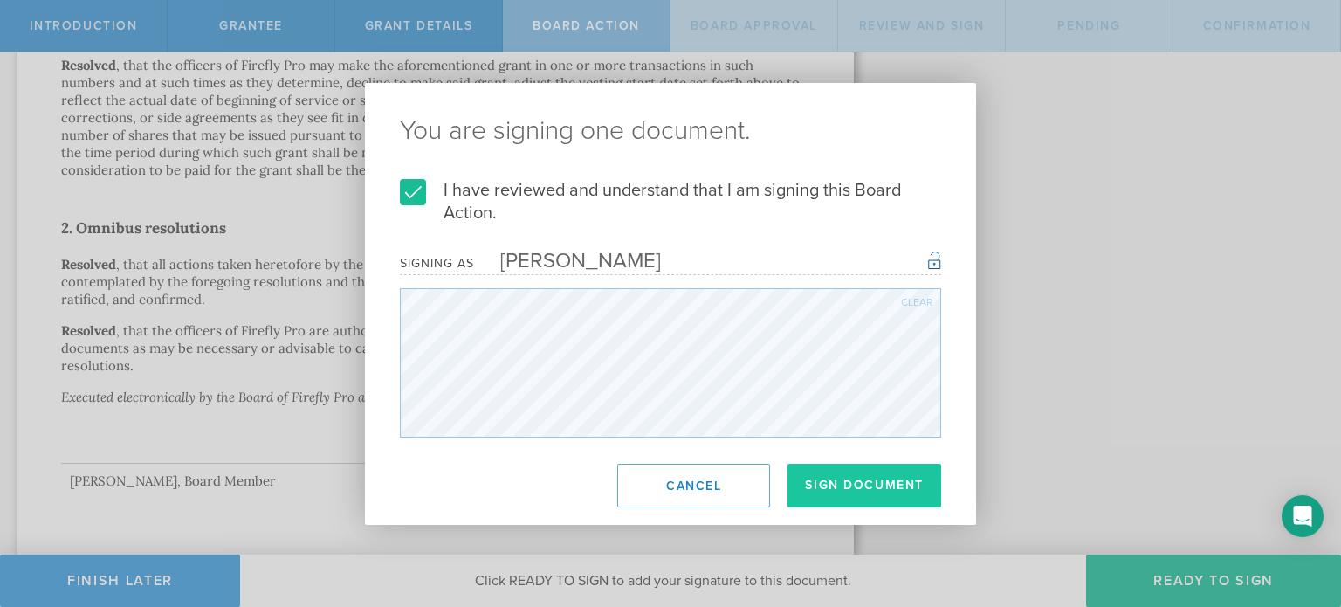
click at [878, 485] on button "Sign Document" at bounding box center [865, 486] width 154 height 44
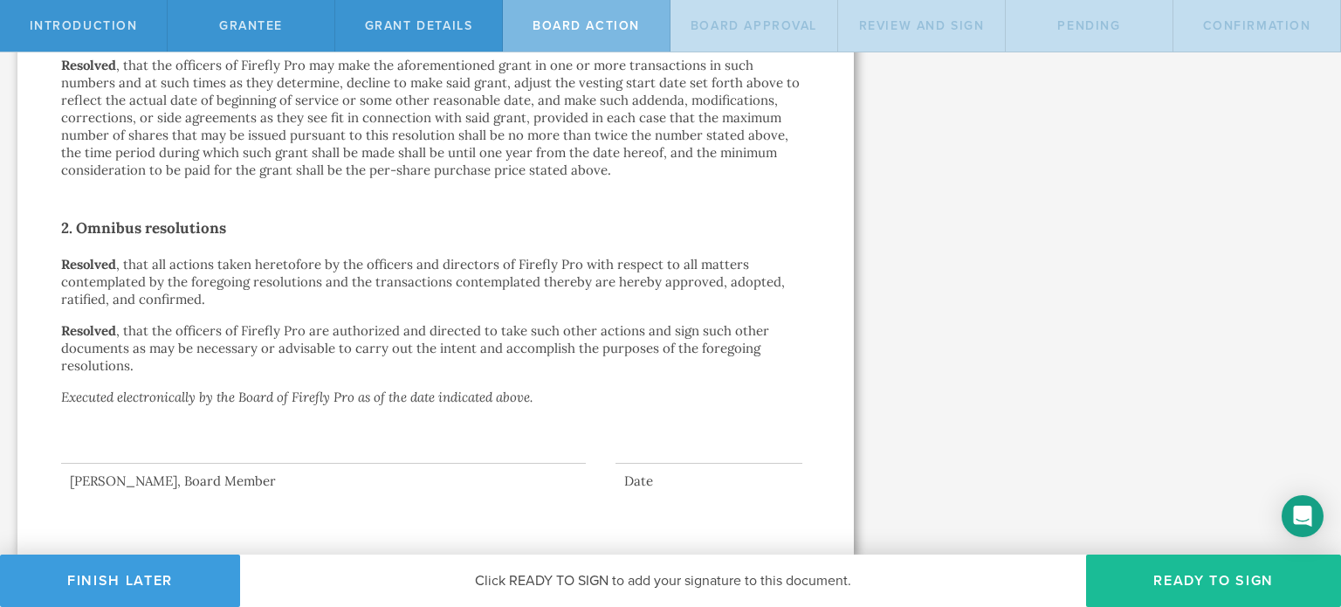
scroll to position [0, 0]
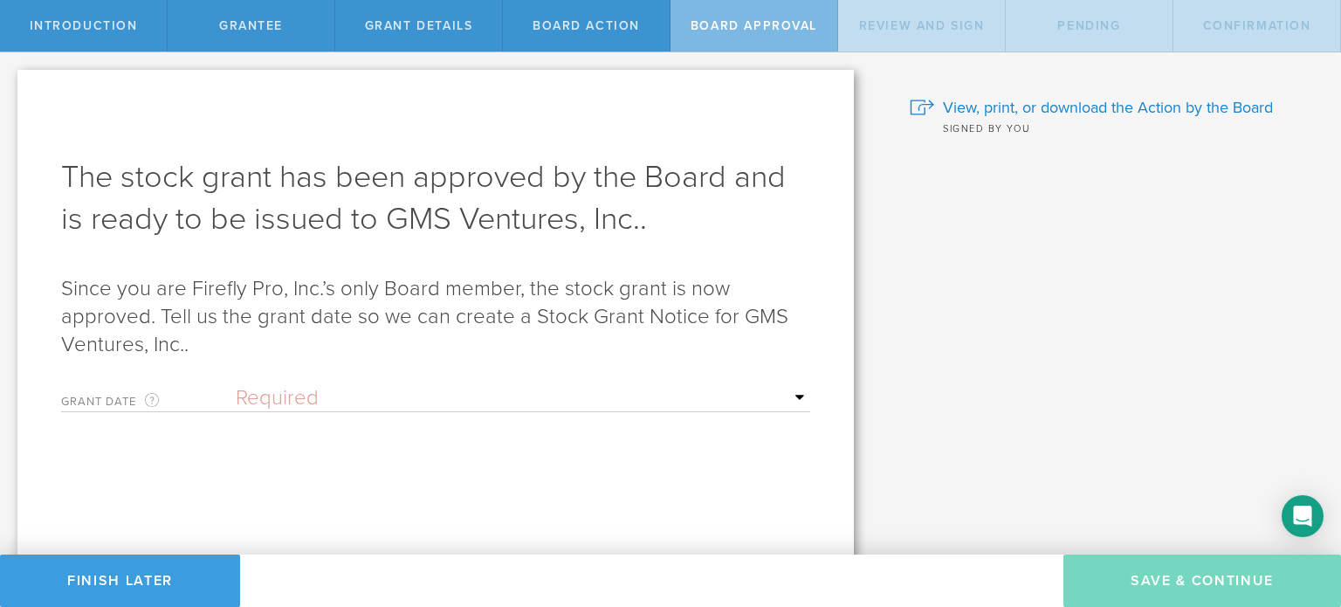
click at [263, 389] on select "Required Upon grantee's signature A specific date" at bounding box center [523, 398] width 575 height 26
select select "uponGranteeSignature"
click at [236, 385] on select "Required Upon grantee's signature A specific date" at bounding box center [523, 398] width 575 height 26
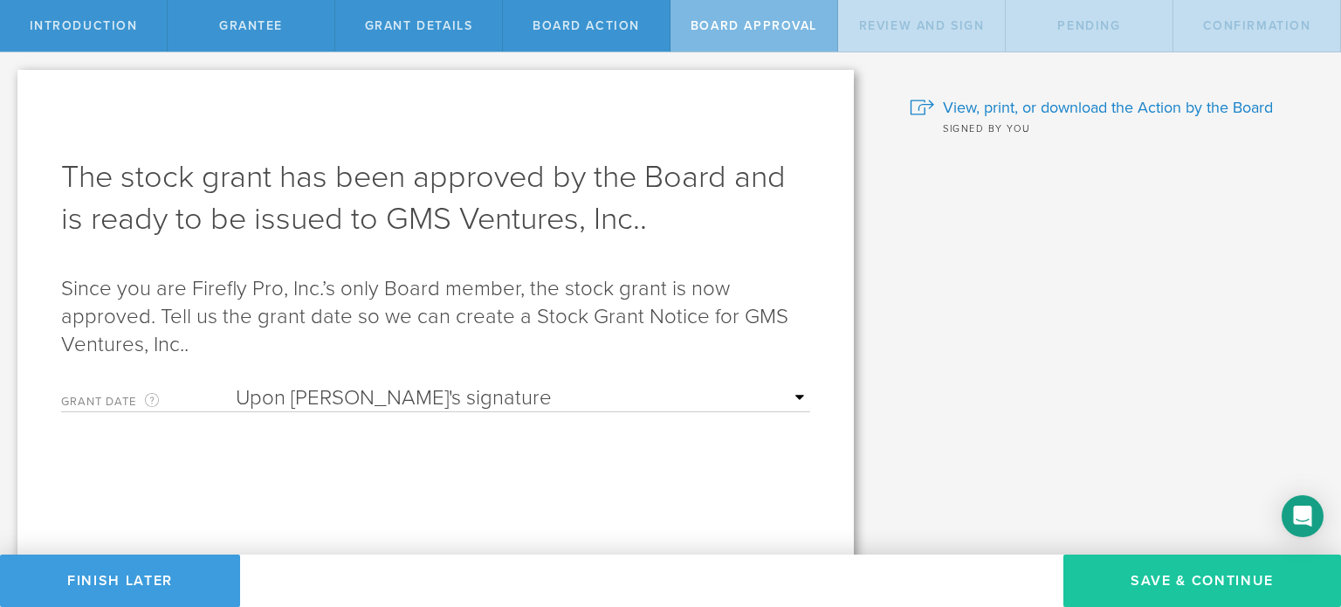
click at [1136, 581] on button "Save & Continue" at bounding box center [1203, 581] width 278 height 52
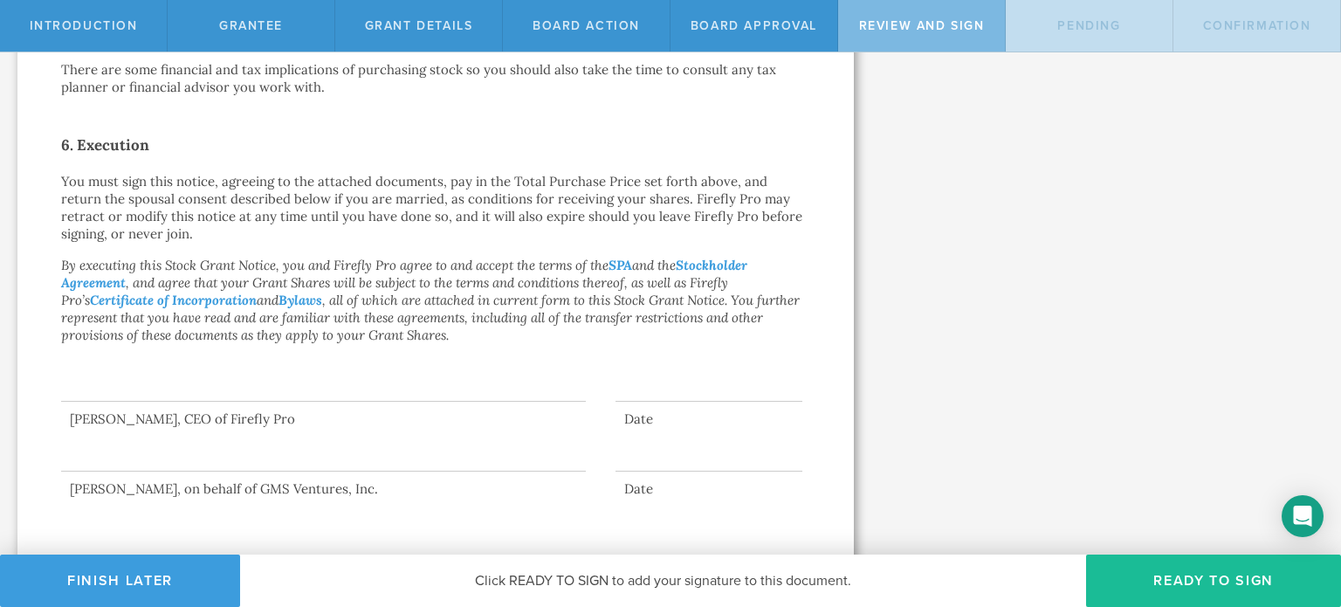
scroll to position [989, 0]
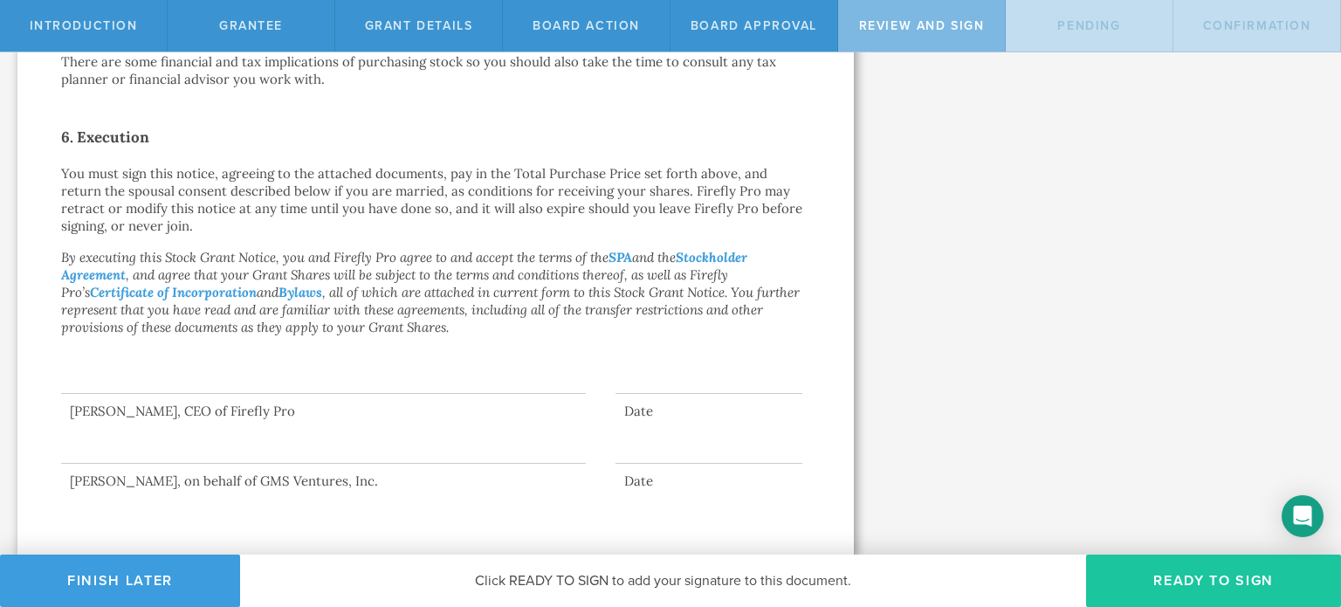
click at [1229, 579] on button "Ready to Sign" at bounding box center [1213, 581] width 255 height 52
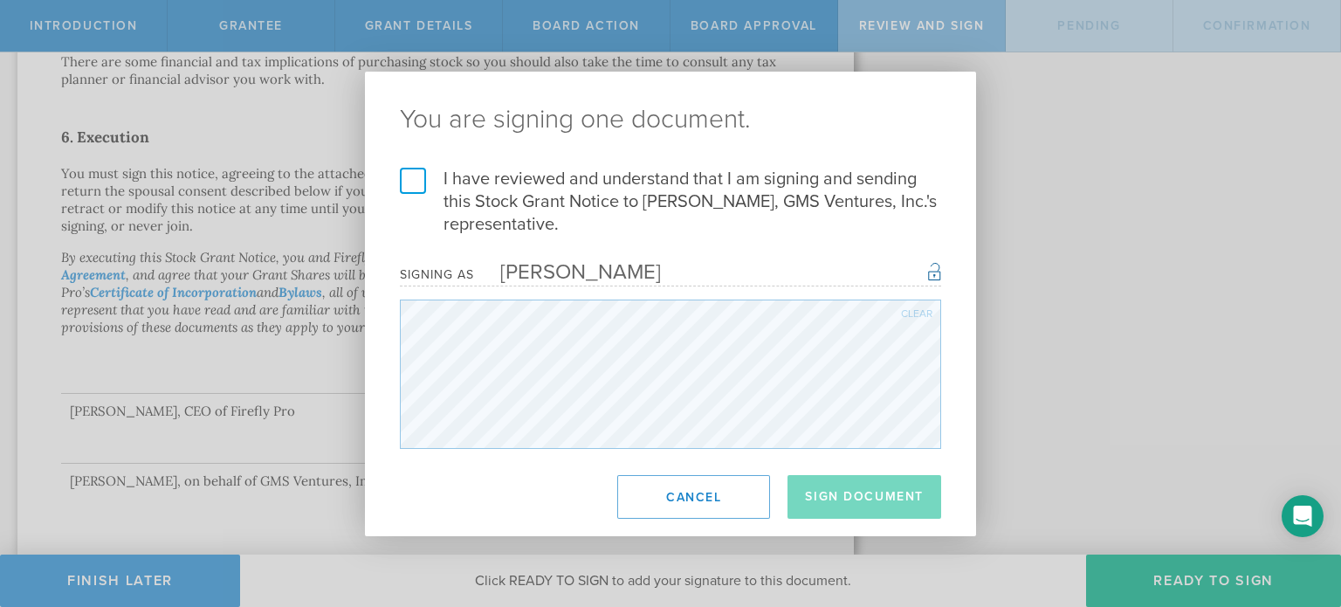
click at [420, 184] on label "I have reviewed and understand that I am signing and sending this Stock Grant N…" at bounding box center [670, 202] width 541 height 68
click at [0, 0] on input "I have reviewed and understand that I am signing and sending this Stock Grant N…" at bounding box center [0, 0] width 0 height 0
click at [866, 480] on button "Sign Document" at bounding box center [865, 497] width 154 height 44
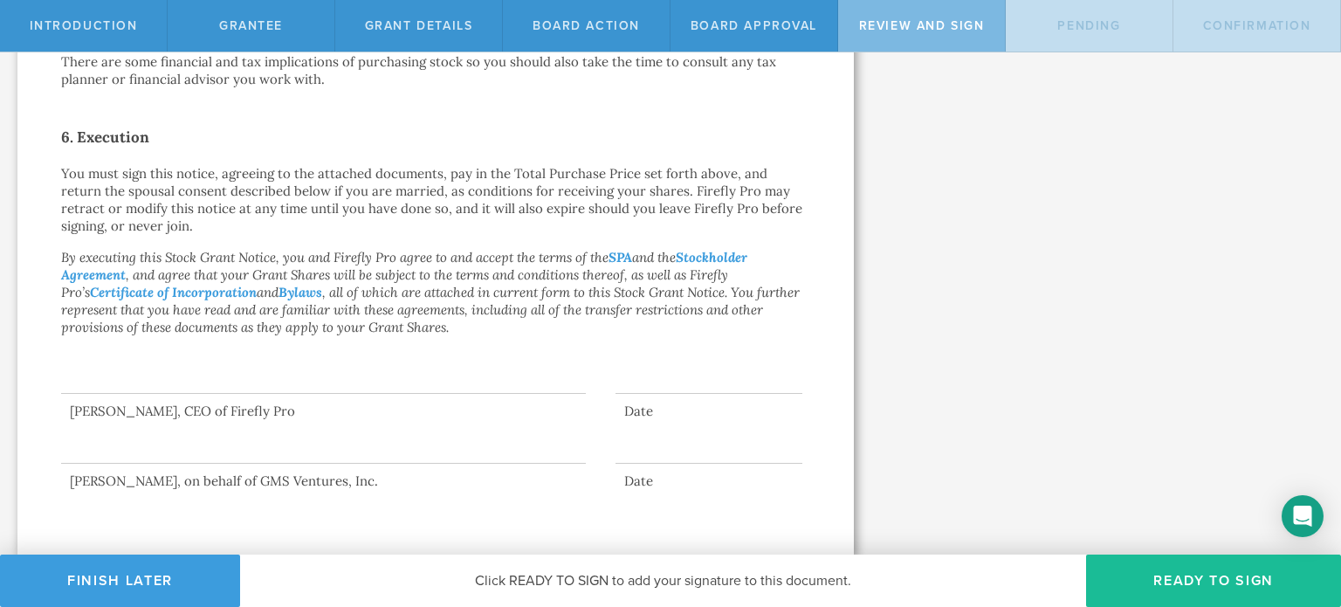
scroll to position [0, 0]
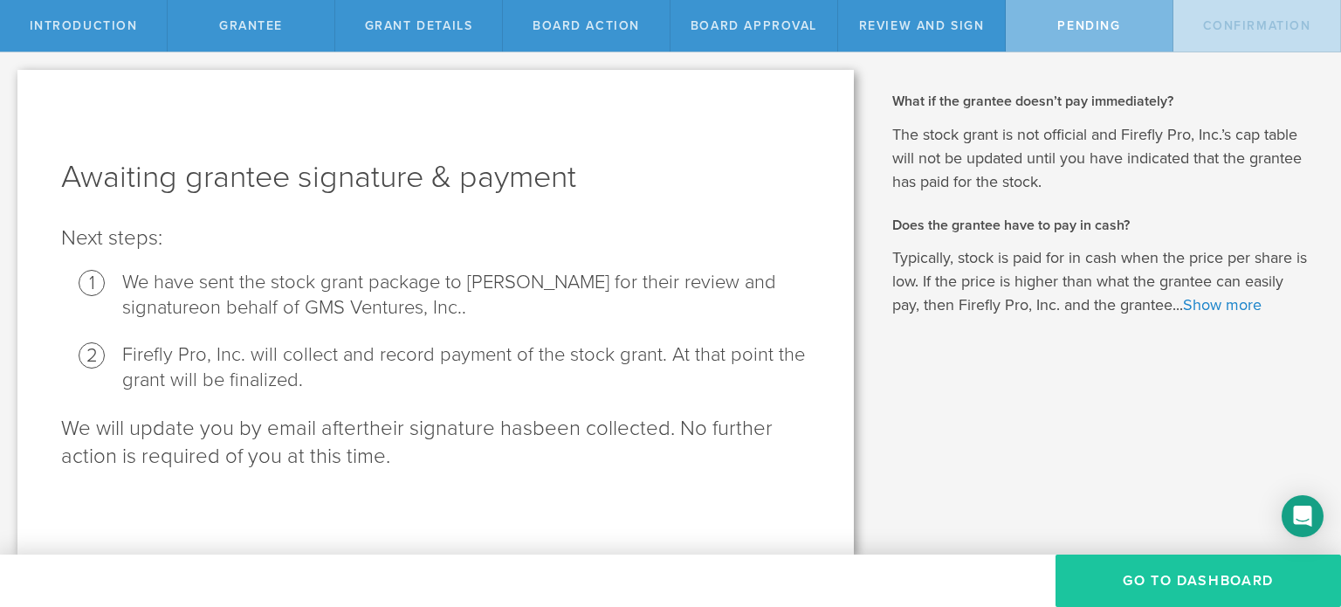
click at [1207, 576] on button "Go To Dashboard" at bounding box center [1199, 581] width 286 height 52
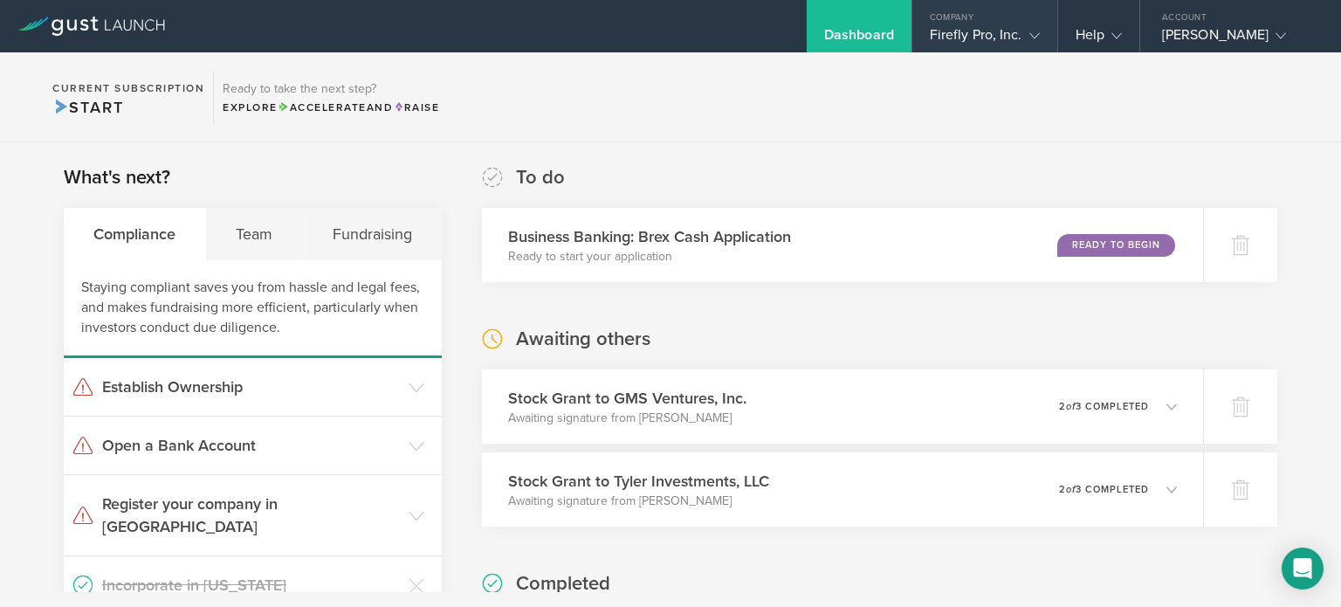
click at [972, 18] on div "Company" at bounding box center [985, 13] width 145 height 26
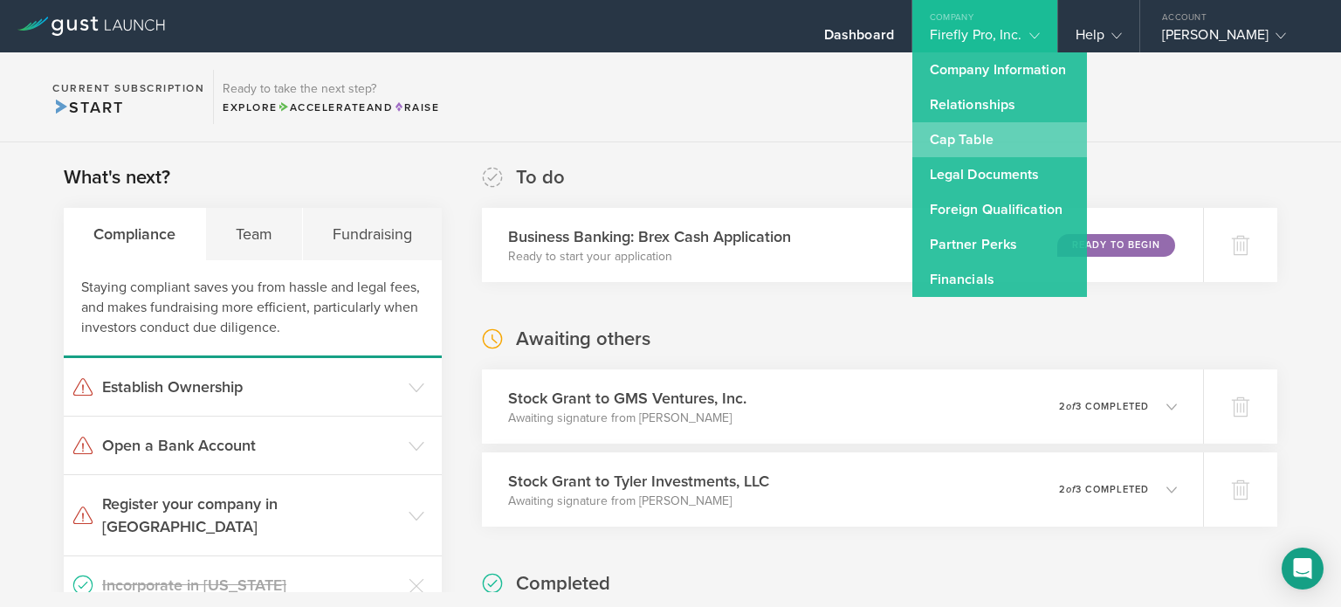
click at [975, 141] on link "Cap Table" at bounding box center [1000, 139] width 175 height 35
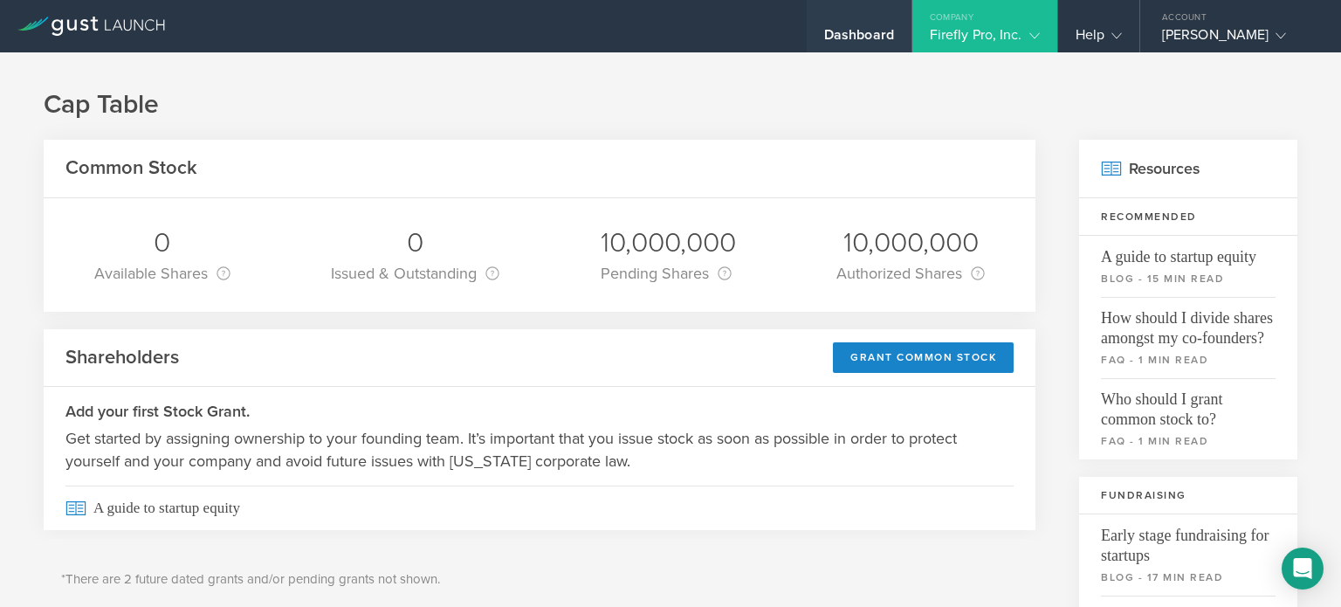
click at [844, 44] on div "Dashboard" at bounding box center [859, 39] width 70 height 26
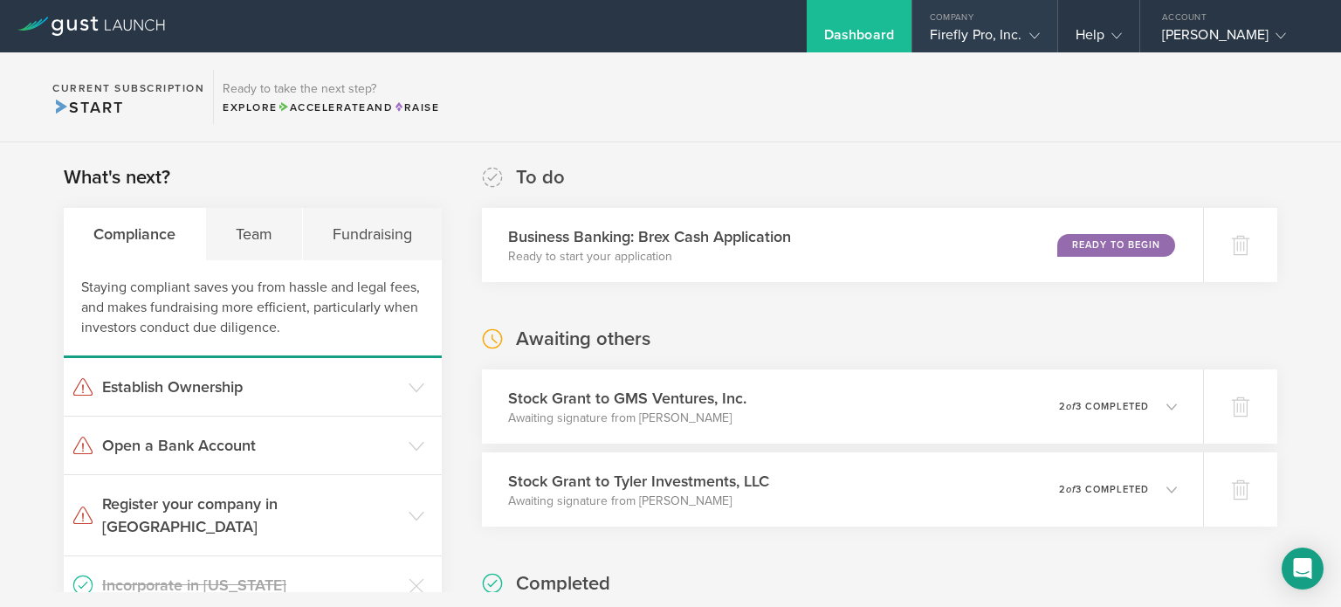
click at [1024, 48] on div "Firefly Pro, Inc." at bounding box center [985, 39] width 110 height 26
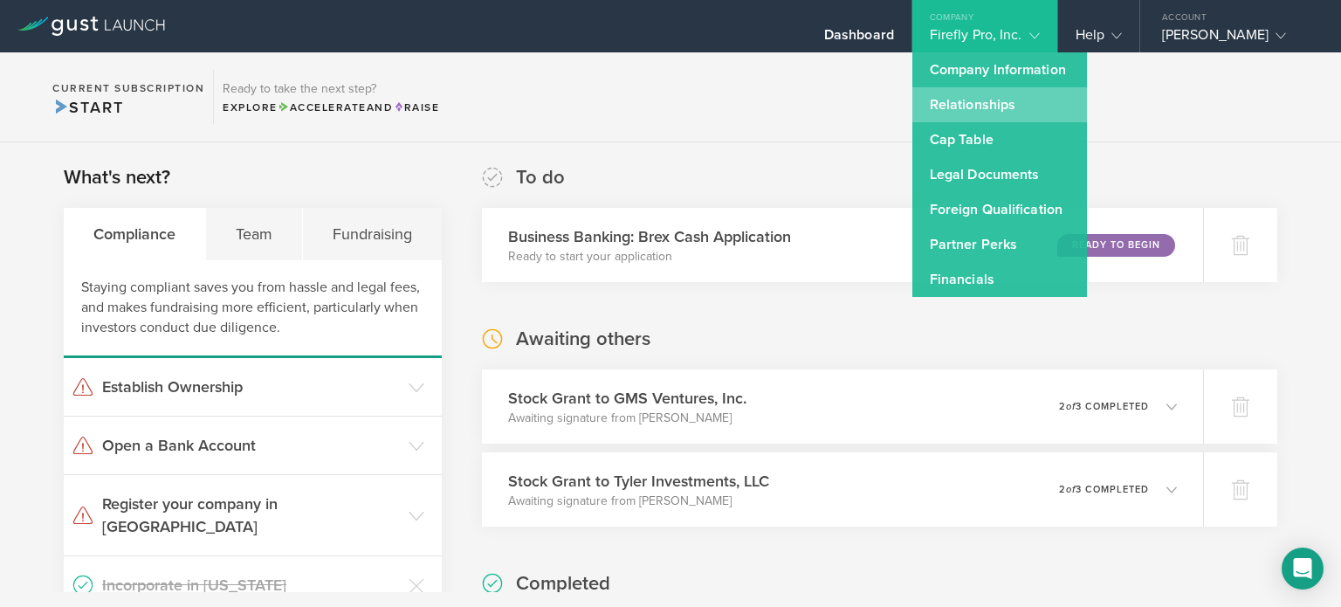
click at [985, 100] on link "Relationships" at bounding box center [1000, 104] width 175 height 35
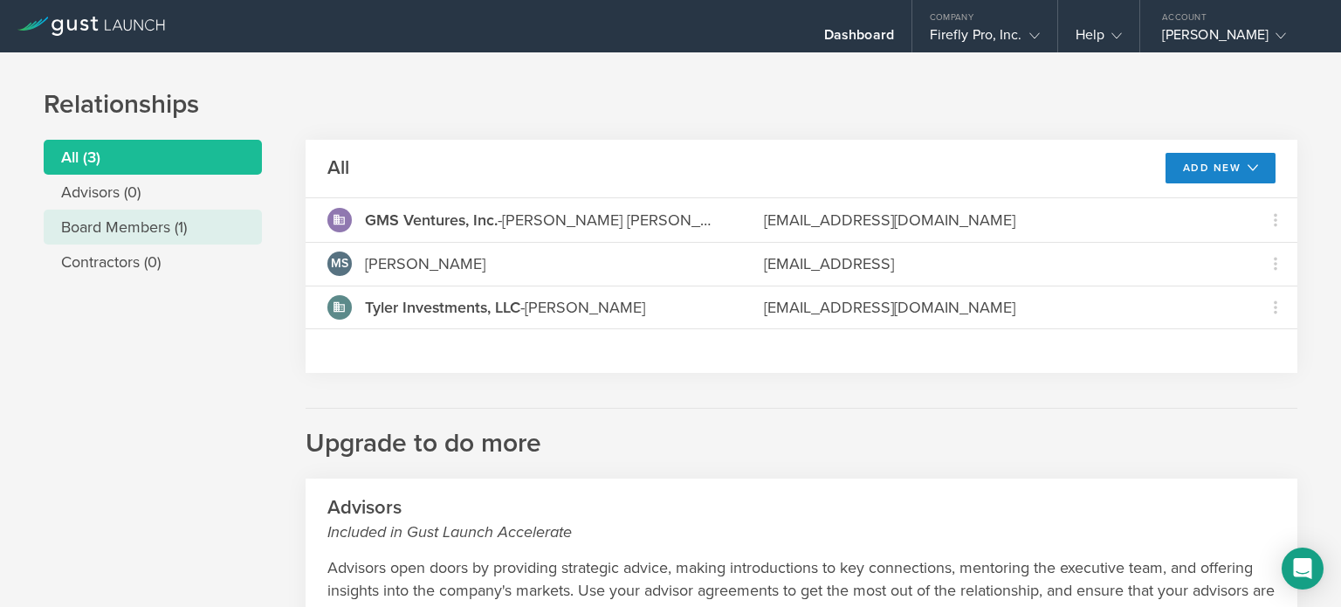
click at [94, 227] on li "Board Members (1)" at bounding box center [153, 227] width 218 height 35
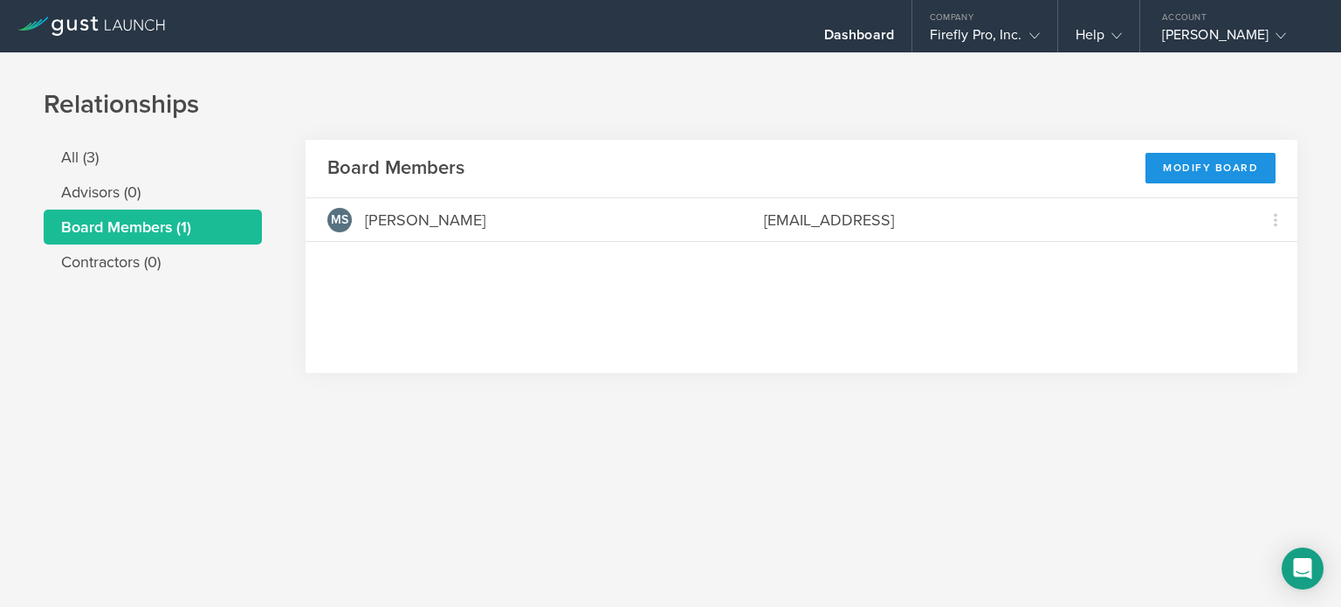
click at [1210, 171] on div "Modify Board" at bounding box center [1211, 168] width 130 height 31
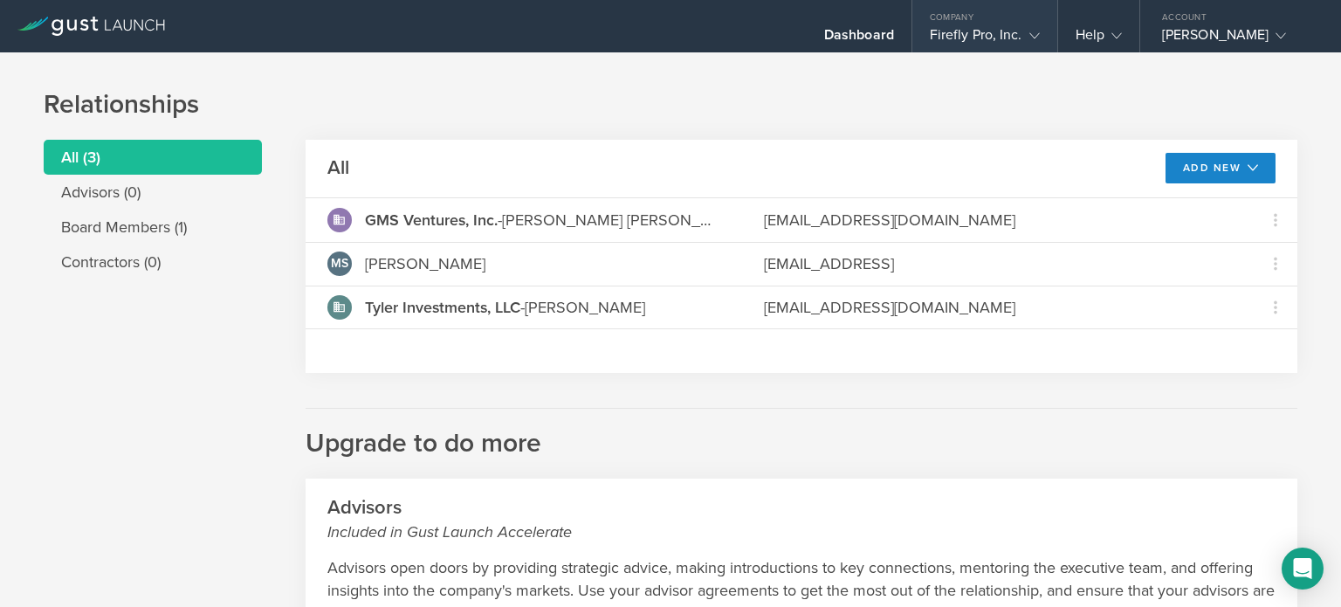
click at [957, 38] on div "Firefly Pro, Inc." at bounding box center [985, 39] width 110 height 26
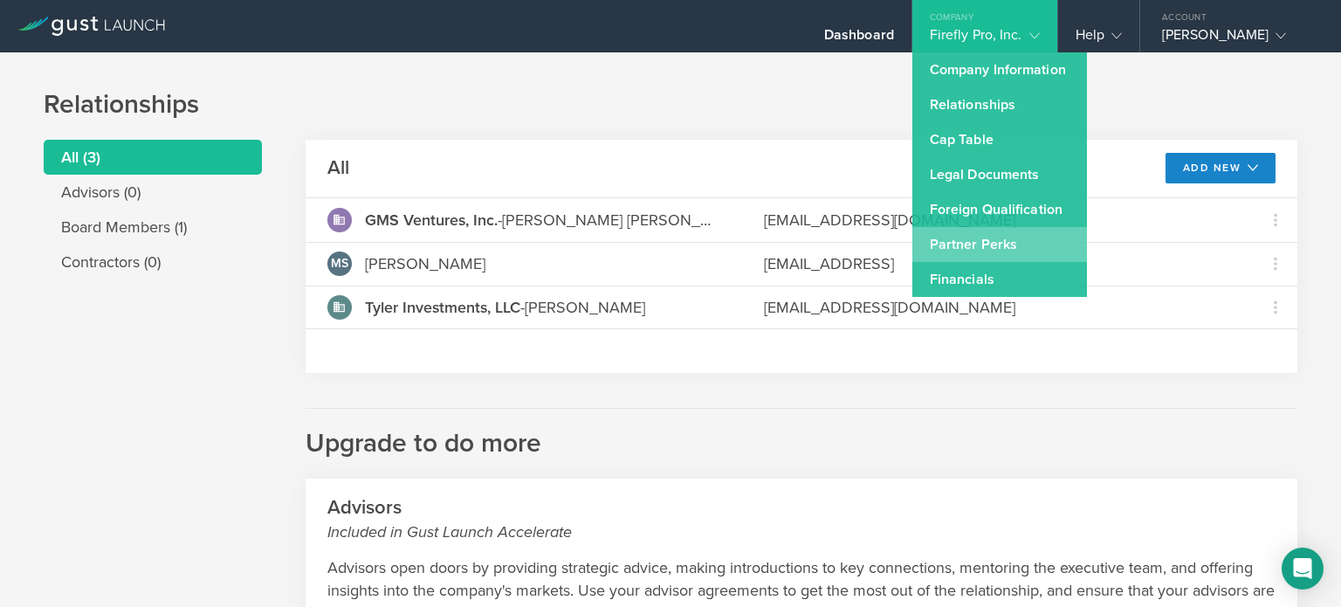
click at [972, 237] on link "Partner Perks" at bounding box center [1000, 244] width 175 height 35
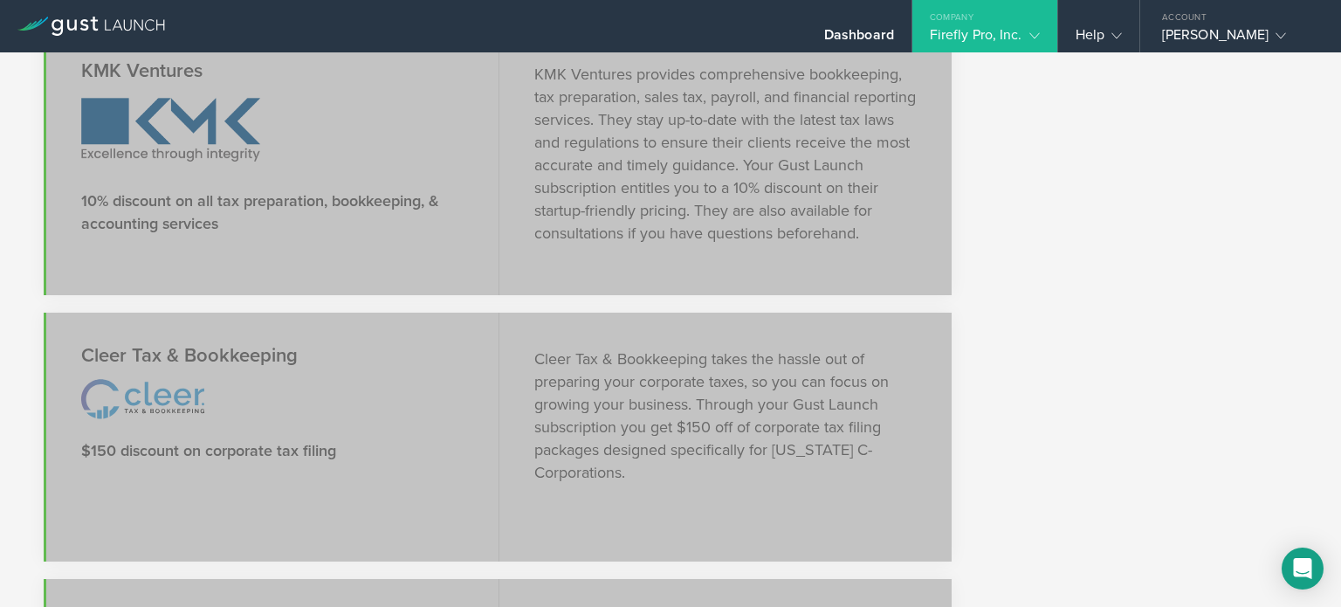
scroll to position [2009, 0]
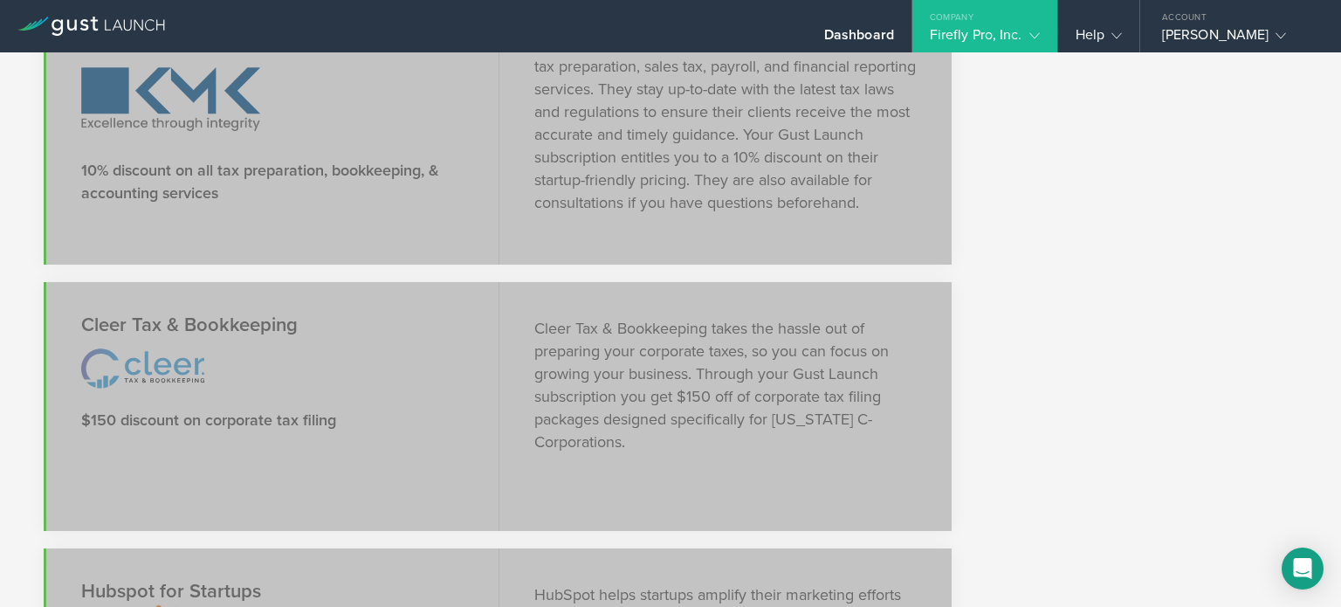
click at [993, 37] on div "Firefly Pro, Inc." at bounding box center [985, 39] width 110 height 26
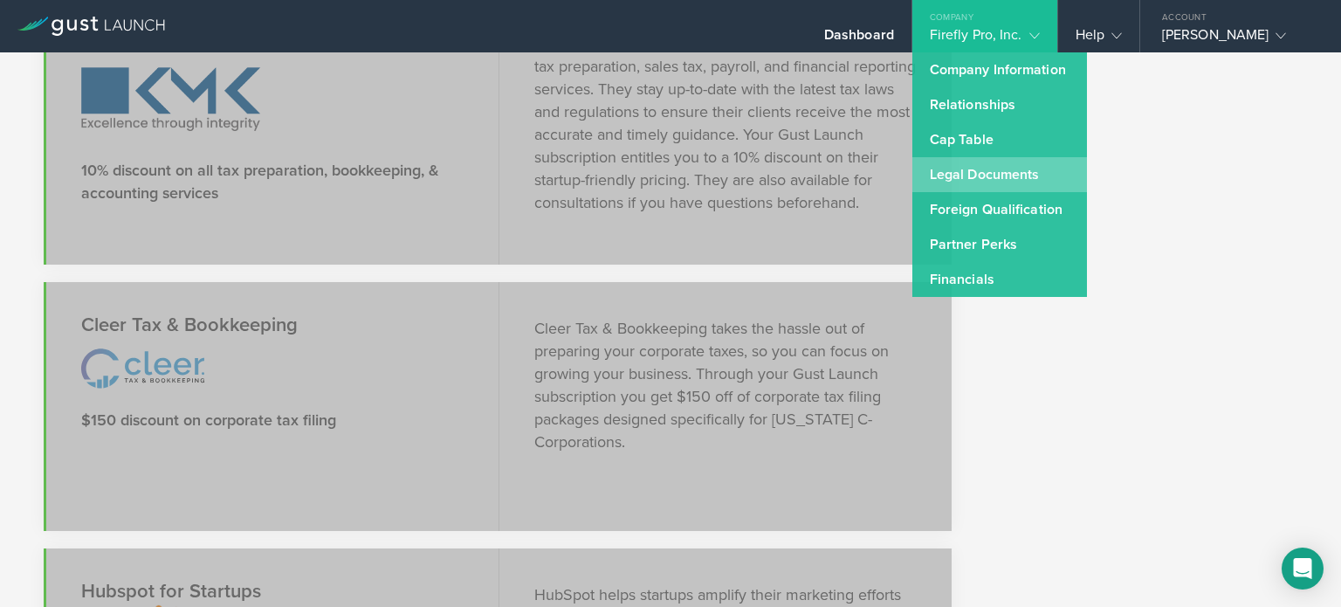
click at [931, 172] on link "Legal Documents" at bounding box center [1000, 174] width 175 height 35
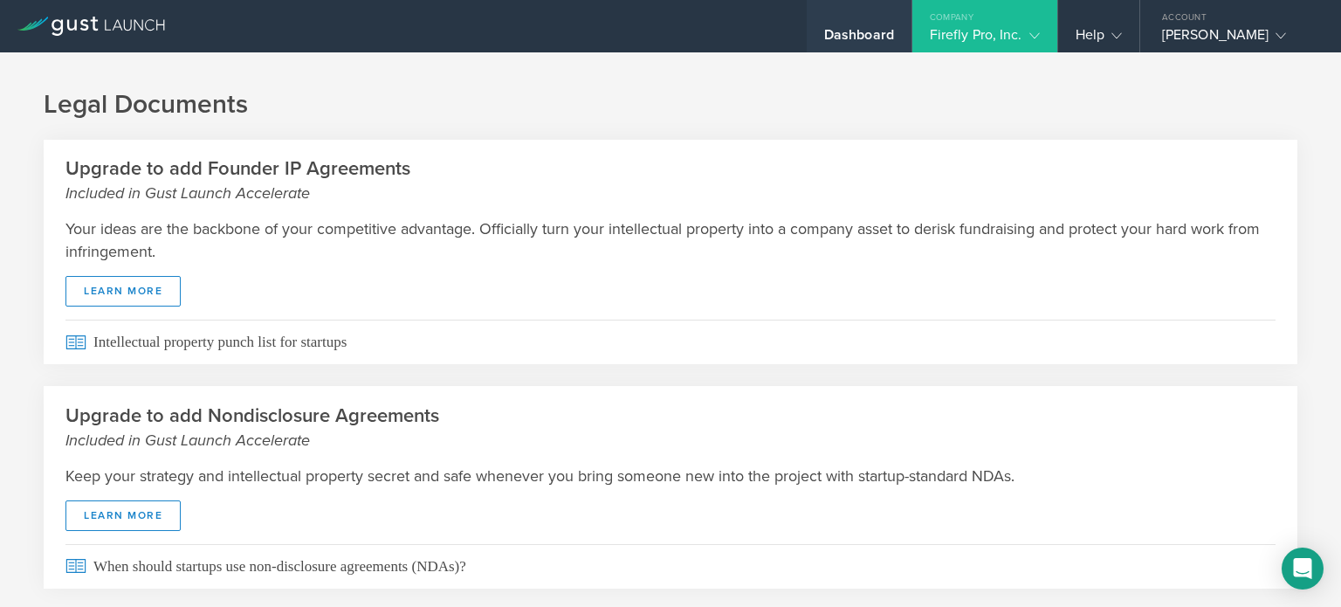
click at [854, 39] on div "Dashboard" at bounding box center [859, 39] width 70 height 26
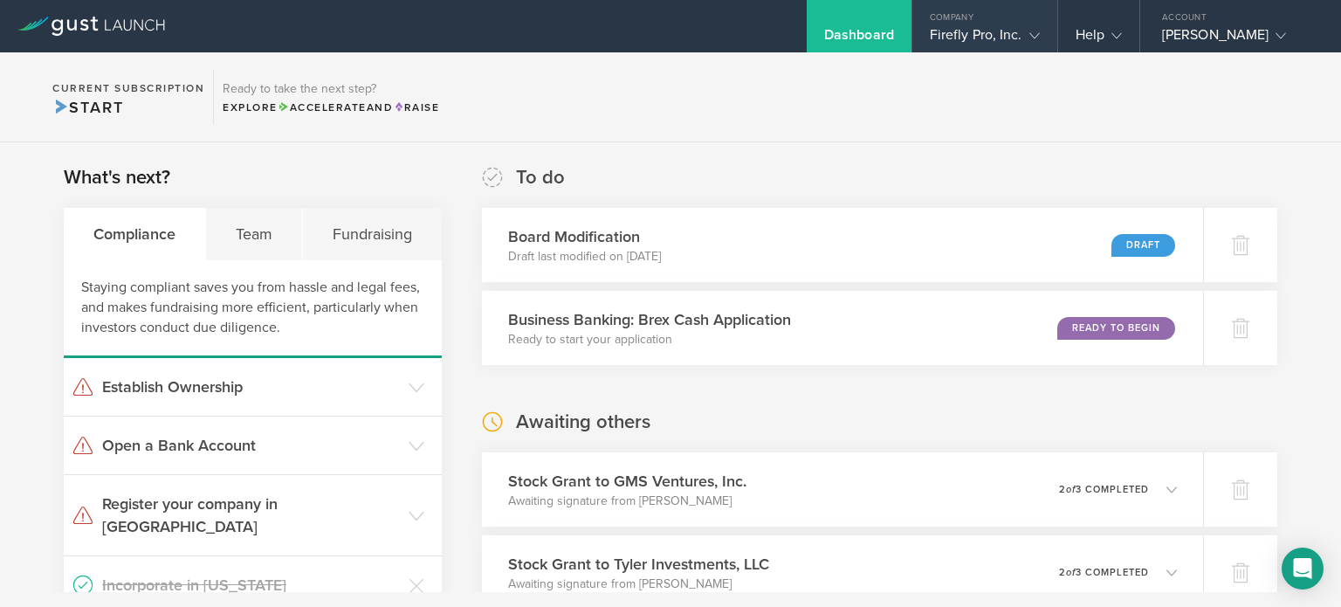
click at [952, 43] on div "Firefly Pro, Inc." at bounding box center [985, 39] width 110 height 26
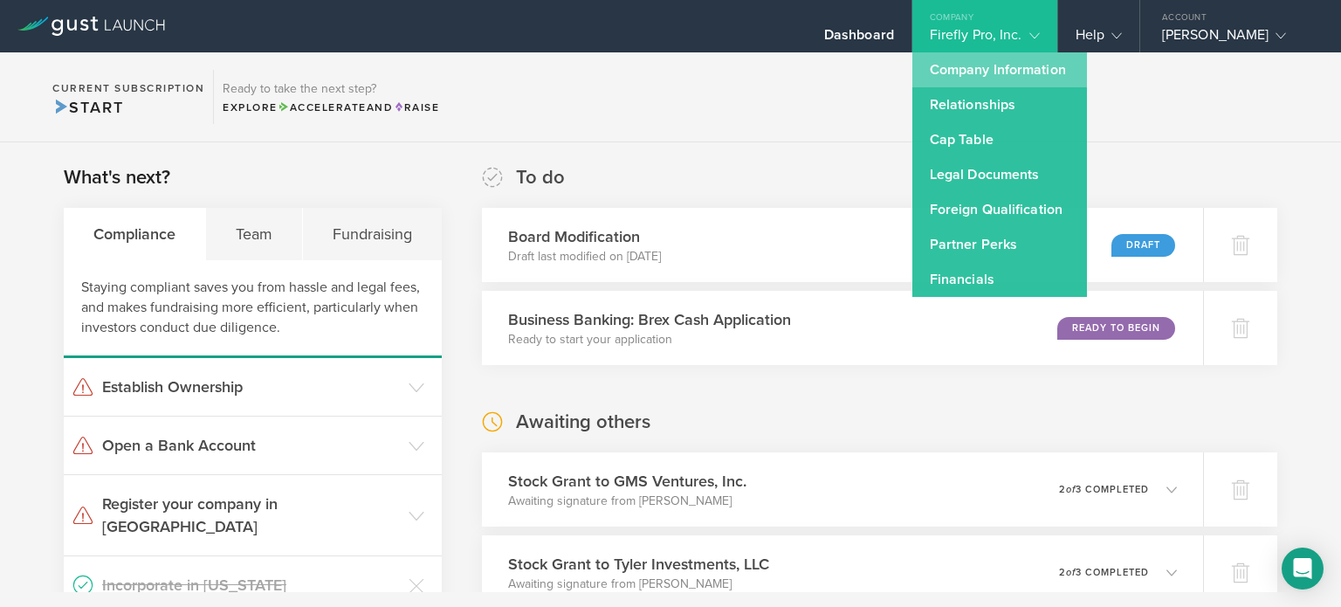
click at [988, 65] on link "Company Information" at bounding box center [1000, 69] width 175 height 35
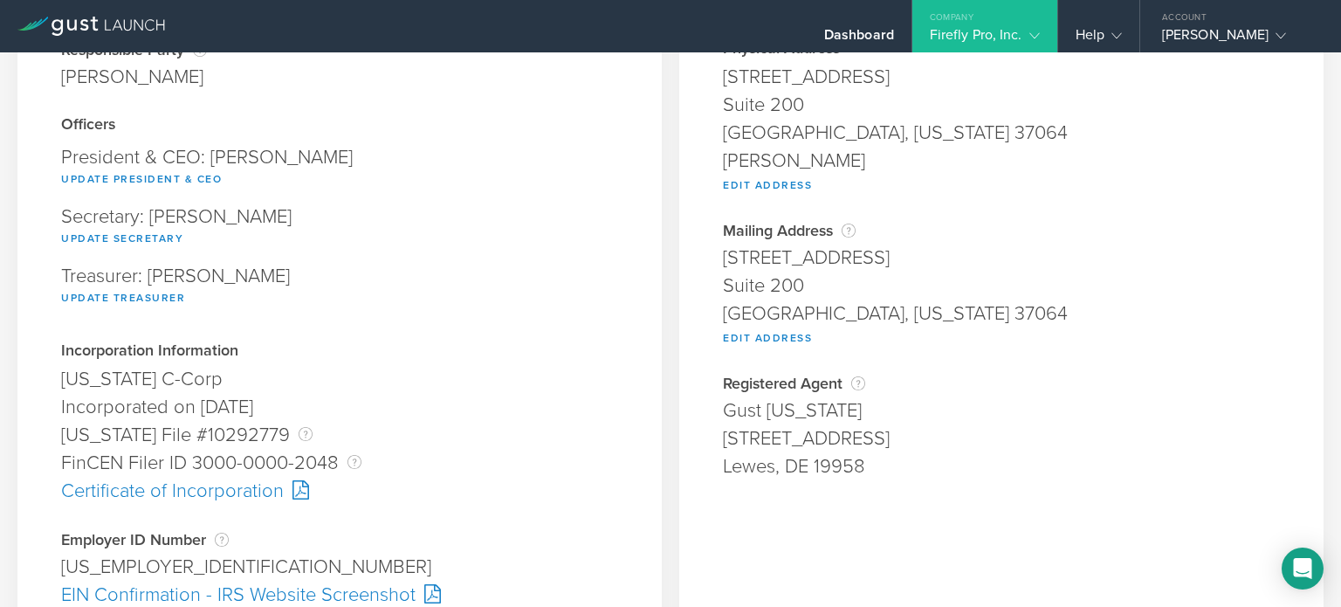
scroll to position [262, 0]
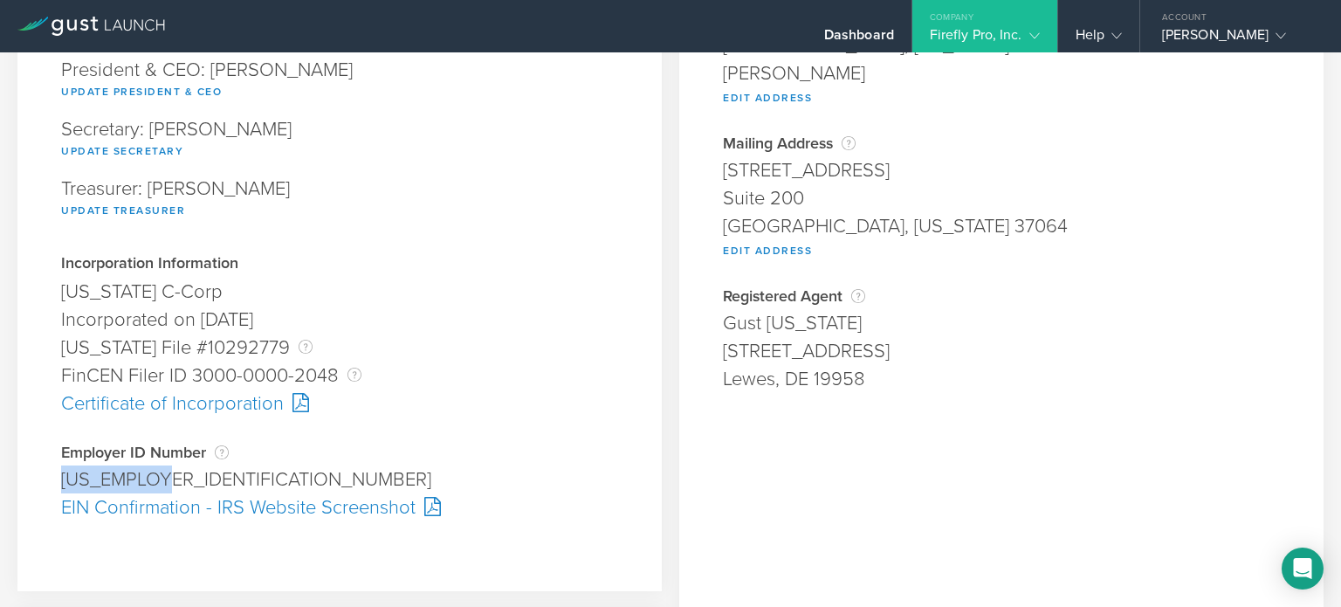
drag, startPoint x: 161, startPoint y: 479, endPoint x: 64, endPoint y: 479, distance: 96.9
click at [64, 479] on div "39-3730871" at bounding box center [339, 479] width 557 height 28
copy div "39-3730871"
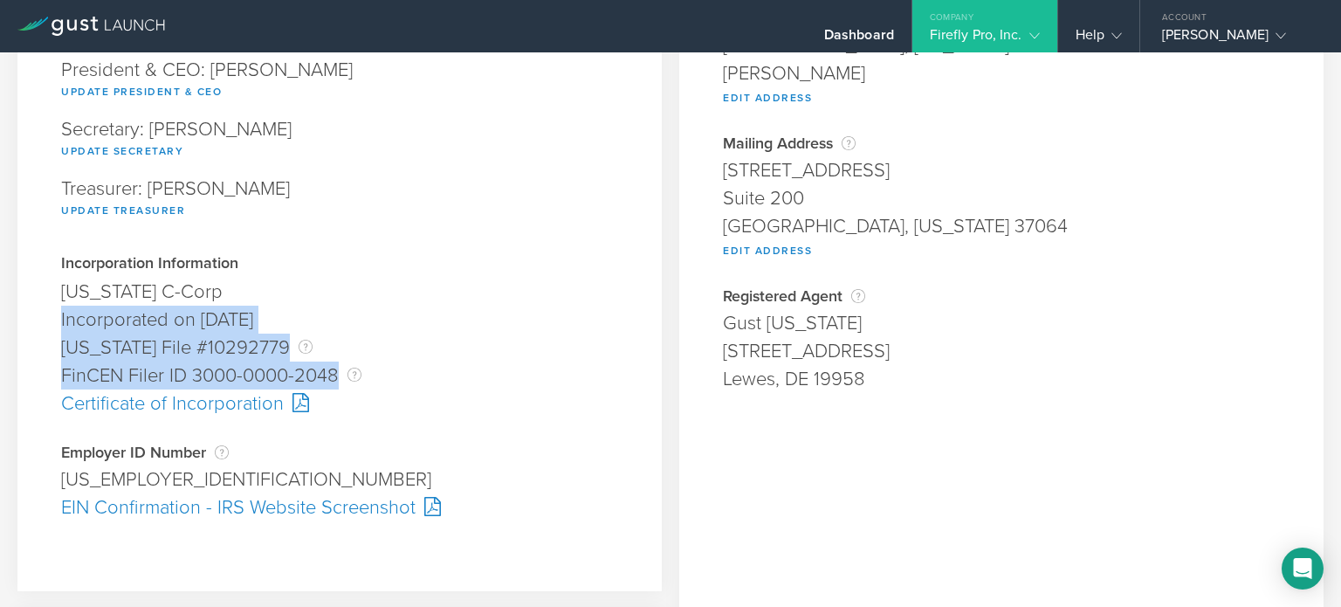
drag, startPoint x: 63, startPoint y: 314, endPoint x: 375, endPoint y: 363, distance: 315.6
click at [375, 363] on div "Incorporation Information Delaware C-Corp Founder submitted on August 12, 2025 …" at bounding box center [339, 337] width 557 height 162
copy div "Incorporated on August 12, 2025 Delaware File #10292779 The Delaware File Numbe…"
click at [452, 387] on div "FinCEN Filer ID 3000-0000-2048 A FinCEN Filer Id is issued by the United States…" at bounding box center [339, 376] width 557 height 28
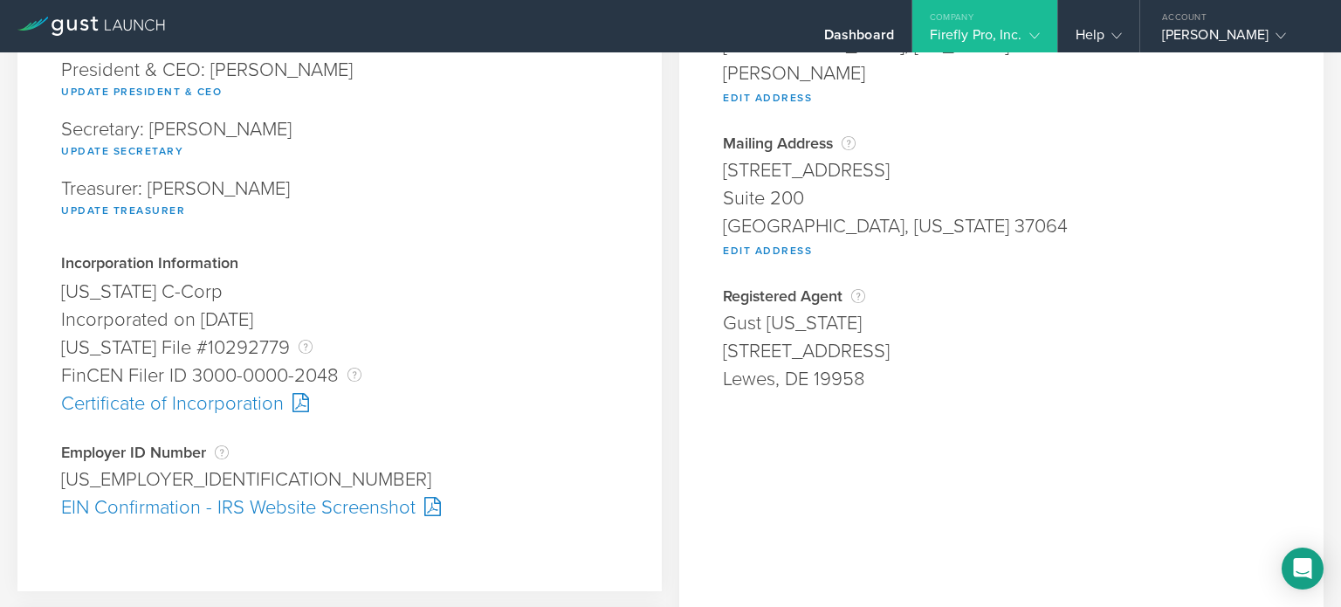
click at [299, 506] on div "EIN Confirmation - IRS Website Screenshot" at bounding box center [339, 507] width 557 height 28
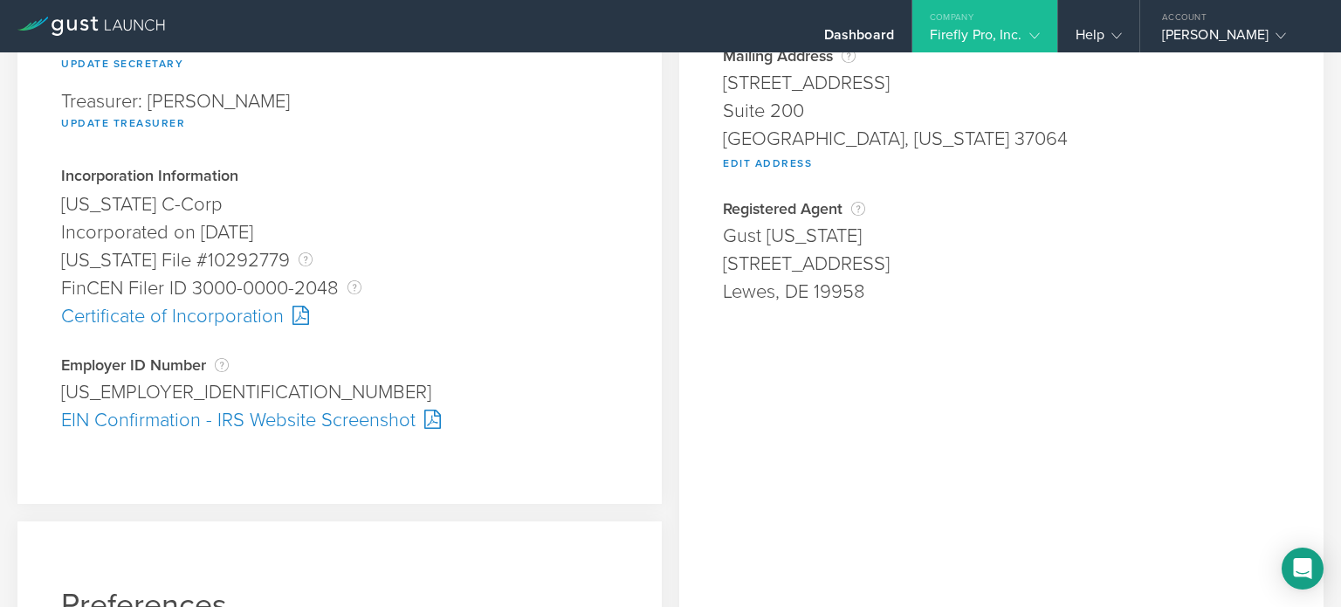
scroll to position [349, 0]
drag, startPoint x: 191, startPoint y: 396, endPoint x: 57, endPoint y: 396, distance: 134.5
click at [57, 396] on div "Company Information Responsible Party The name of the party responsible for fil…" at bounding box center [339, 112] width 645 height 783
copy div "39-3730871"
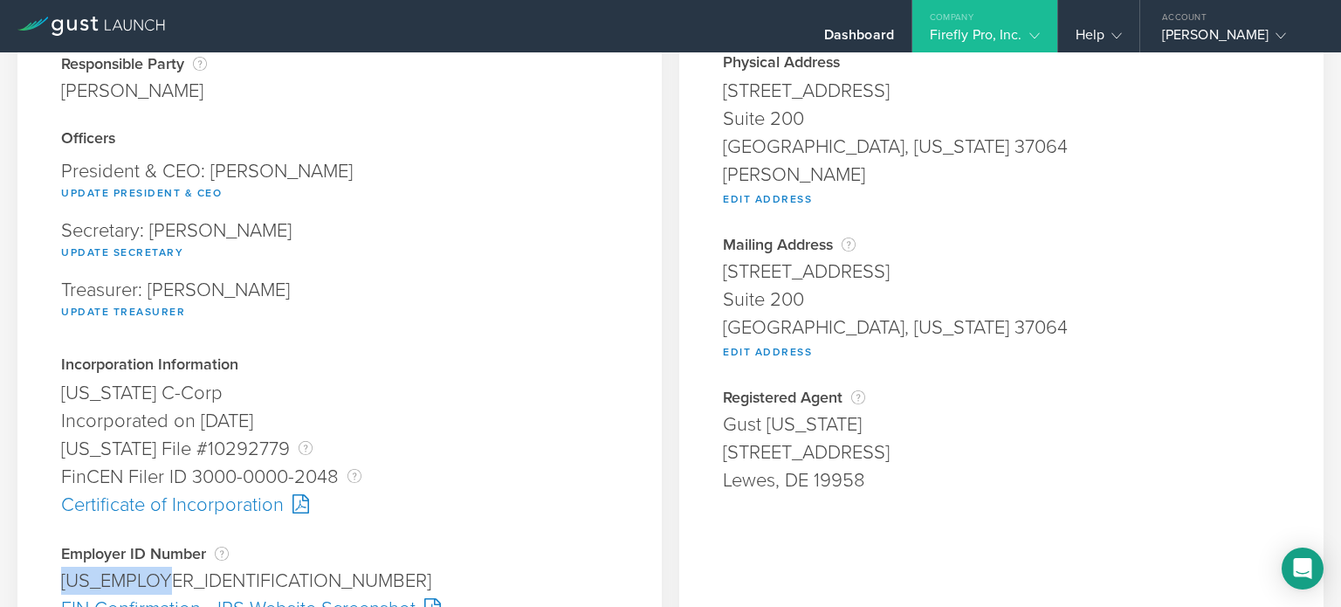
scroll to position [87, 0]
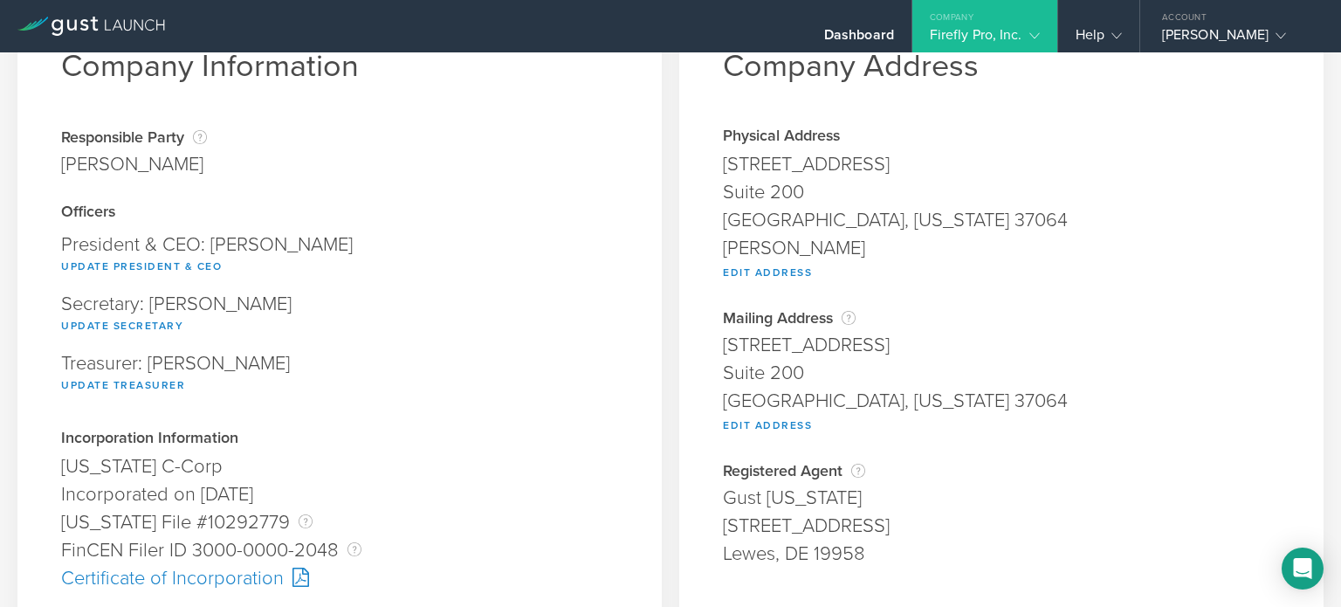
drag, startPoint x: 716, startPoint y: 344, endPoint x: 912, endPoint y: 347, distance: 195.6
click at [912, 347] on div "99 East Main Street" at bounding box center [1001, 345] width 557 height 28
copy div "99 East Main Street"
drag, startPoint x: 796, startPoint y: 366, endPoint x: 705, endPoint y: 367, distance: 91.7
click at [705, 367] on div "Company Address Physical Address 99 East Main Street Suite 200 Franklin, Tennes…" at bounding box center [1001, 575] width 645 height 1185
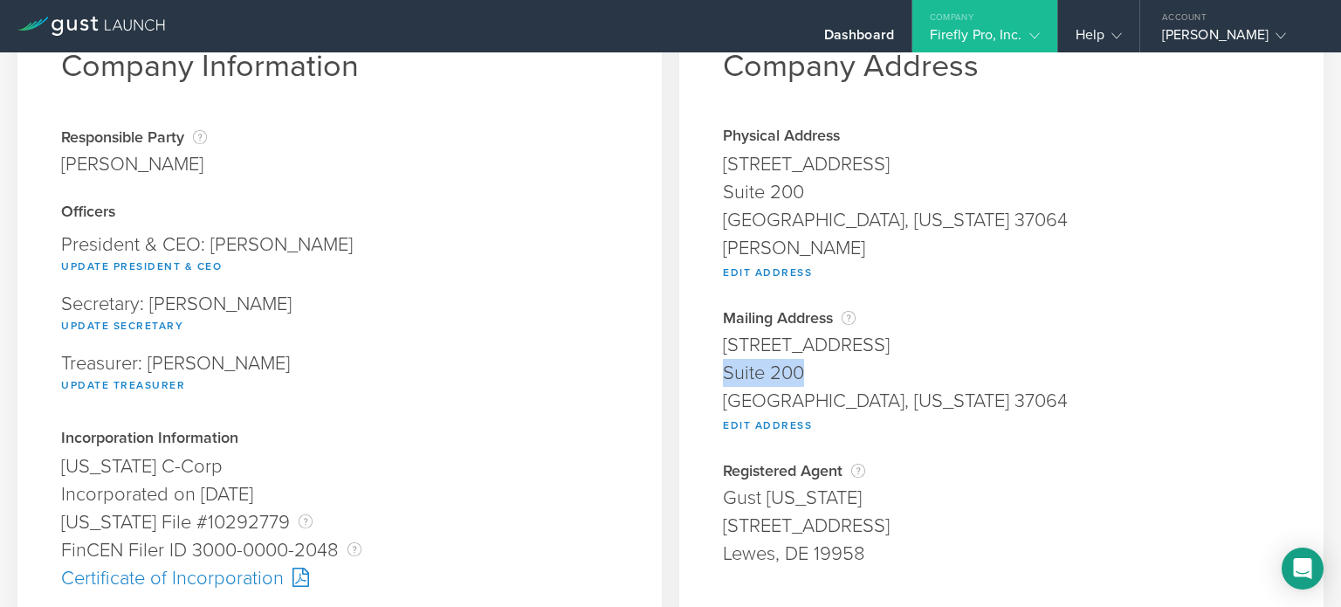
copy div "Suite 200"
